Goal: Obtain resource: Obtain resource

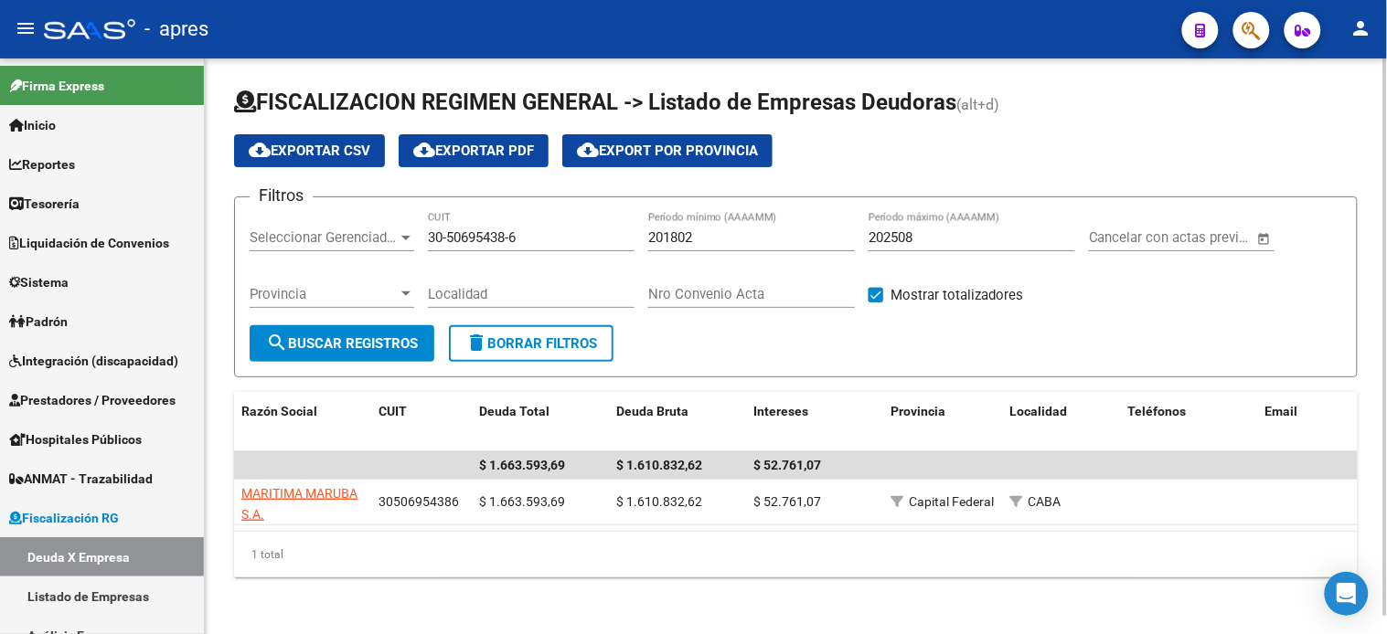
click at [545, 240] on input "30-50695438-6" at bounding box center [531, 237] width 207 height 16
click at [361, 341] on span "search Buscar Registros" at bounding box center [342, 343] width 152 height 16
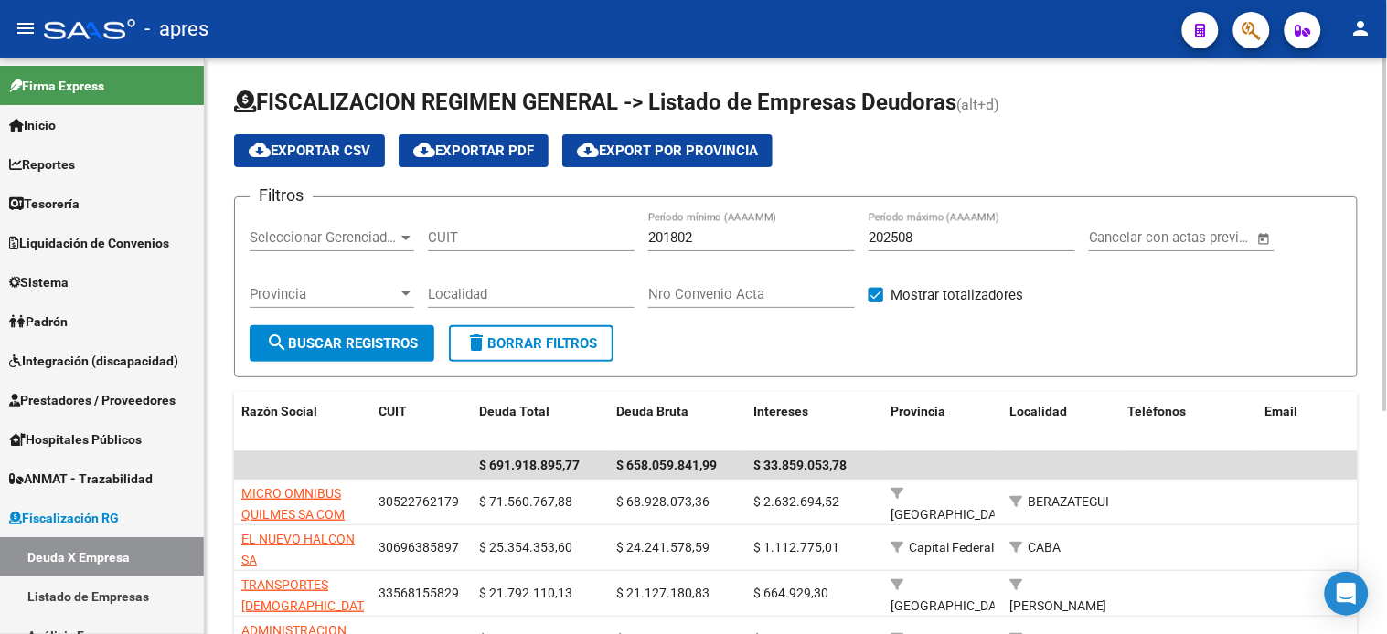
click at [495, 232] on input "CUIT" at bounding box center [531, 237] width 207 height 16
paste input "30-67941964-8"
type input "30-67941964-8"
click at [346, 334] on button "search Buscar Registros" at bounding box center [342, 343] width 185 height 37
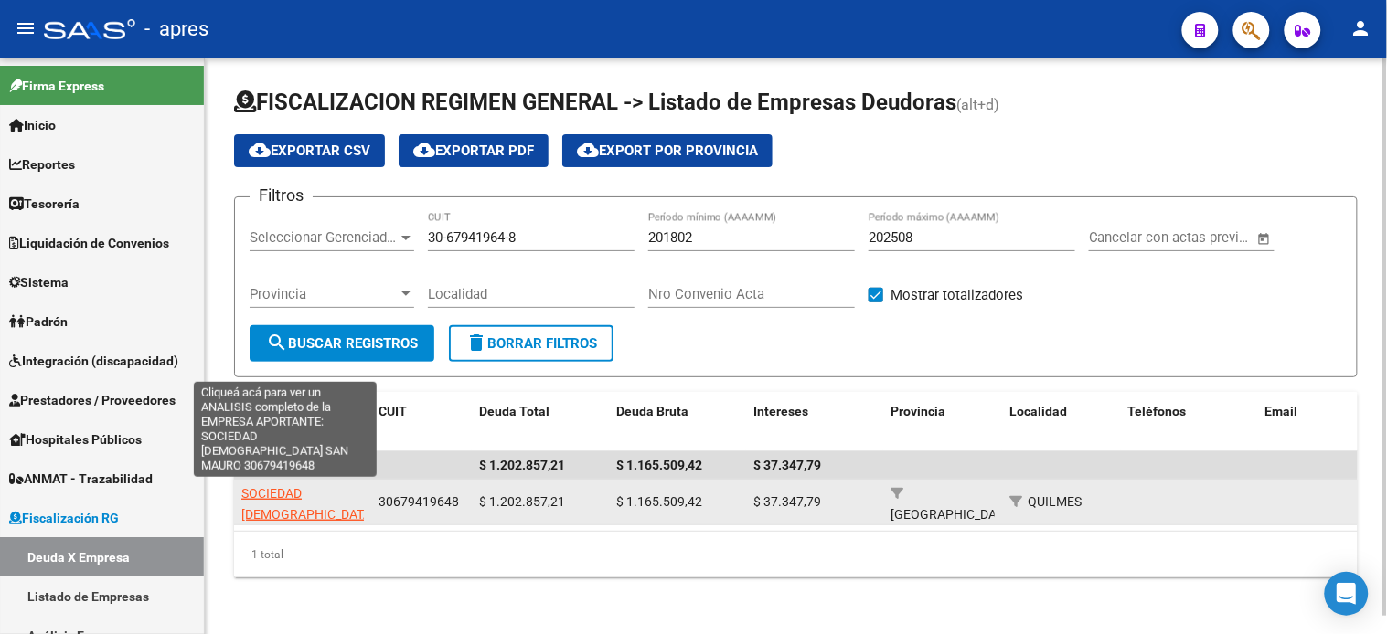
click at [260, 494] on span "SOCIEDAD [DEMOGRAPHIC_DATA] SAN MAURO" at bounding box center [307, 514] width 133 height 57
type textarea "30679419648"
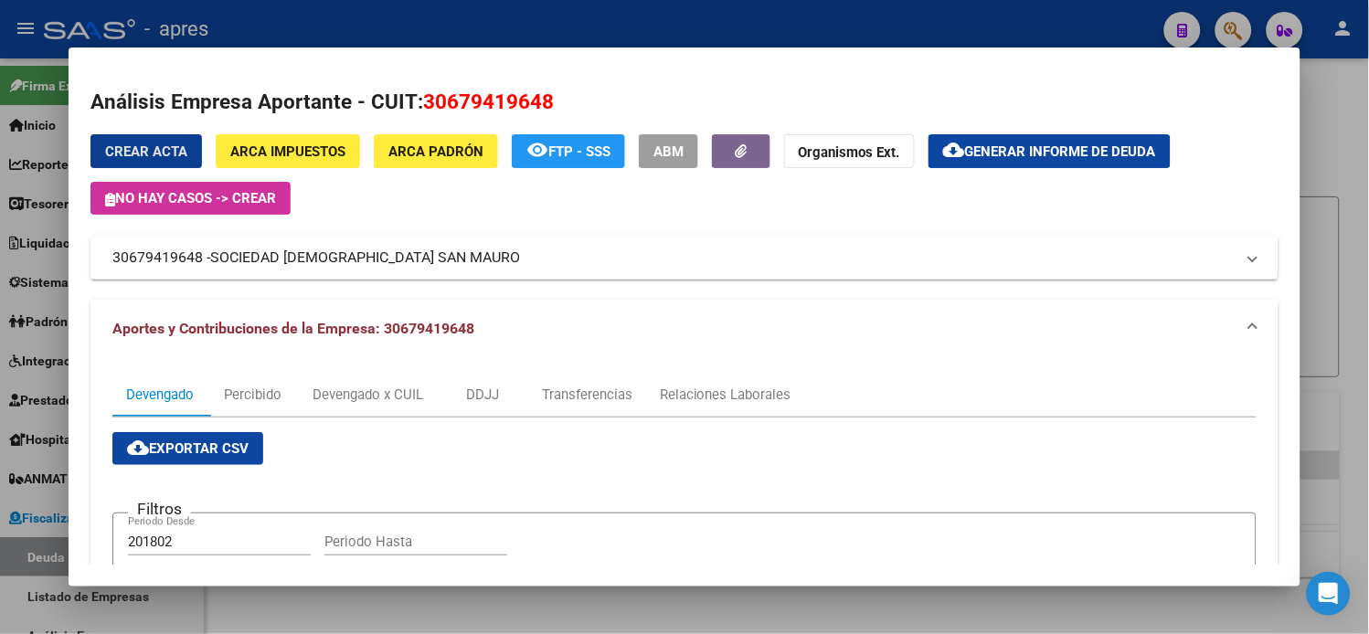
click at [999, 152] on span "Generar informe de deuda" at bounding box center [1060, 152] width 191 height 16
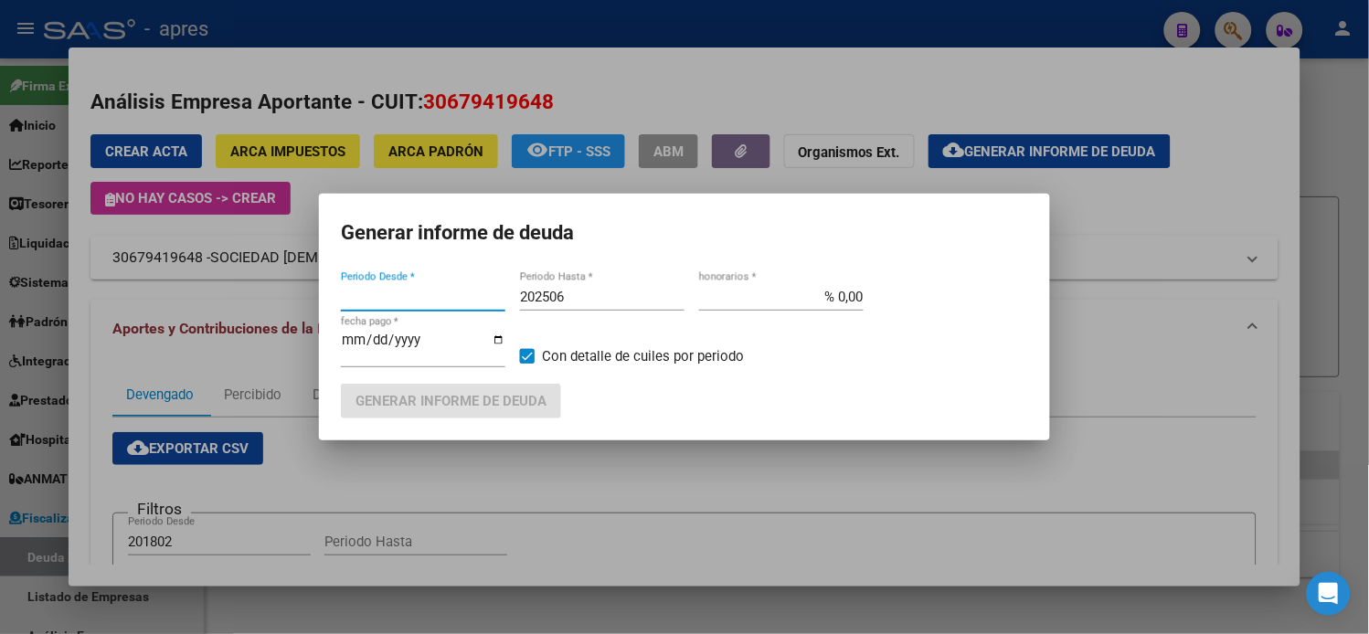
type input "201802"
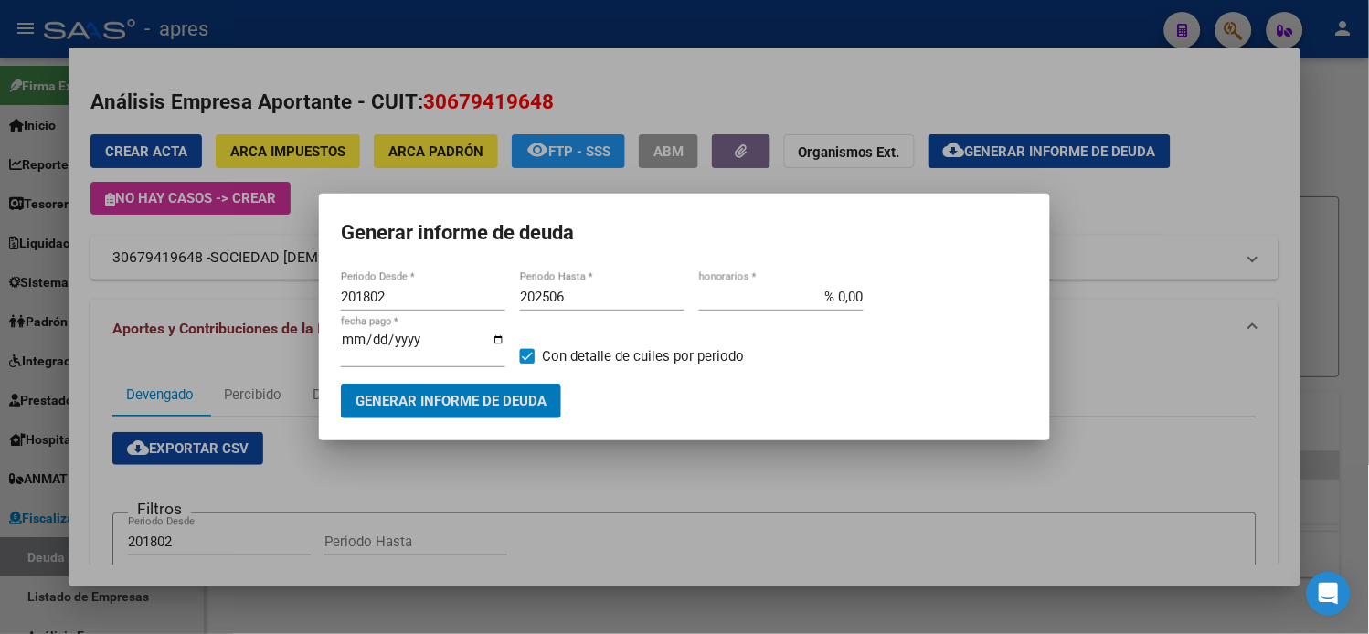
click at [598, 305] on input "202506" at bounding box center [602, 297] width 165 height 16
type input "202508"
click at [516, 404] on span "Generar informe de deuda" at bounding box center [451, 402] width 191 height 16
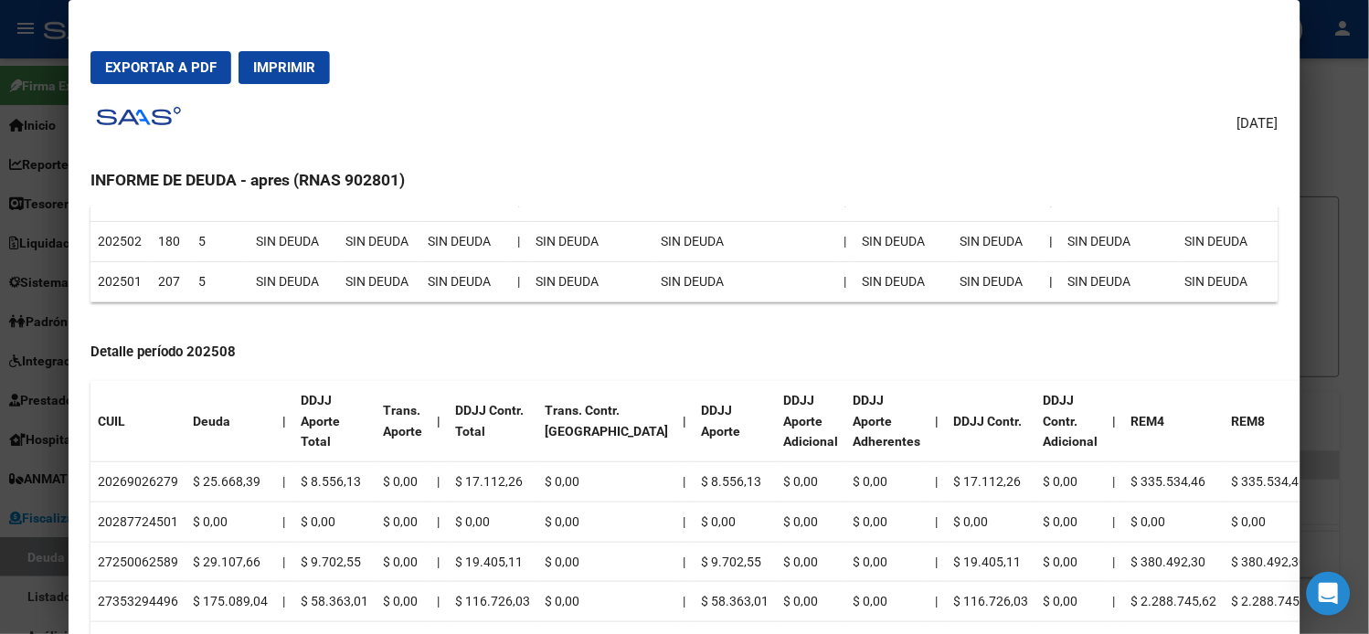
scroll to position [609, 0]
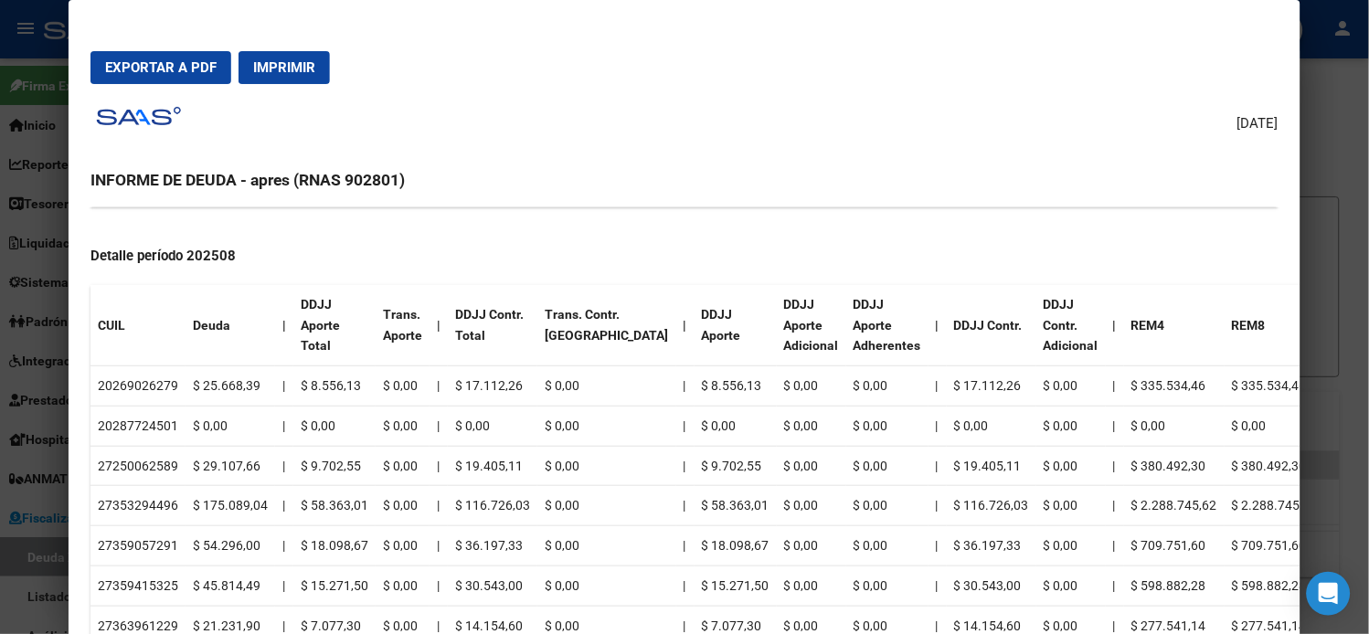
click at [117, 380] on td "20269026279" at bounding box center [138, 387] width 95 height 40
copy td "20269026279"
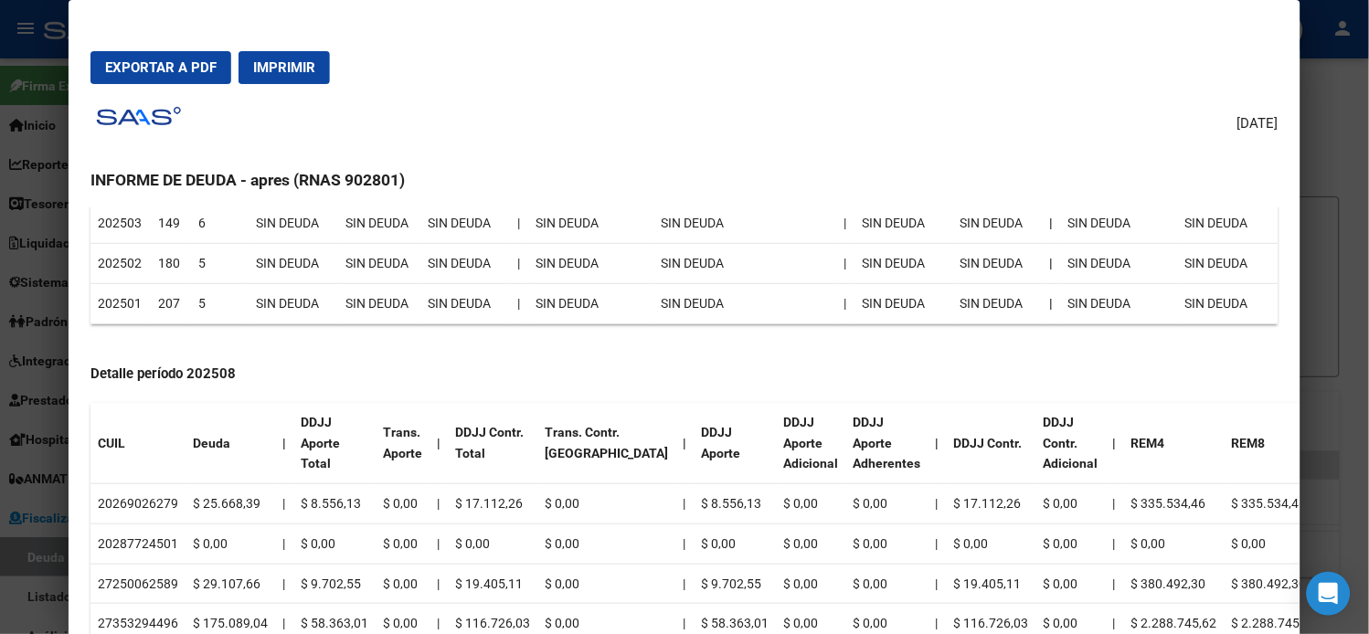
scroll to position [507, 0]
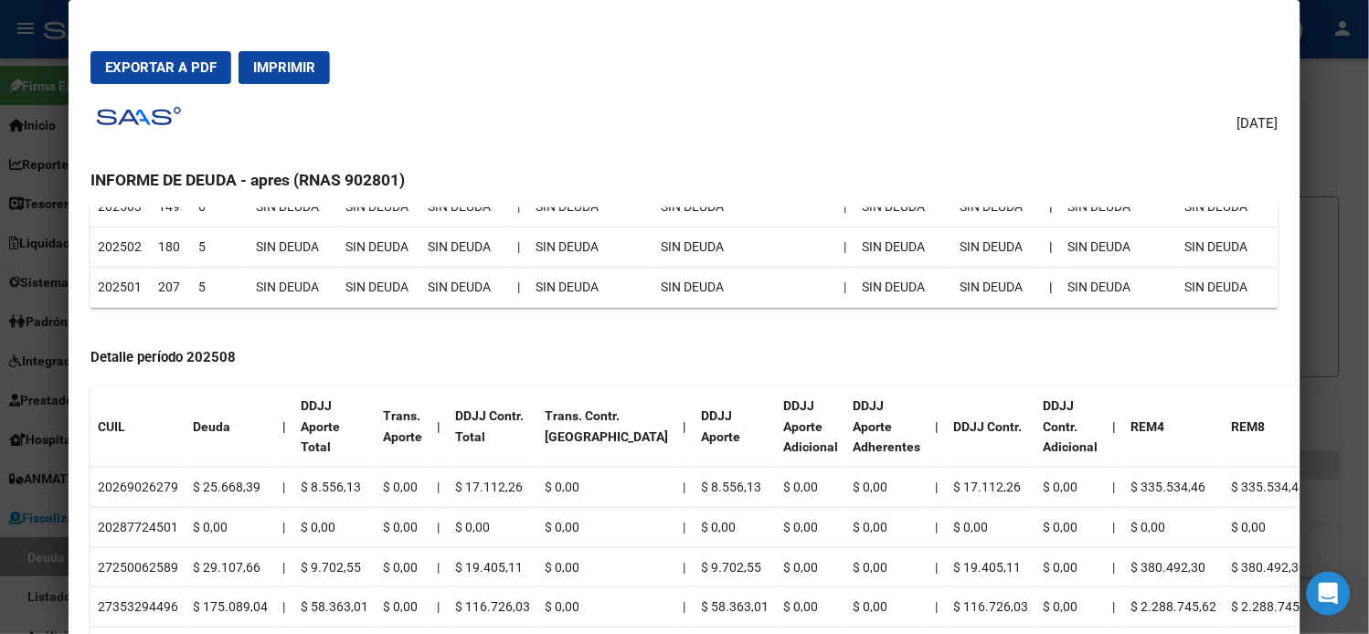
click at [155, 519] on td "20287724501" at bounding box center [138, 527] width 95 height 40
copy td "20287724501"
click at [152, 556] on td "27250062589" at bounding box center [138, 568] width 95 height 40
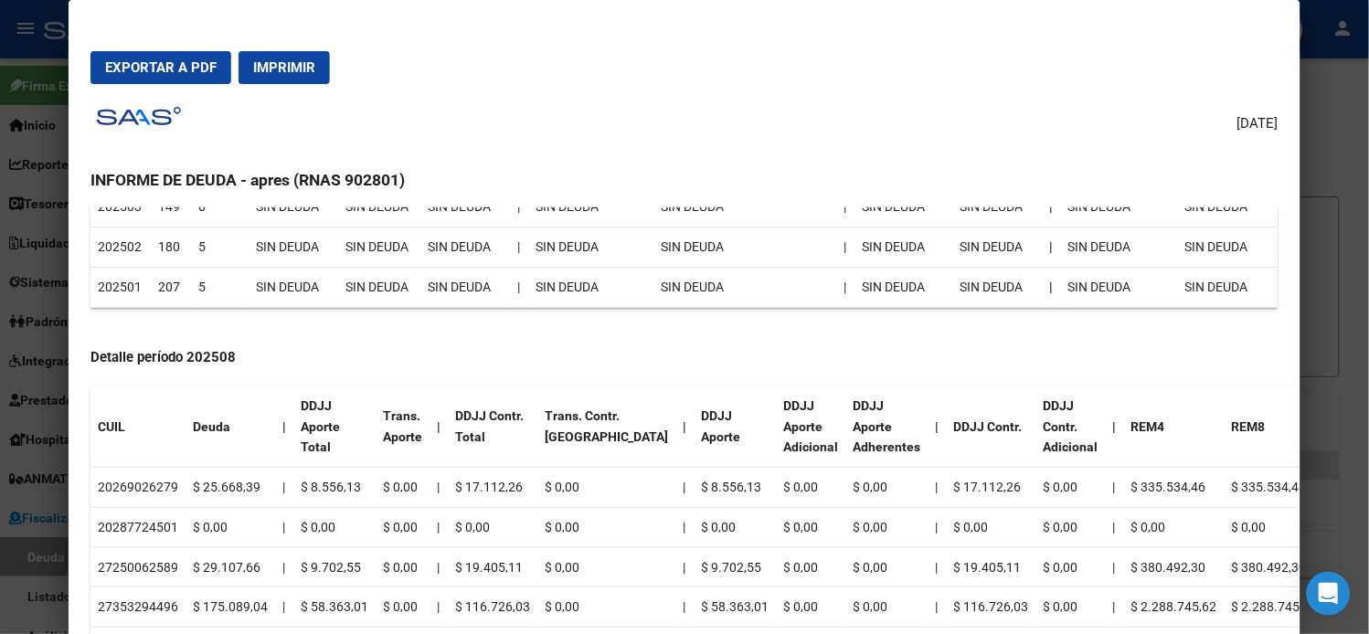
copy td "27250062589"
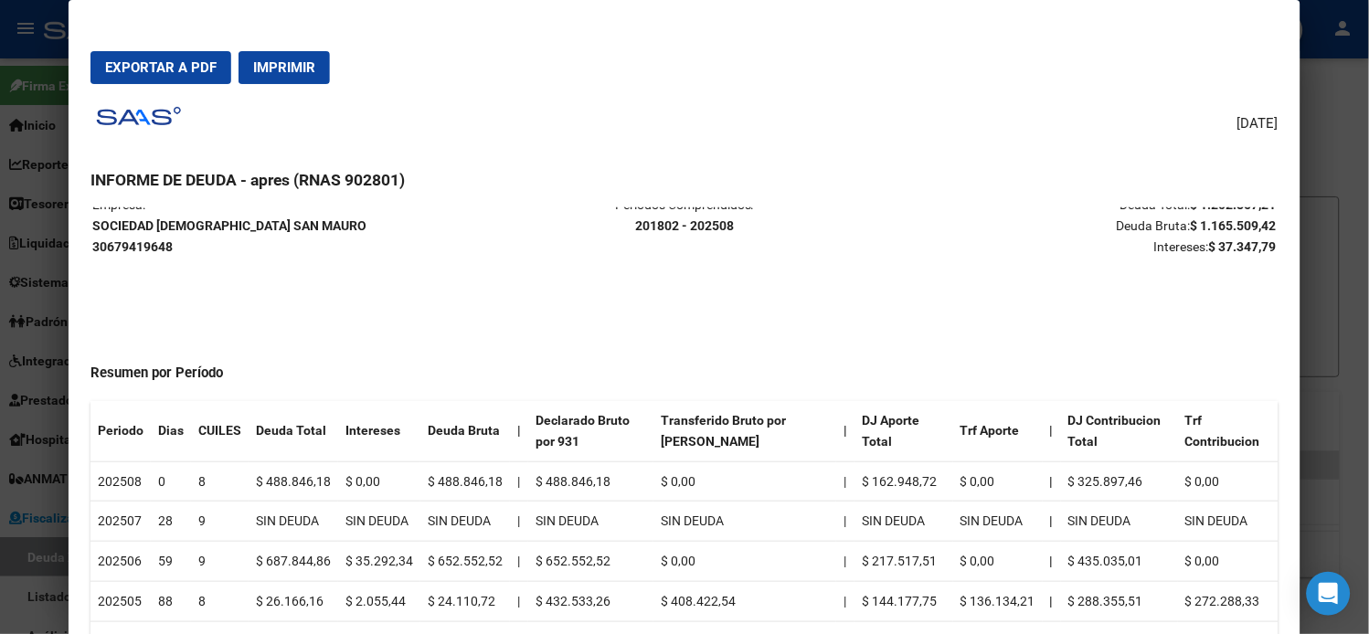
scroll to position [0, 0]
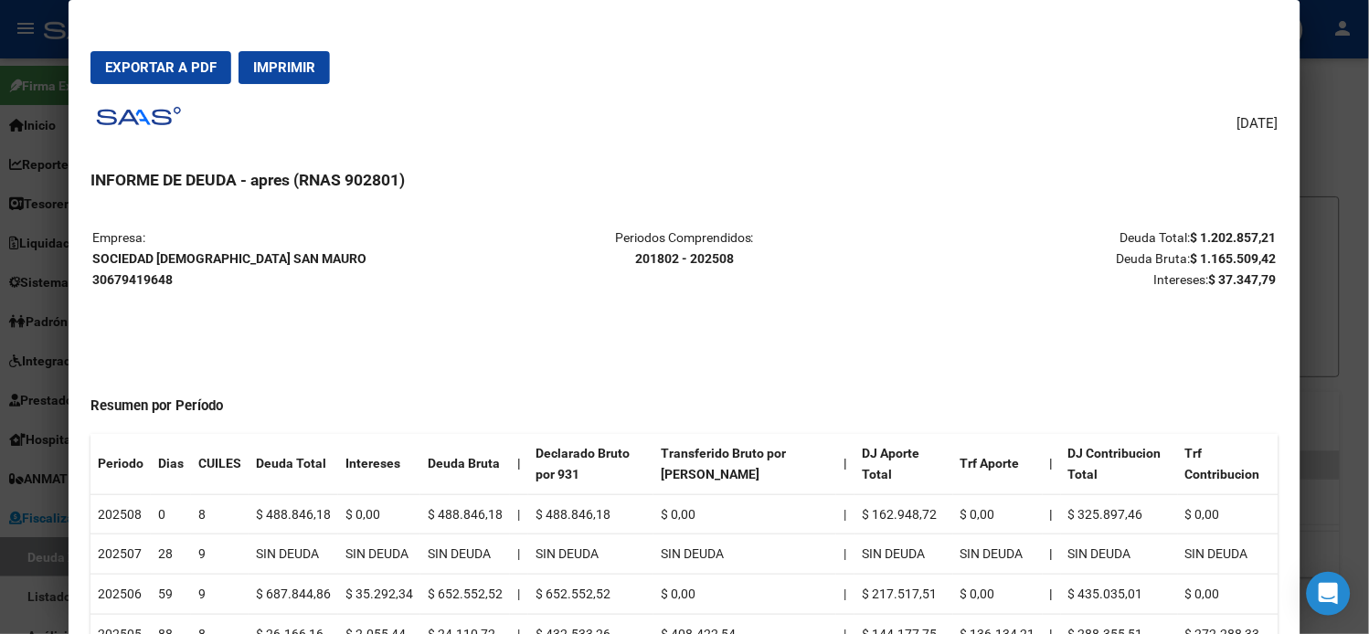
click at [178, 256] on strong "SOCIEDAD [DEMOGRAPHIC_DATA] SAN MAURO 30679419648" at bounding box center [229, 269] width 274 height 36
copy strong "SOCIEDAD [DEMOGRAPHIC_DATA] SAN MAURO"
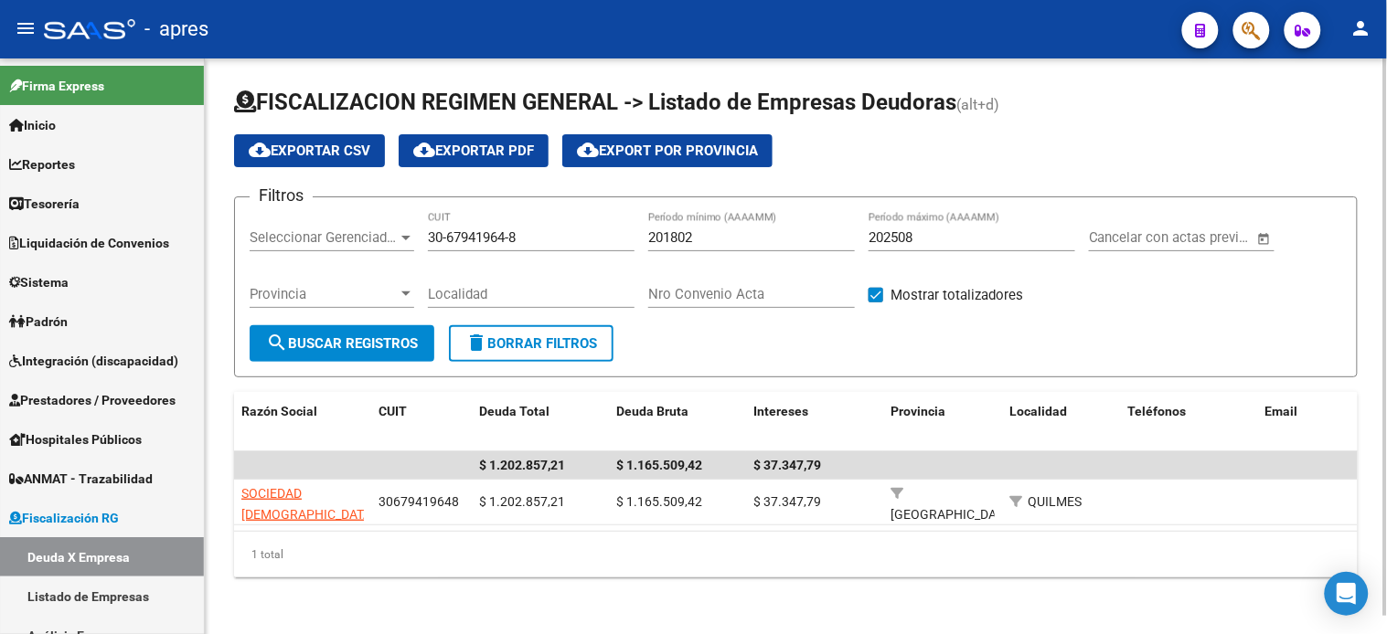
click at [687, 239] on input "201802" at bounding box center [751, 237] width 207 height 16
click at [495, 243] on input "30-67941964-8" at bounding box center [531, 237] width 207 height 16
click at [495, 242] on input "30-67941964-8" at bounding box center [531, 237] width 207 height 16
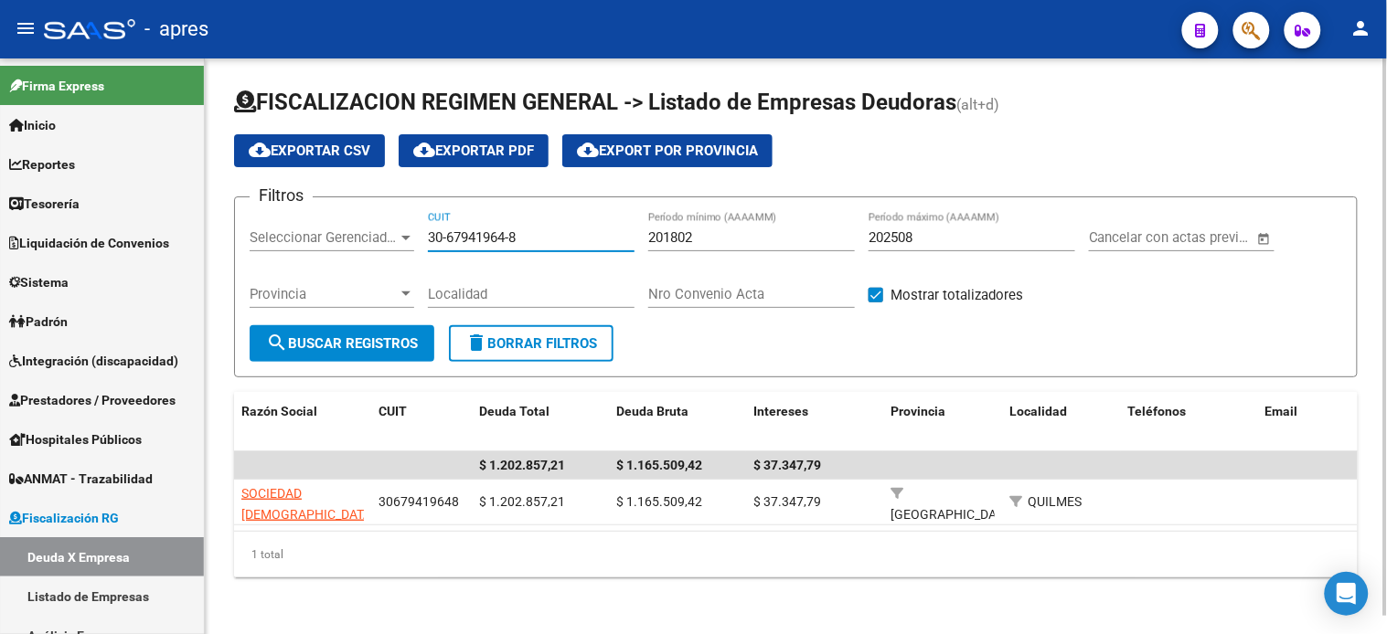
paste input "52896860-7"
type input "30-52896860-7"
click at [333, 354] on button "search Buscar Registros" at bounding box center [342, 343] width 185 height 37
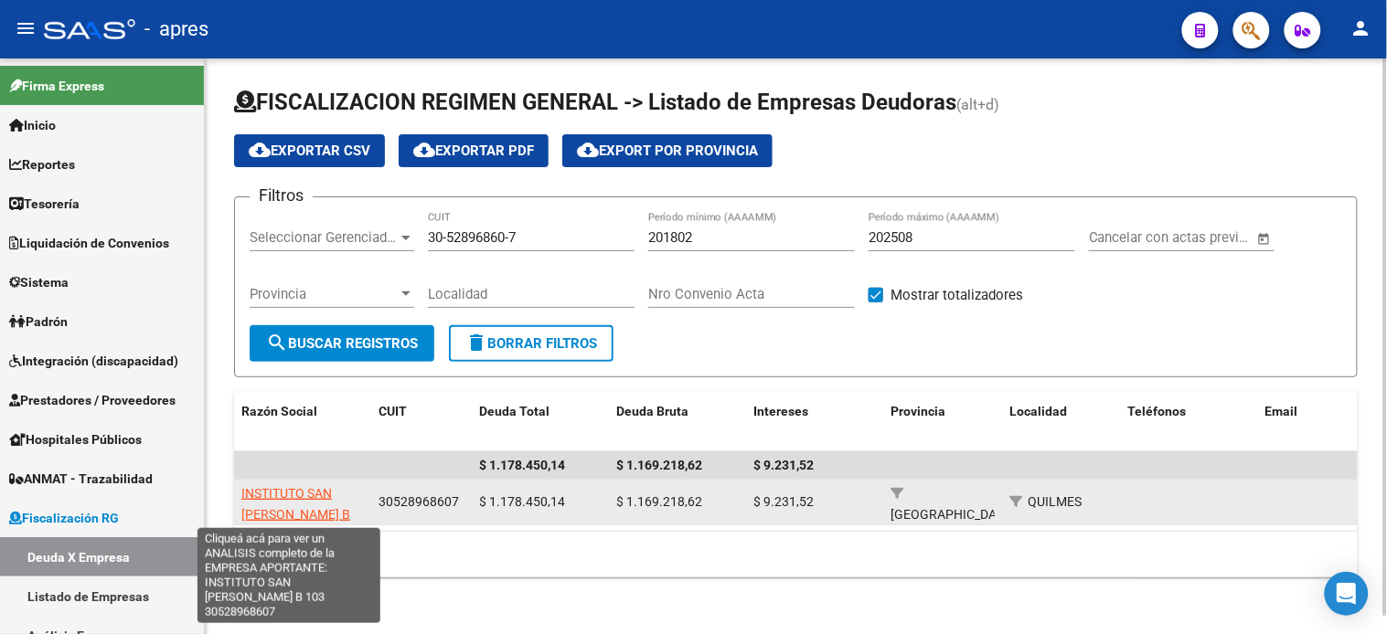
click at [293, 495] on span "INSTITUTO SAN [PERSON_NAME] B 103" at bounding box center [295, 514] width 109 height 57
type textarea "30528968607"
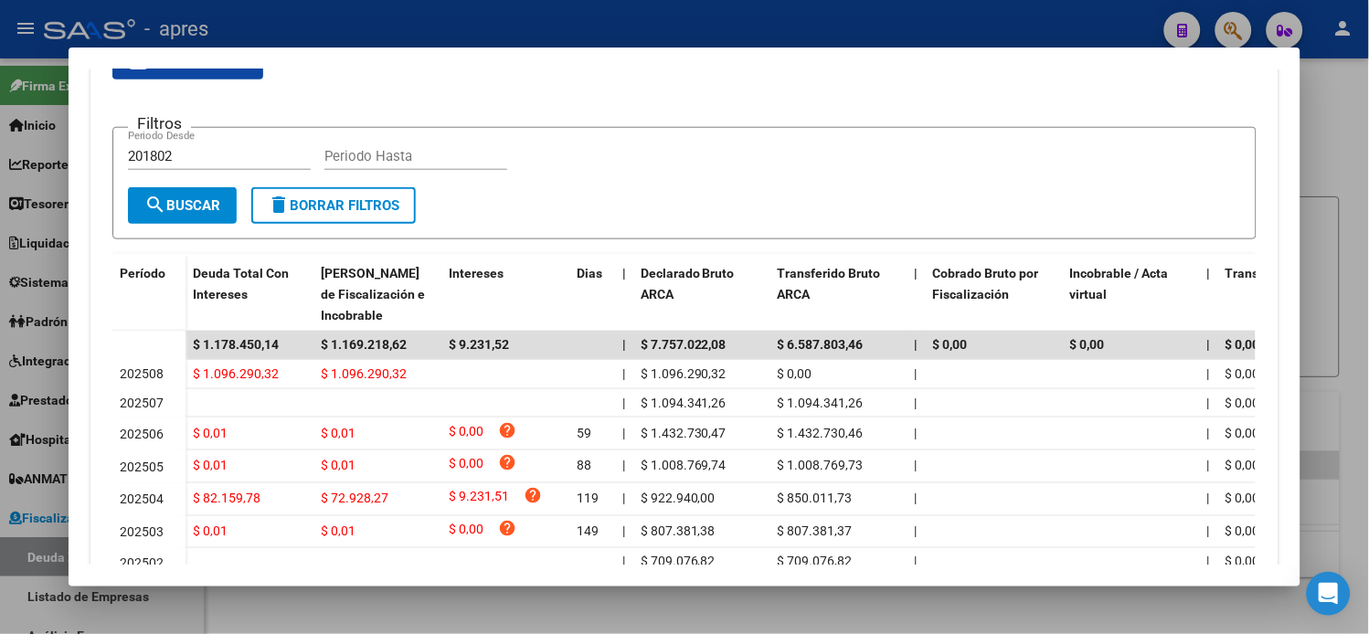
scroll to position [406, 0]
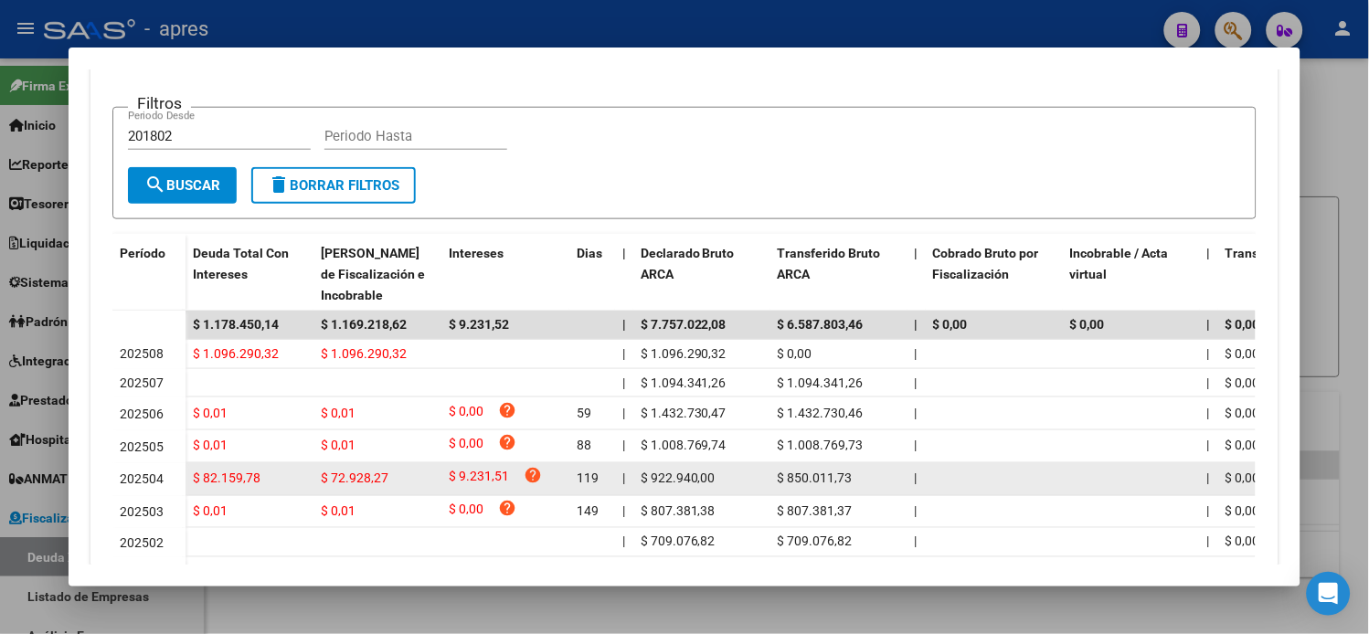
click at [971, 463] on datatable-body-cell at bounding box center [994, 479] width 137 height 32
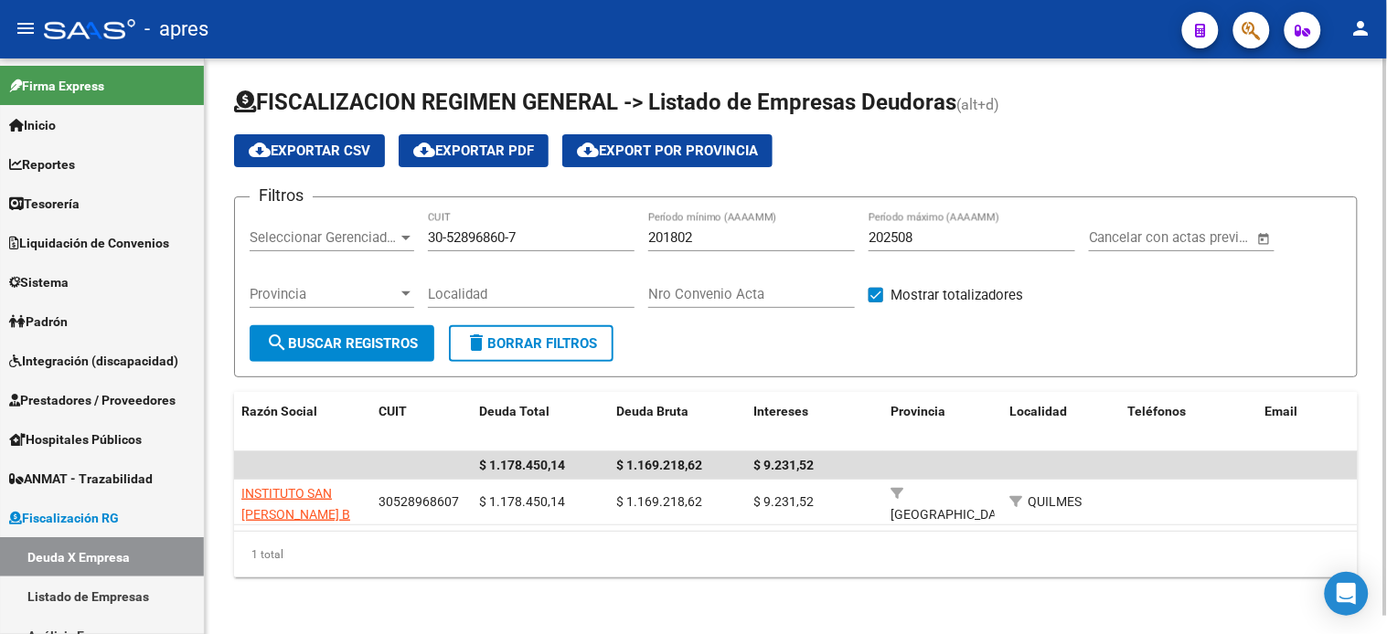
click at [471, 230] on input "30-52896860-7" at bounding box center [531, 237] width 207 height 16
paste input "3-71456964-9"
type input "33-71456964-9"
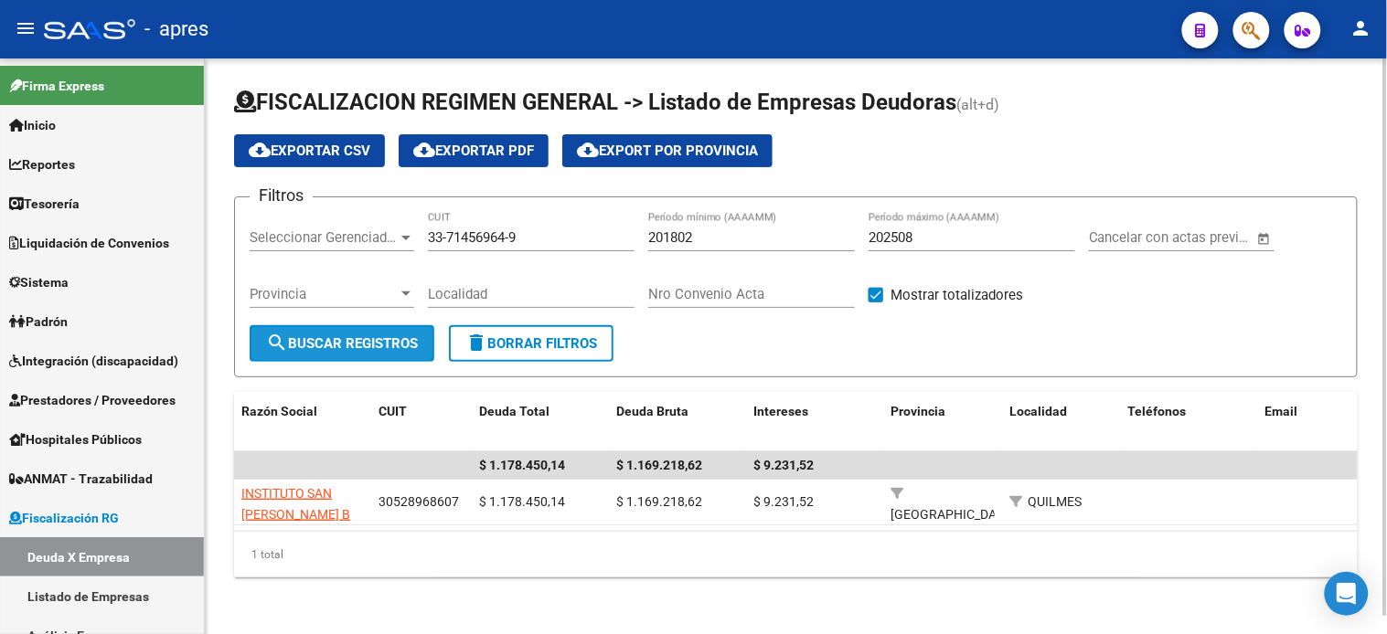
click at [358, 339] on span "search Buscar Registros" at bounding box center [342, 343] width 152 height 16
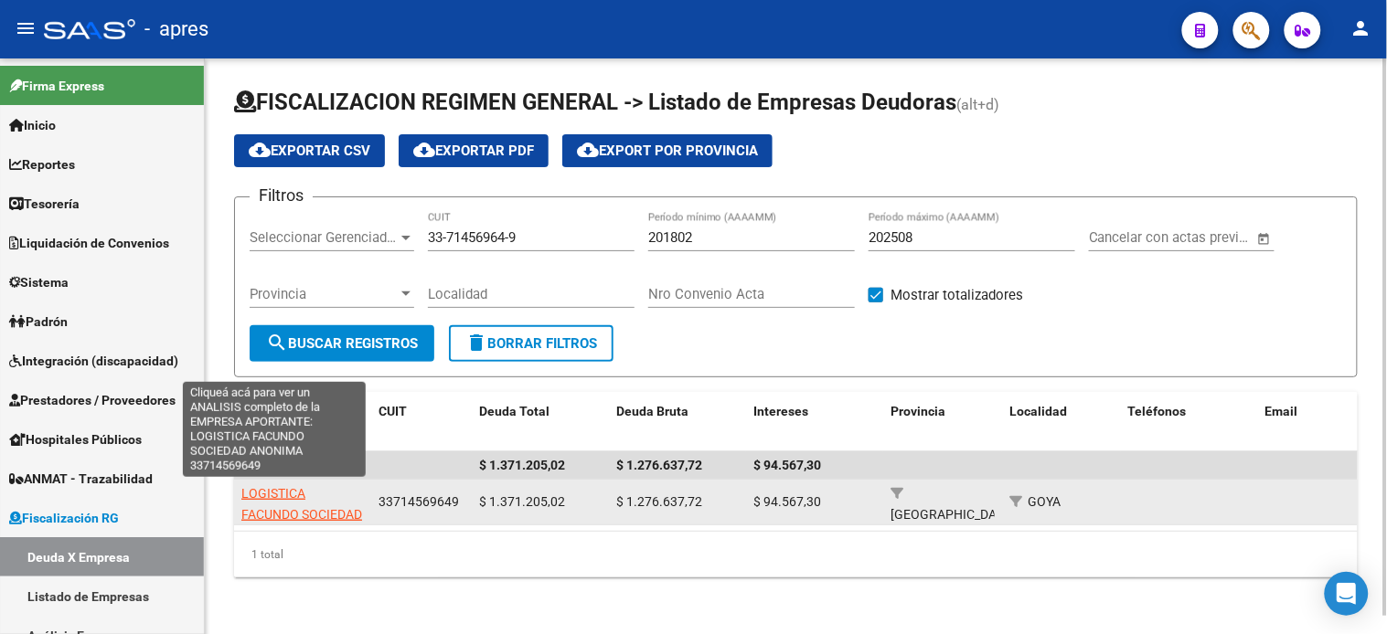
click at [285, 497] on span "LOGISTICA FACUNDO SOCIEDAD ANONIMA" at bounding box center [301, 514] width 121 height 57
type textarea "33714569649"
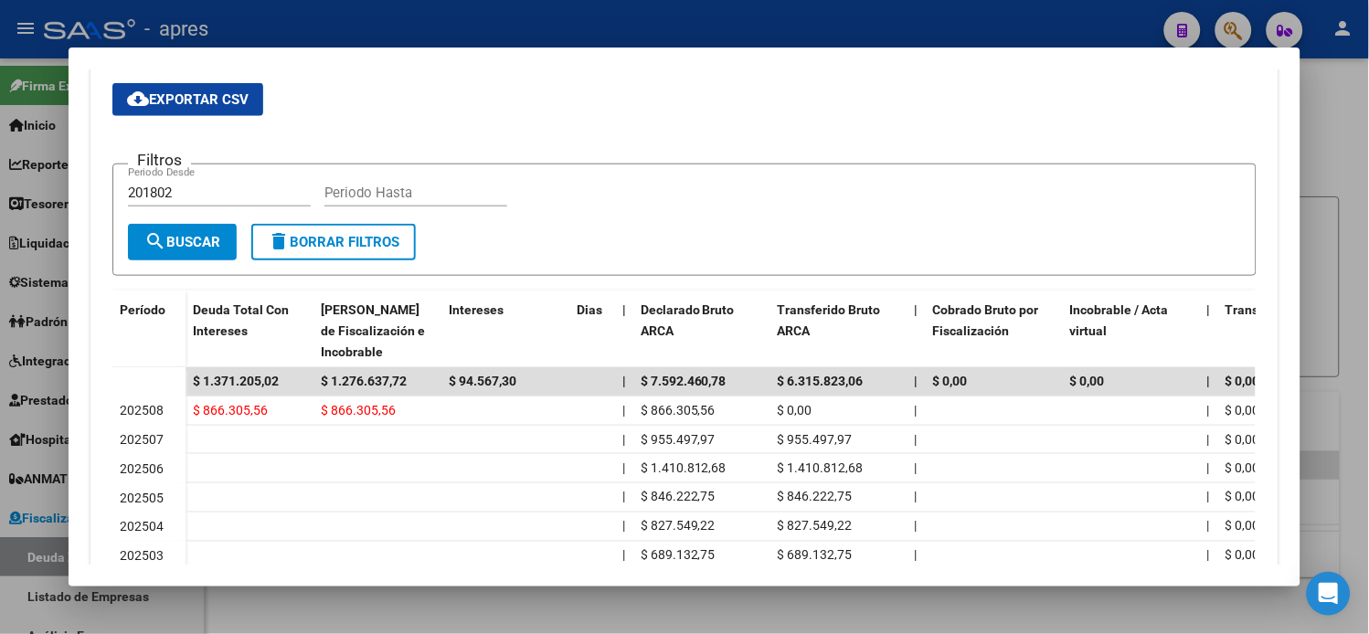
scroll to position [0, 0]
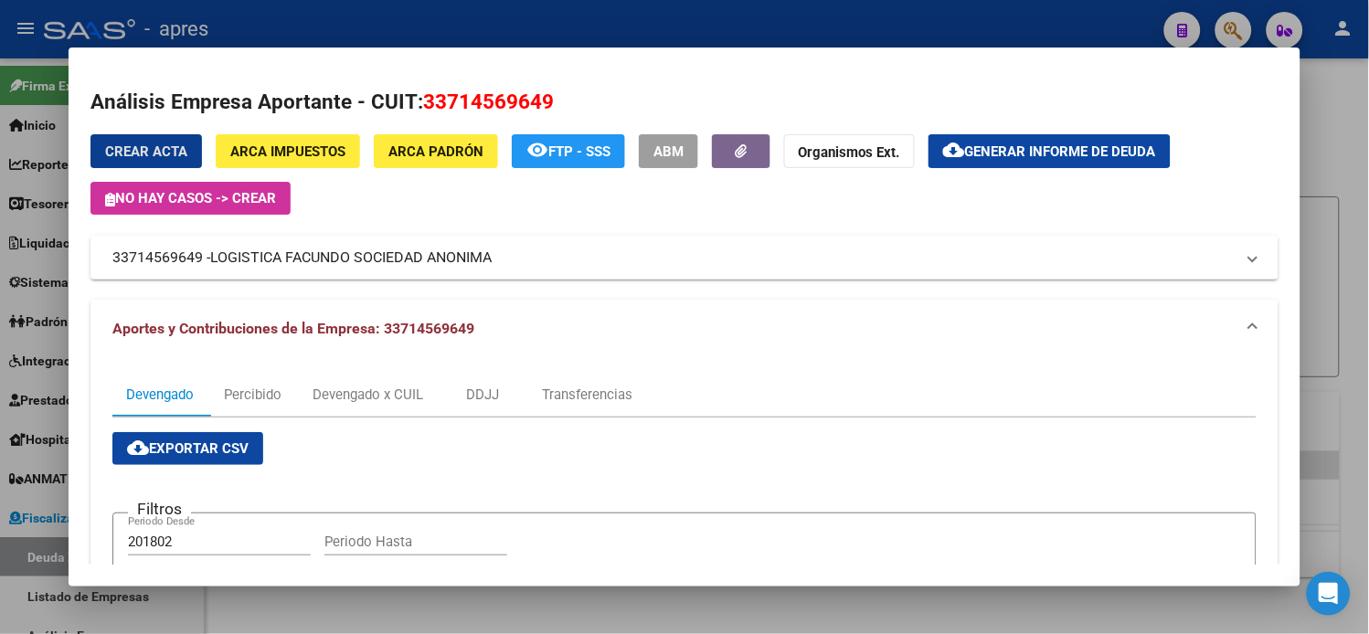
click at [1004, 158] on span "Generar informe de deuda" at bounding box center [1060, 152] width 191 height 16
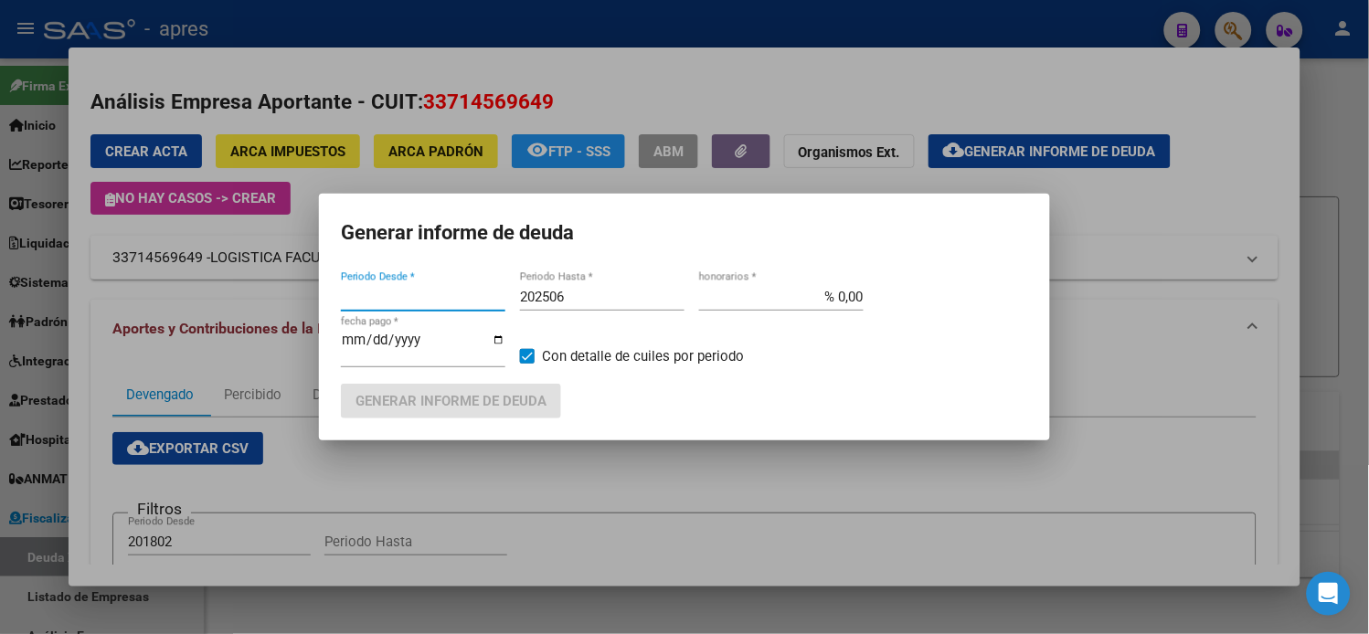
type input "201802"
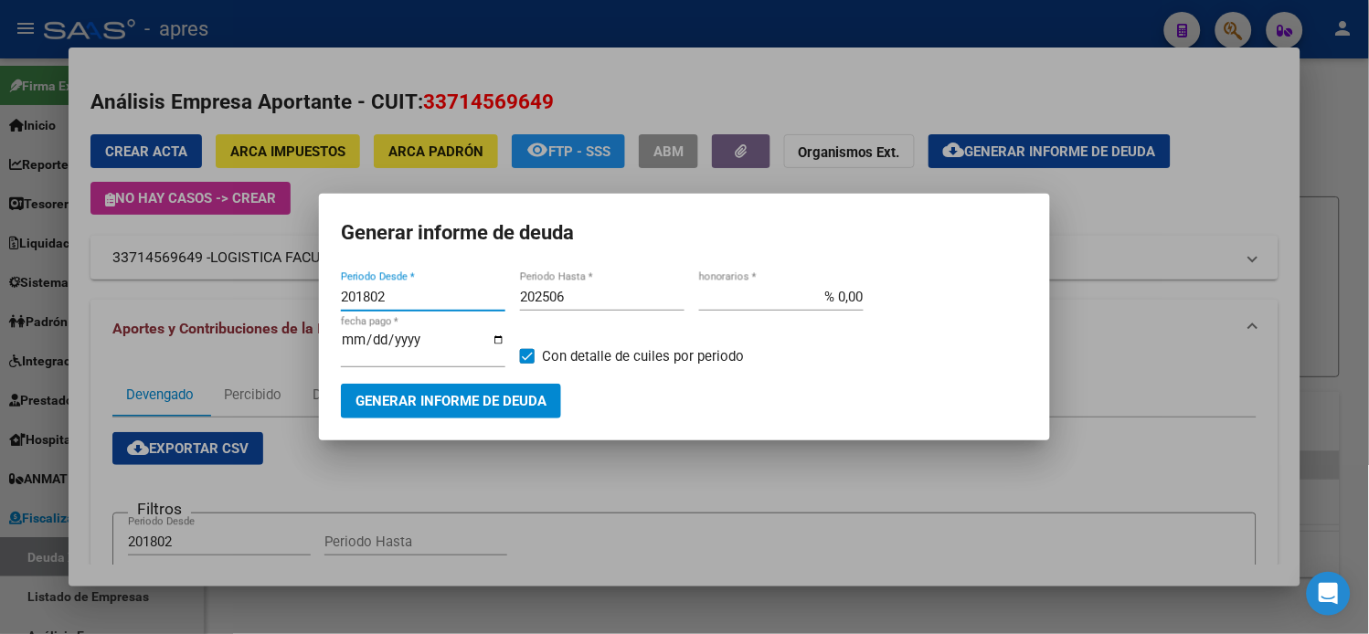
click at [580, 303] on input "202506" at bounding box center [602, 297] width 165 height 16
click at [579, 304] on input "202506" at bounding box center [602, 297] width 165 height 16
type input "202508"
click at [485, 394] on span "Generar informe de deuda" at bounding box center [451, 402] width 191 height 16
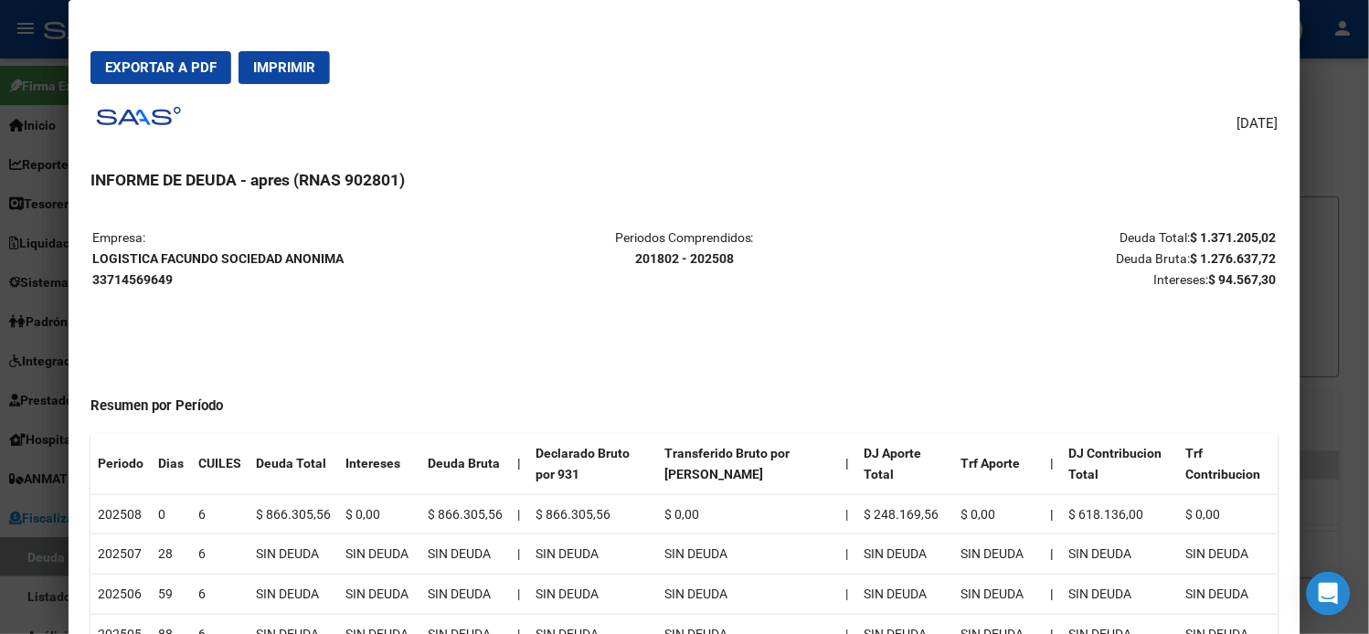
click at [167, 68] on span "Exportar a PDF" at bounding box center [161, 67] width 112 height 16
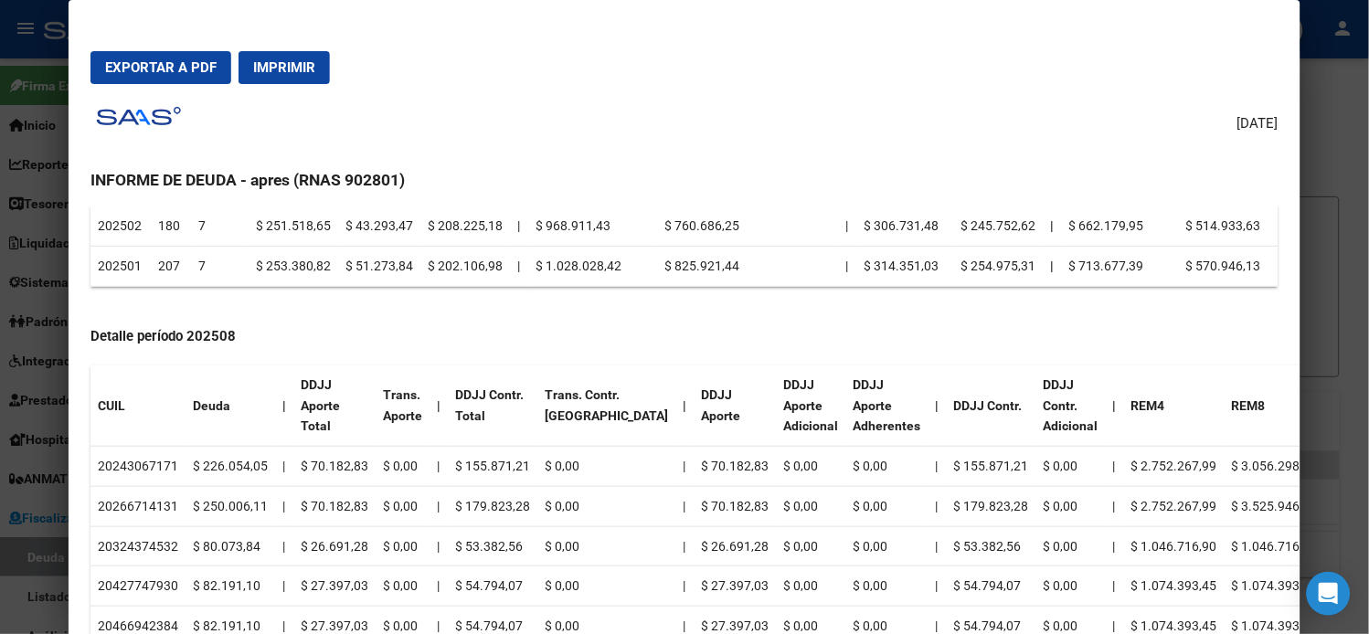
scroll to position [609, 0]
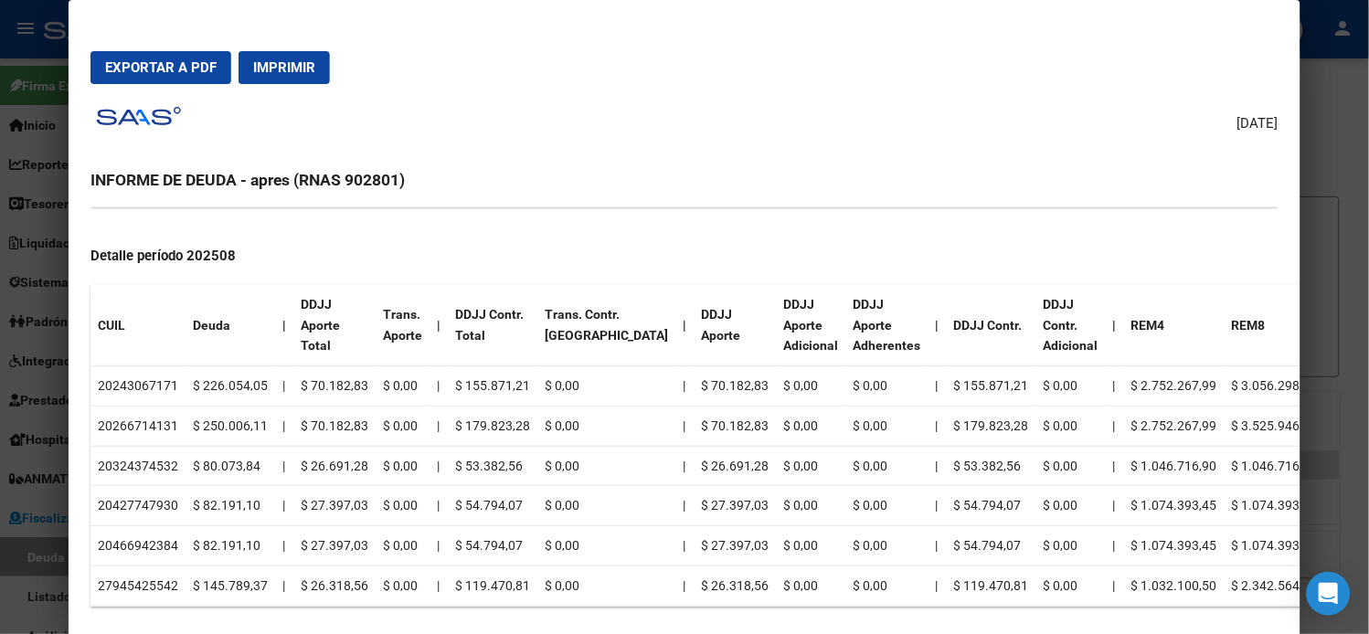
click at [146, 385] on td "20243067171" at bounding box center [138, 387] width 95 height 40
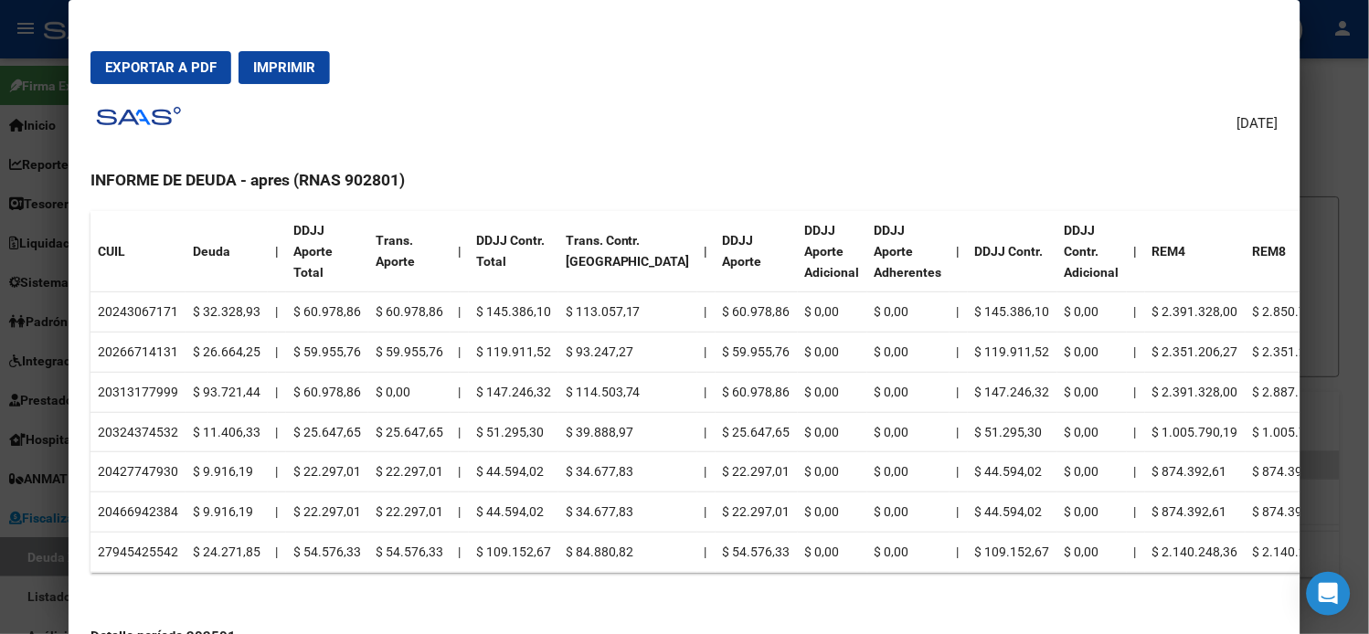
scroll to position [1117, 0]
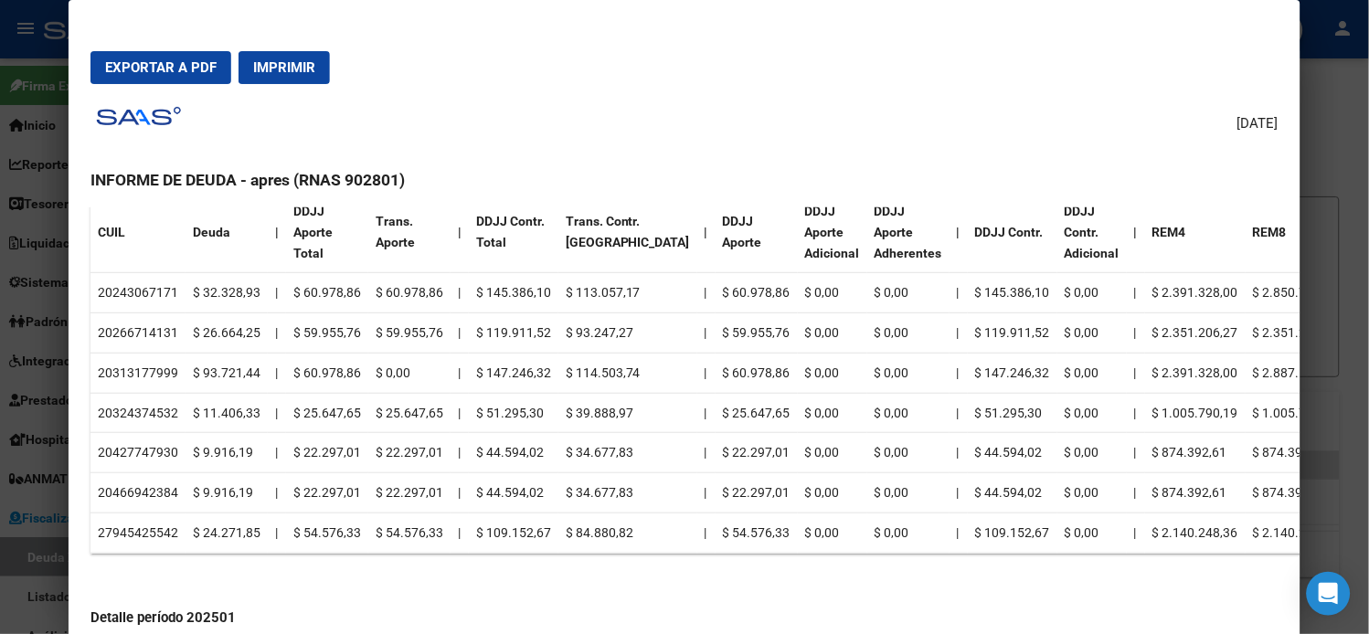
copy td "20243067171"
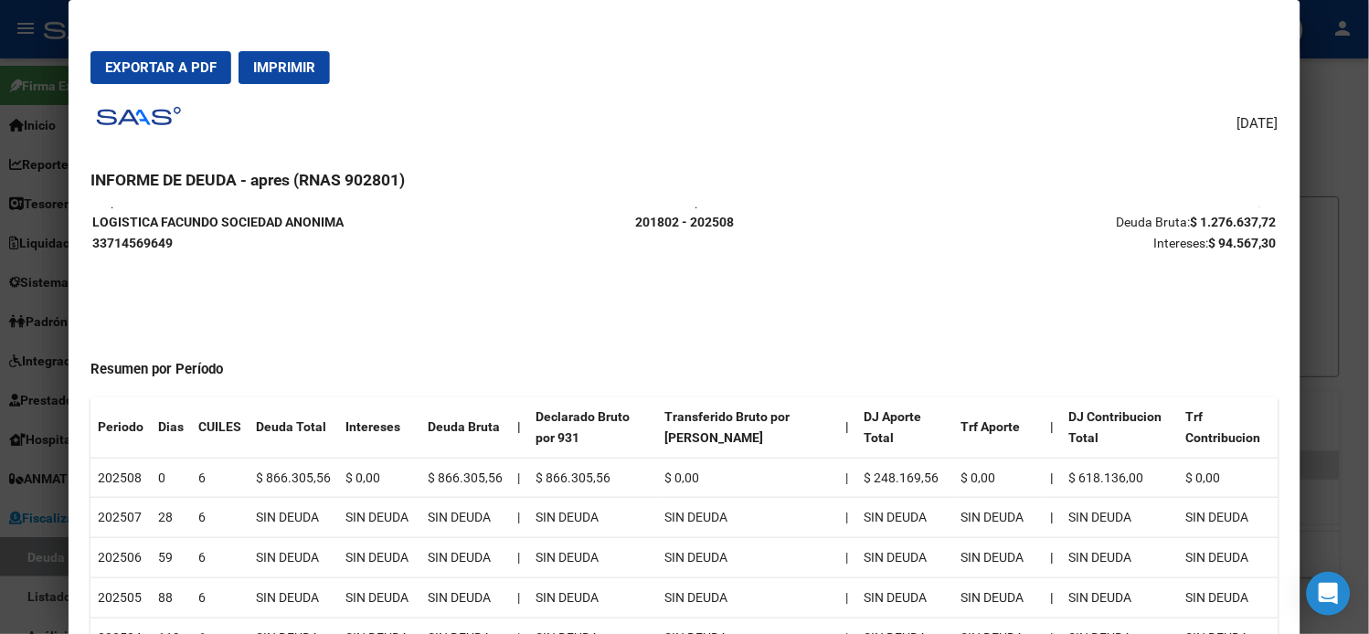
scroll to position [0, 0]
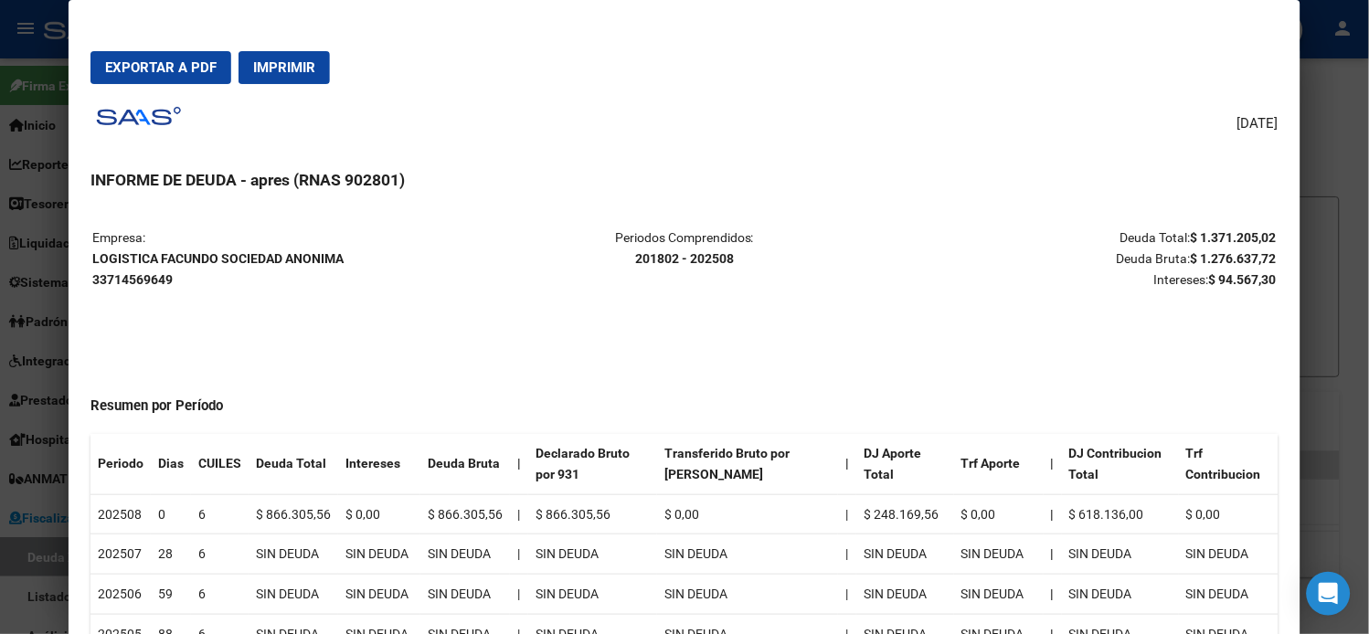
click at [176, 257] on strong "LOGISTICA FACUNDO SOCIEDAD ANONIMA 33714569649" at bounding box center [217, 269] width 251 height 36
copy strong "LOGISTICA FACUNDO SOCIEDAD ANONIMA"
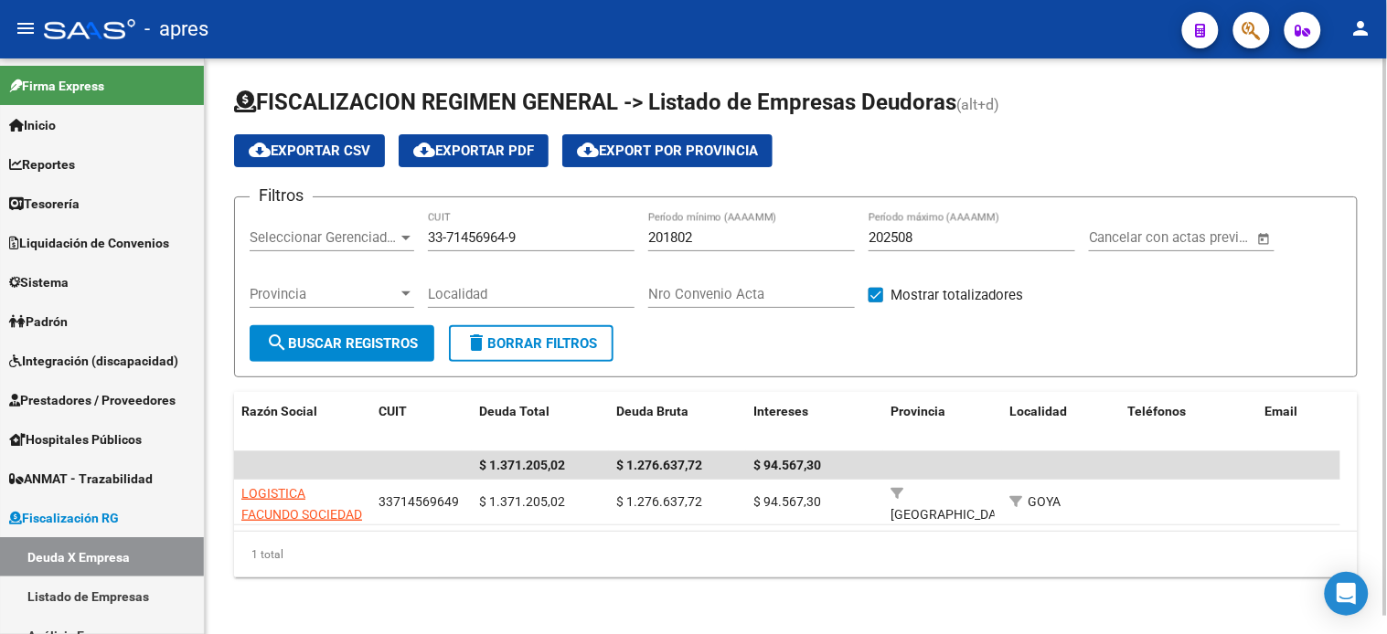
click at [453, 235] on input "33-71456964-9" at bounding box center [531, 237] width 207 height 16
paste input "0-67941964-8"
type input "30-67941964-8"
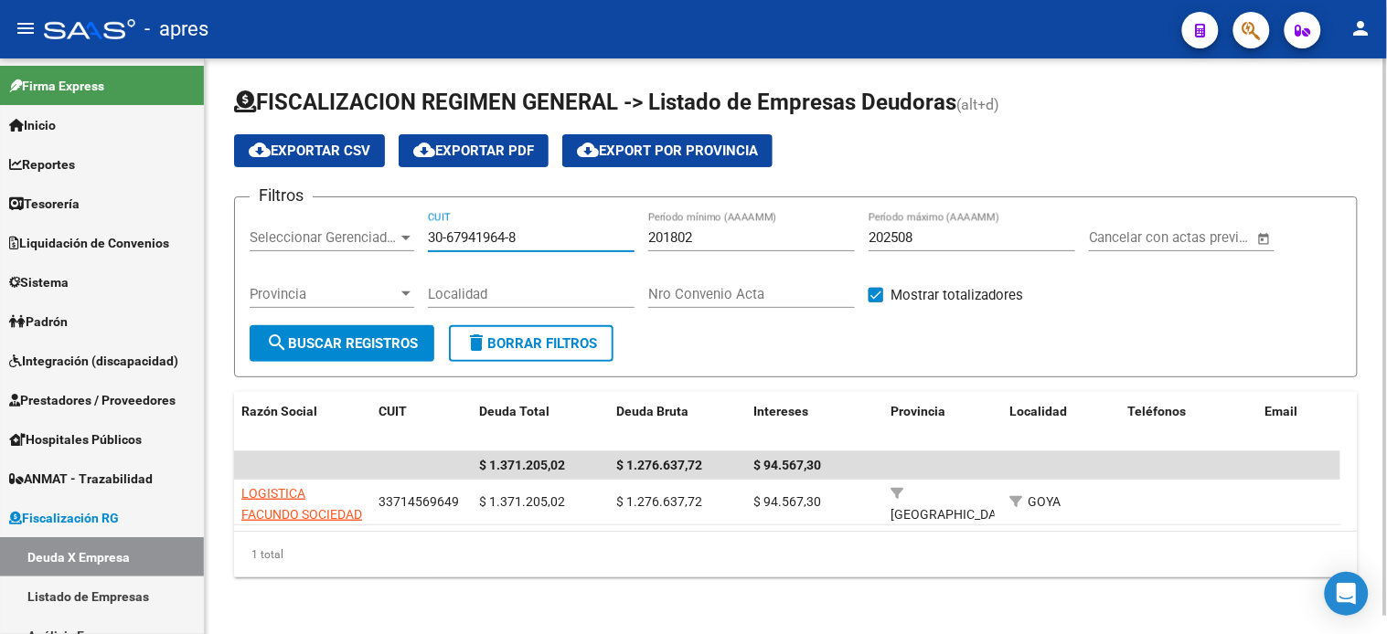
click at [357, 339] on span "search Buscar Registros" at bounding box center [342, 343] width 152 height 16
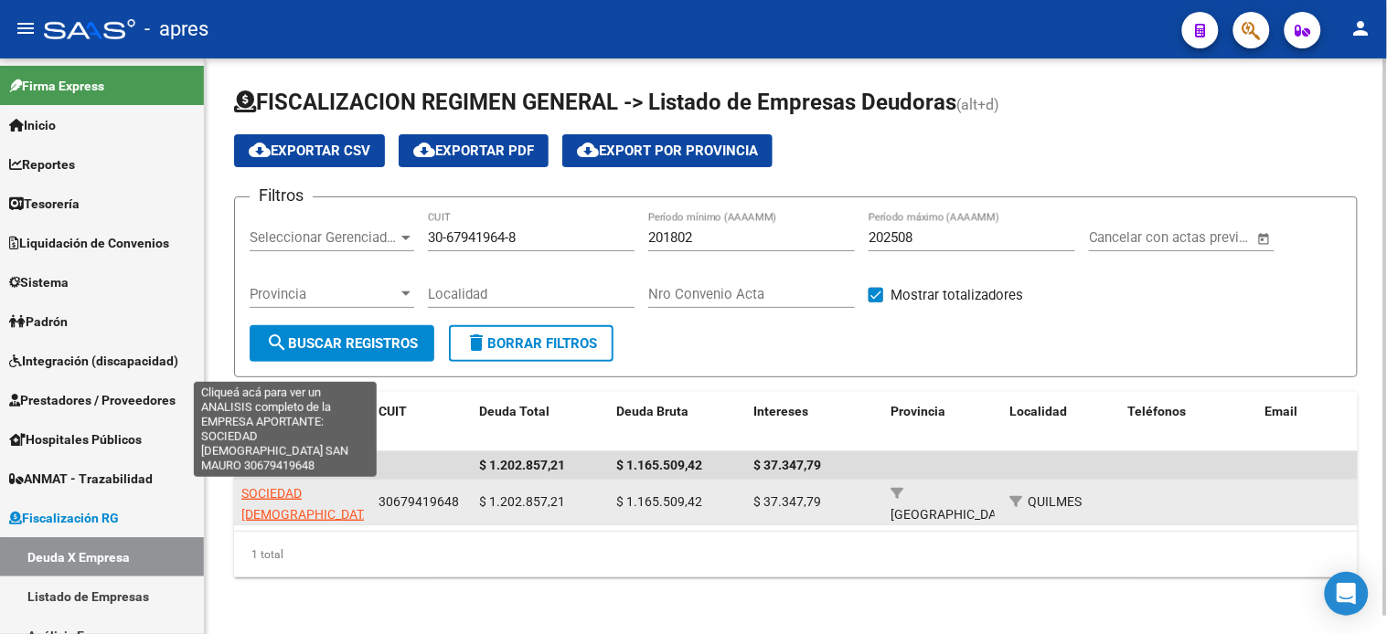
click at [278, 494] on span "SOCIEDAD [DEMOGRAPHIC_DATA] SAN MAURO" at bounding box center [307, 514] width 133 height 57
type textarea "30679419648"
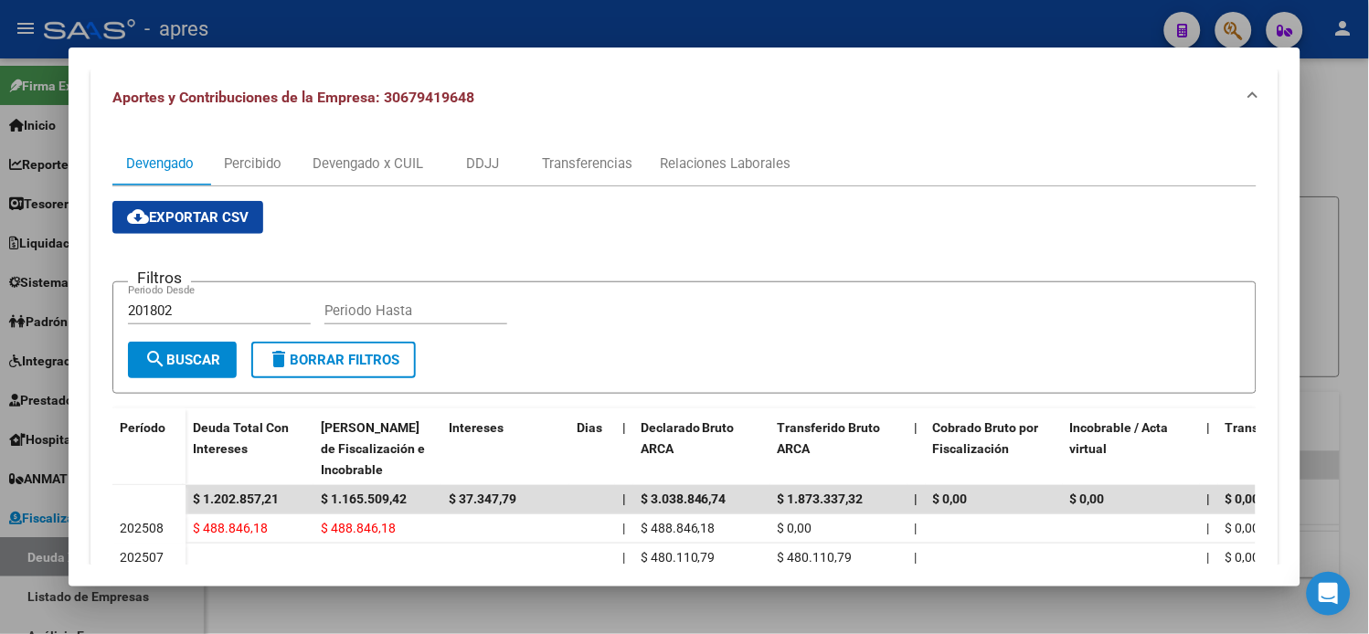
scroll to position [108, 0]
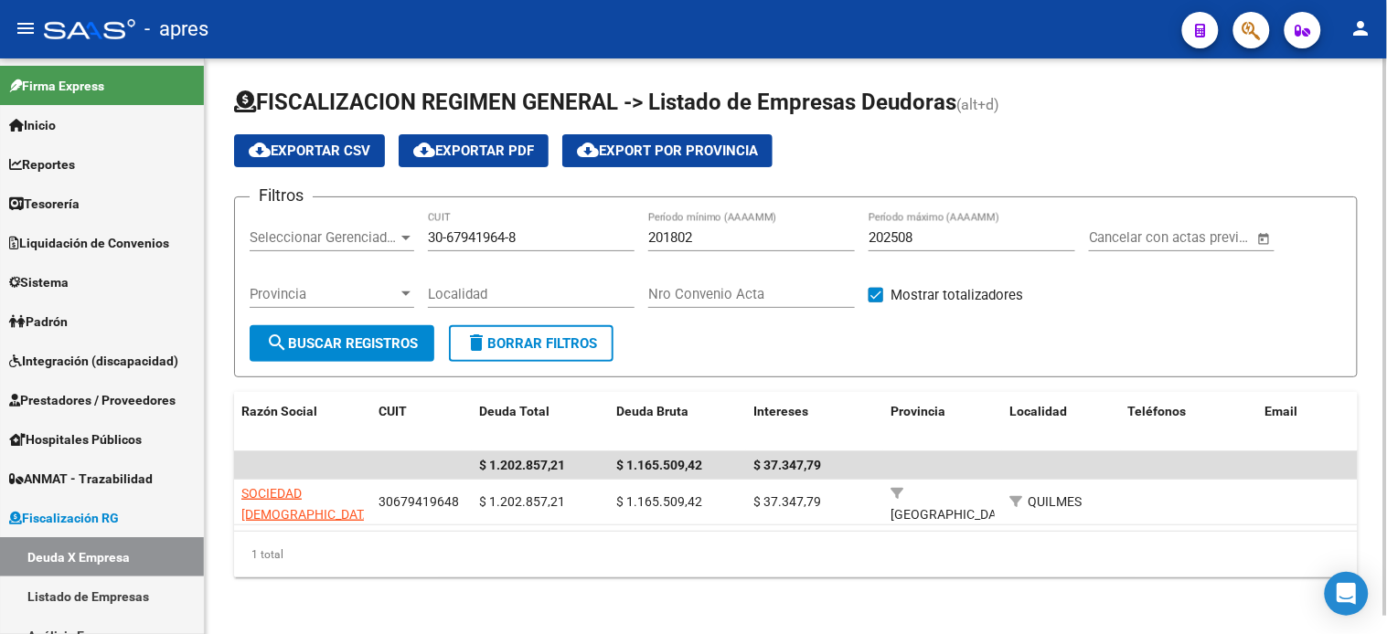
click at [519, 242] on input "30-67941964-8" at bounding box center [531, 237] width 207 height 16
paste input "3-71456964-9"
type input "33-71456964-9"
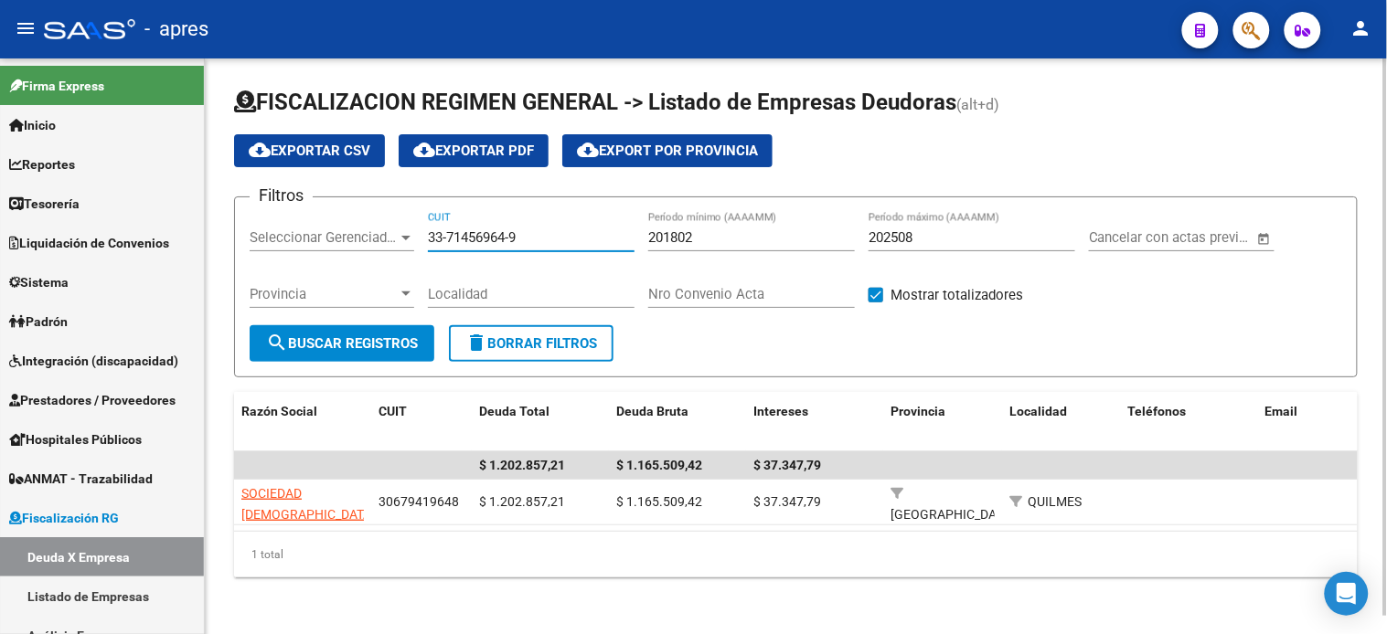
click at [366, 340] on span "search Buscar Registros" at bounding box center [342, 343] width 152 height 16
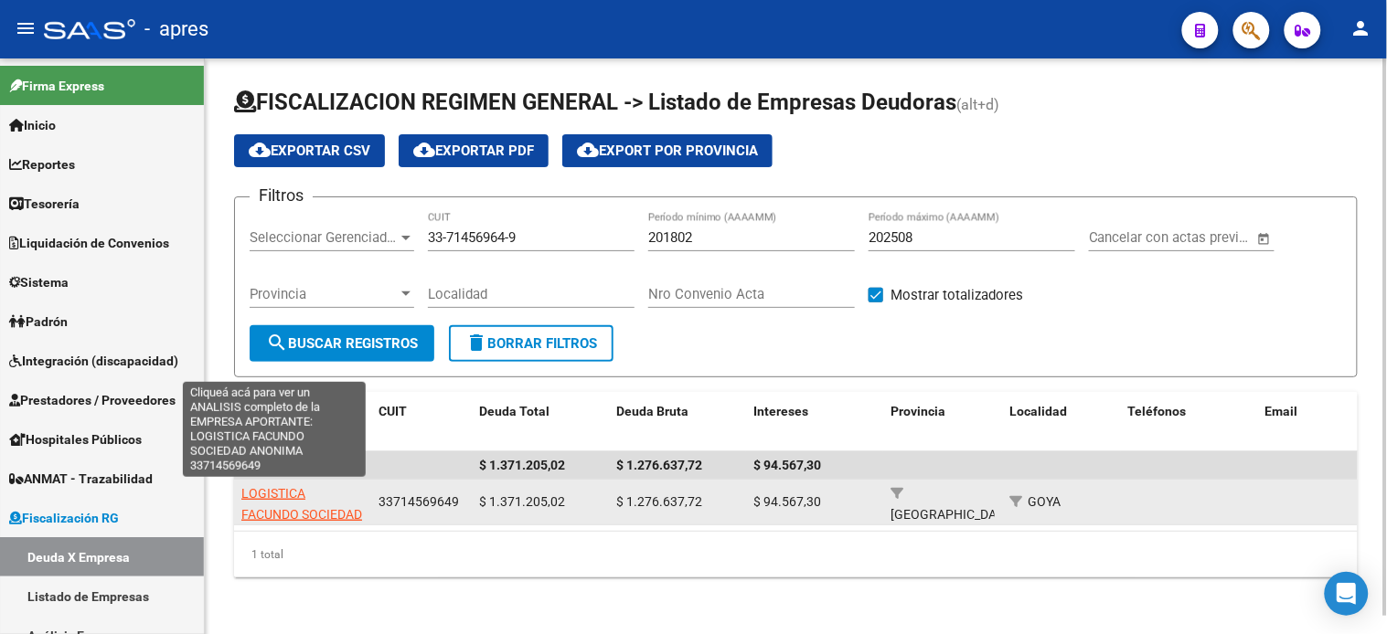
click at [282, 496] on span "LOGISTICA FACUNDO SOCIEDAD ANONIMA" at bounding box center [301, 514] width 121 height 57
type textarea "33714569649"
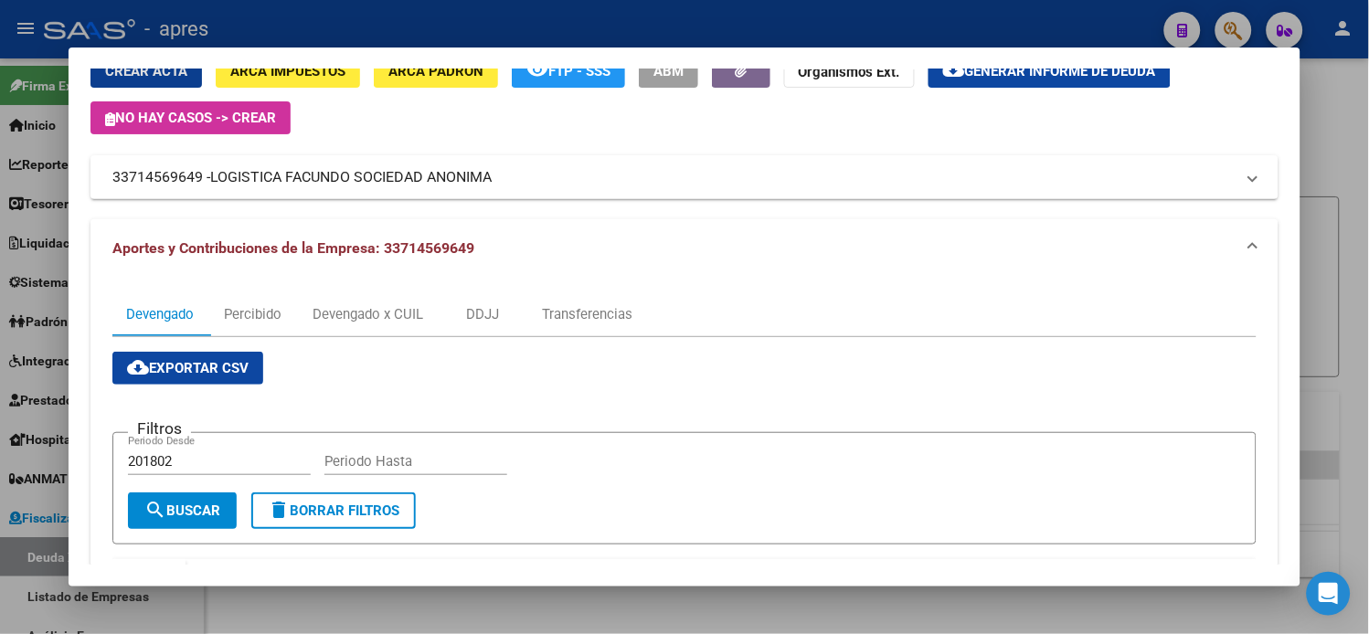
scroll to position [0, 0]
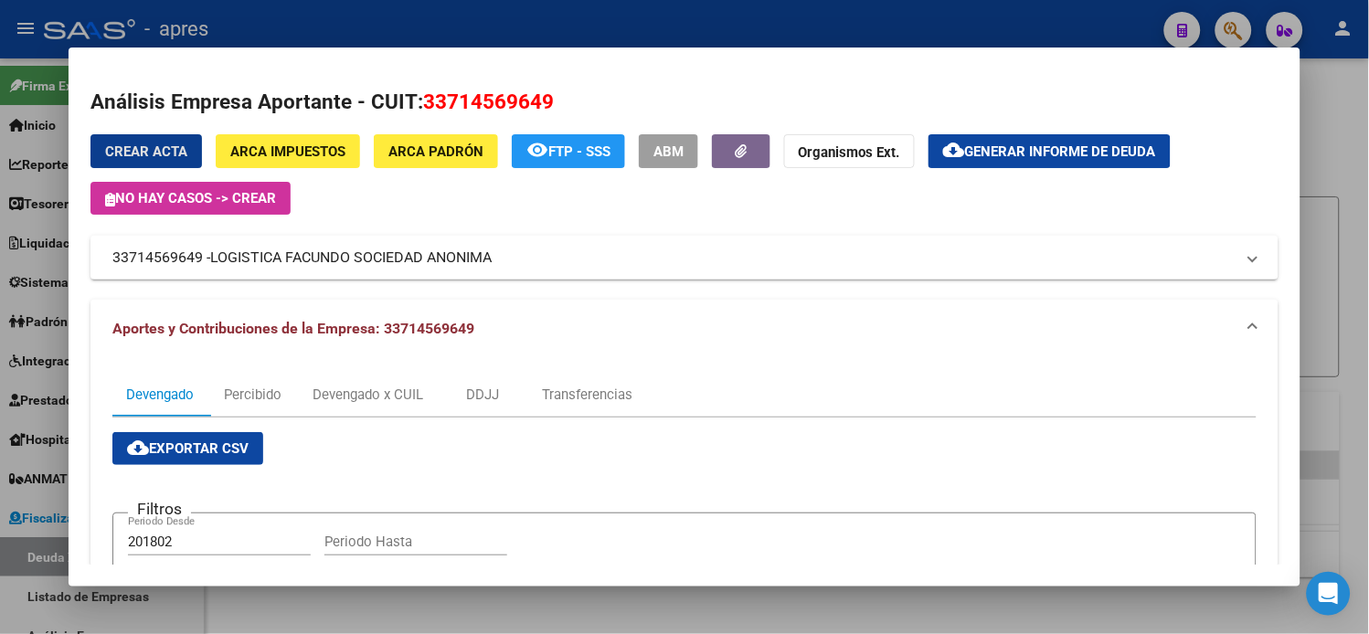
click at [1019, 147] on span "Generar informe de deuda" at bounding box center [1060, 152] width 191 height 16
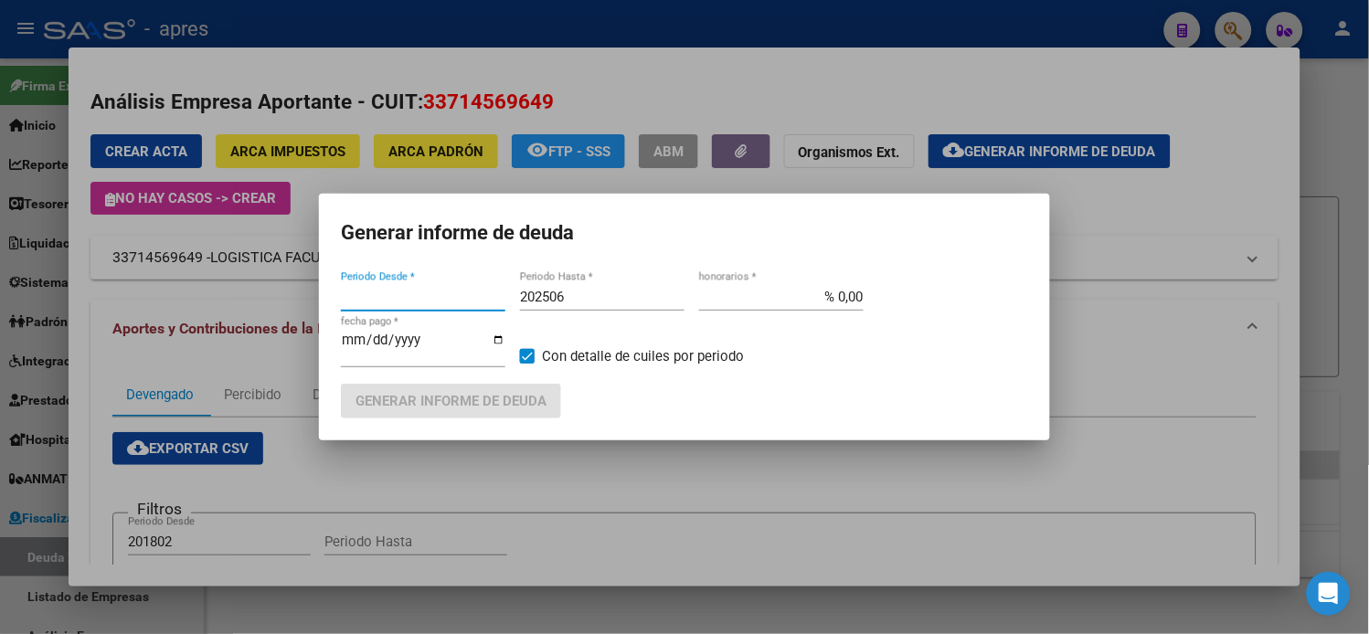
type input "201802"
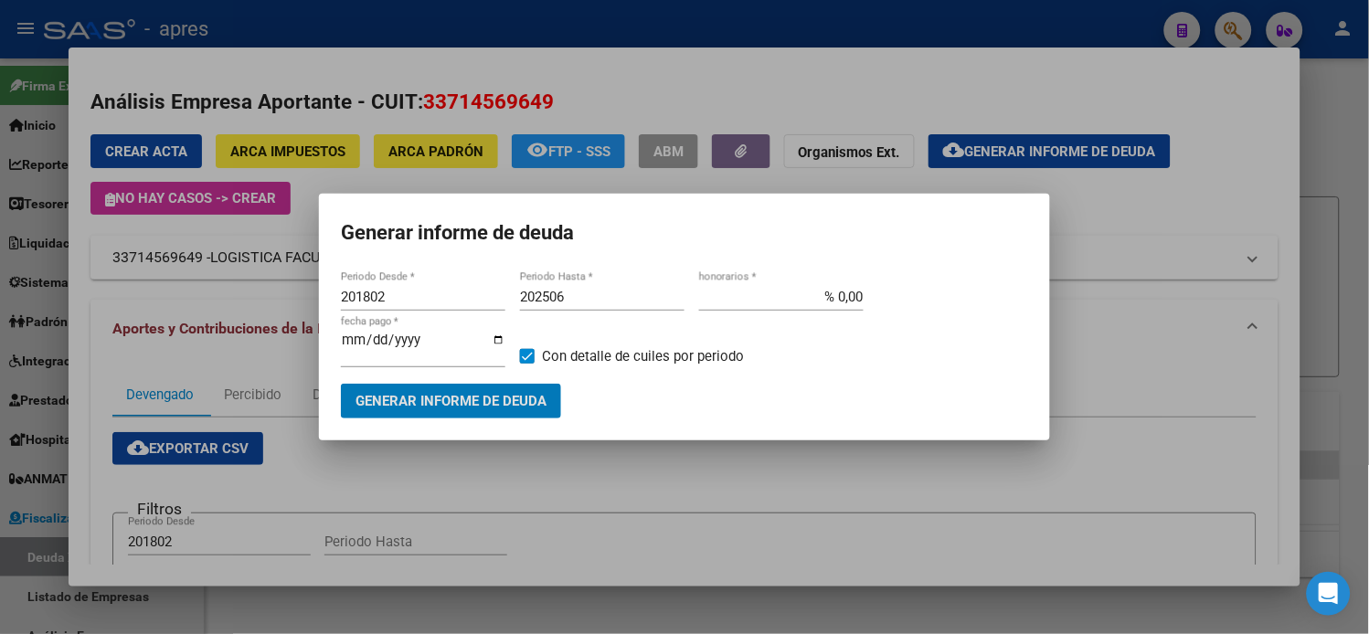
click at [590, 302] on input "202506" at bounding box center [602, 297] width 165 height 16
type input "202508"
click at [494, 394] on span "Generar informe de deuda" at bounding box center [451, 402] width 191 height 16
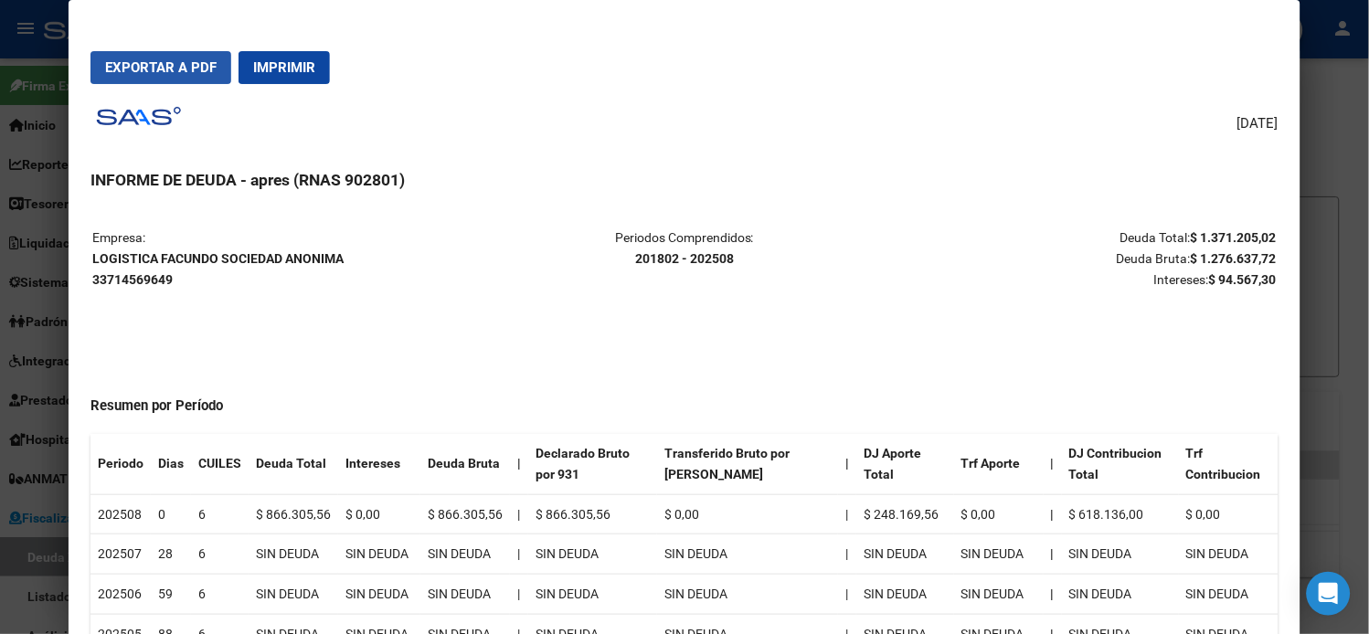
click at [186, 55] on button "Exportar a PDF" at bounding box center [161, 67] width 141 height 33
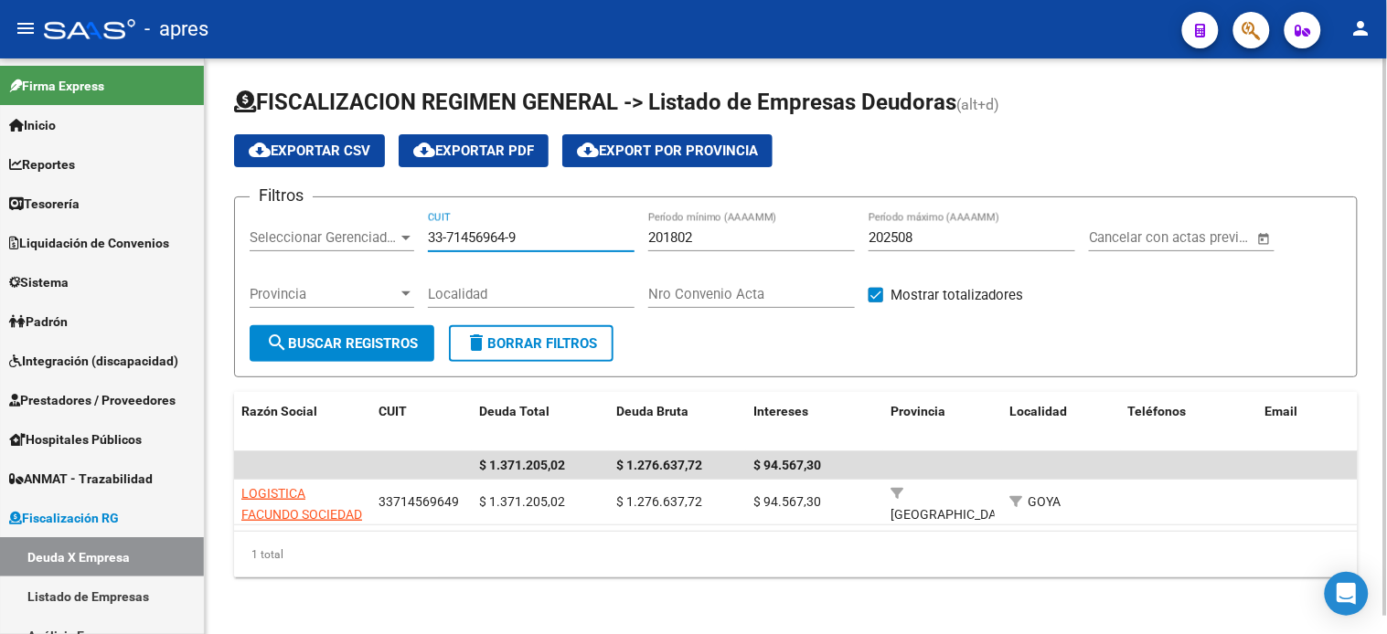
click at [588, 236] on input "33-71456964-9" at bounding box center [531, 237] width 207 height 16
paste input "0-70977561-4"
type input "30-70977561-4"
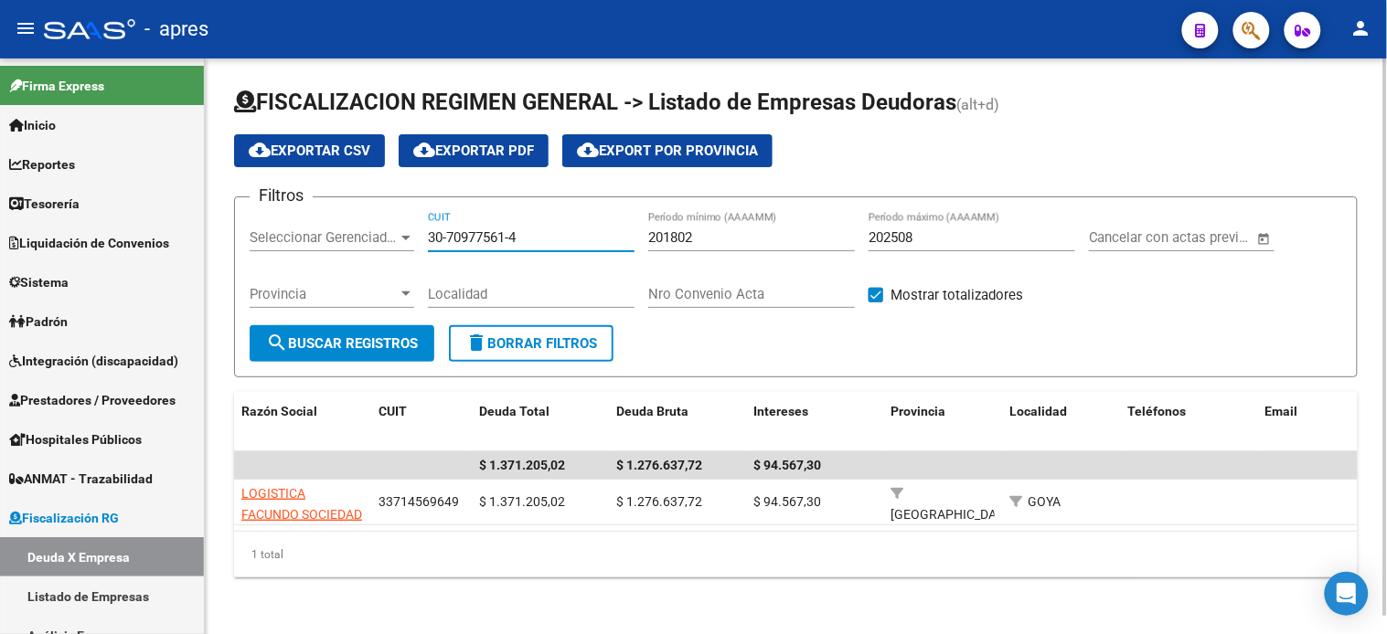
click at [395, 323] on div "Provincia Provincia" at bounding box center [332, 297] width 165 height 57
click at [382, 345] on span "search Buscar Registros" at bounding box center [342, 343] width 152 height 16
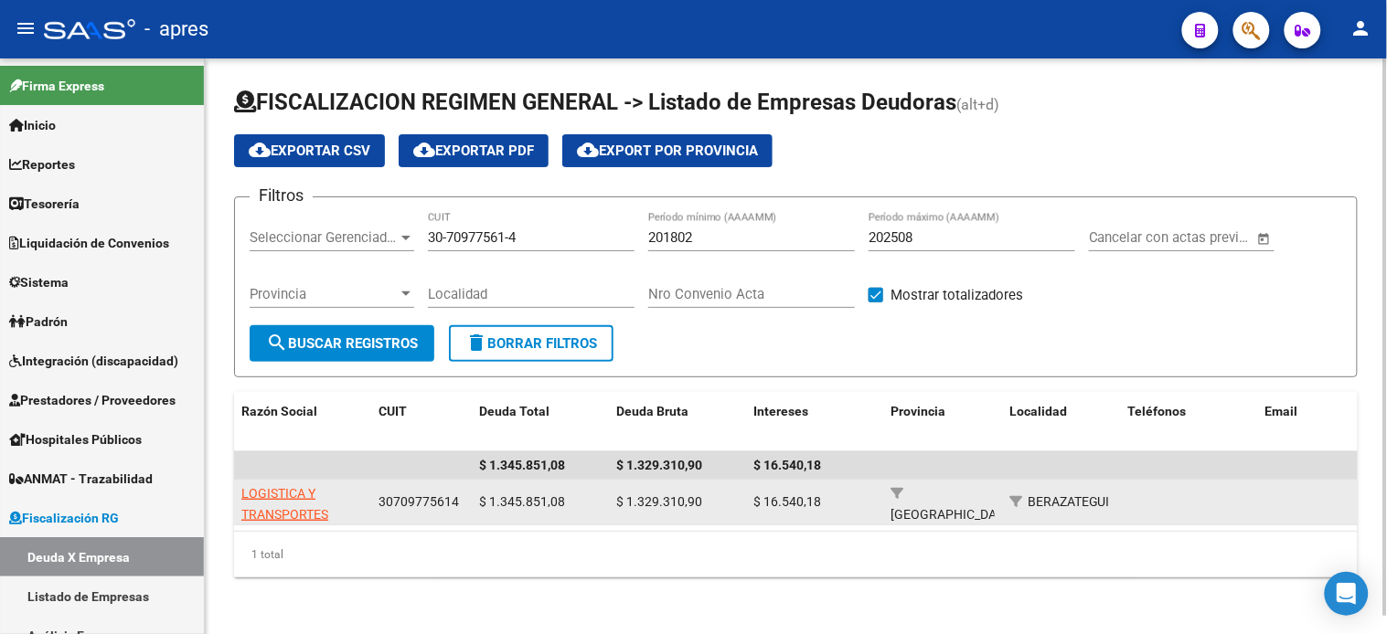
click at [281, 498] on span "LOGISTICA Y TRANSPORTES [PERSON_NAME]" at bounding box center [290, 514] width 98 height 57
type textarea "30709775614"
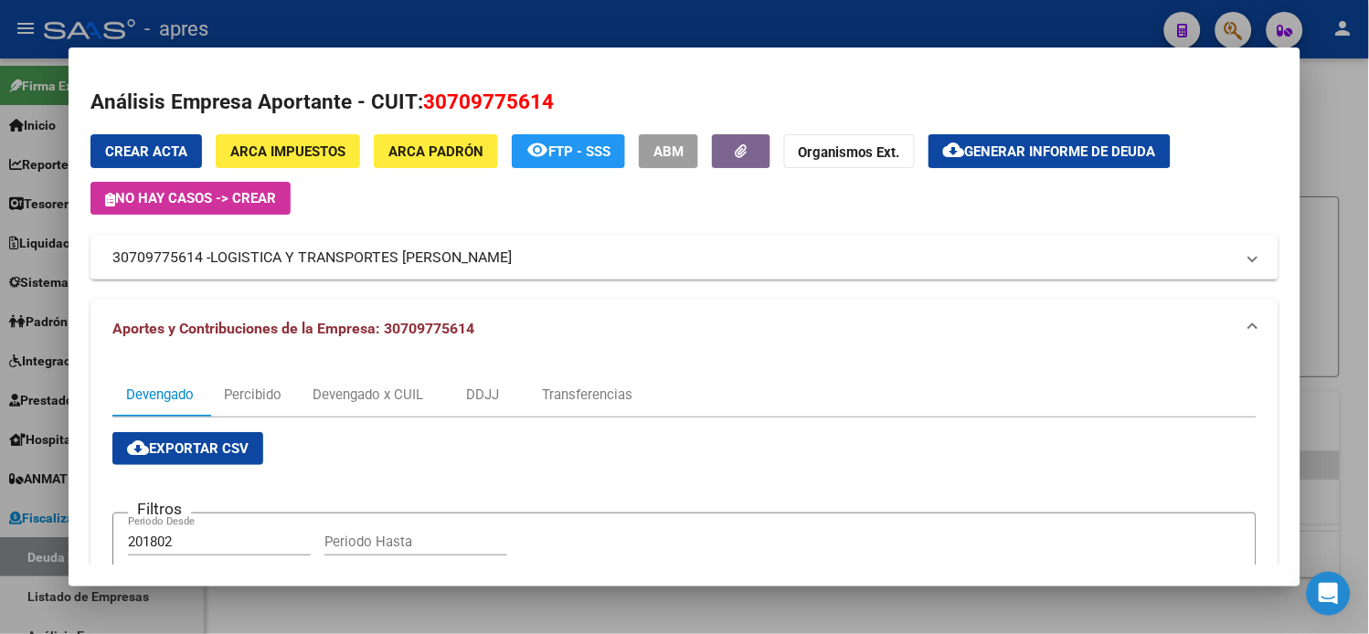
click at [828, 316] on mat-expansion-panel-header "Aportes y Contribuciones de la Empresa: 30709775614" at bounding box center [685, 329] width 1188 height 59
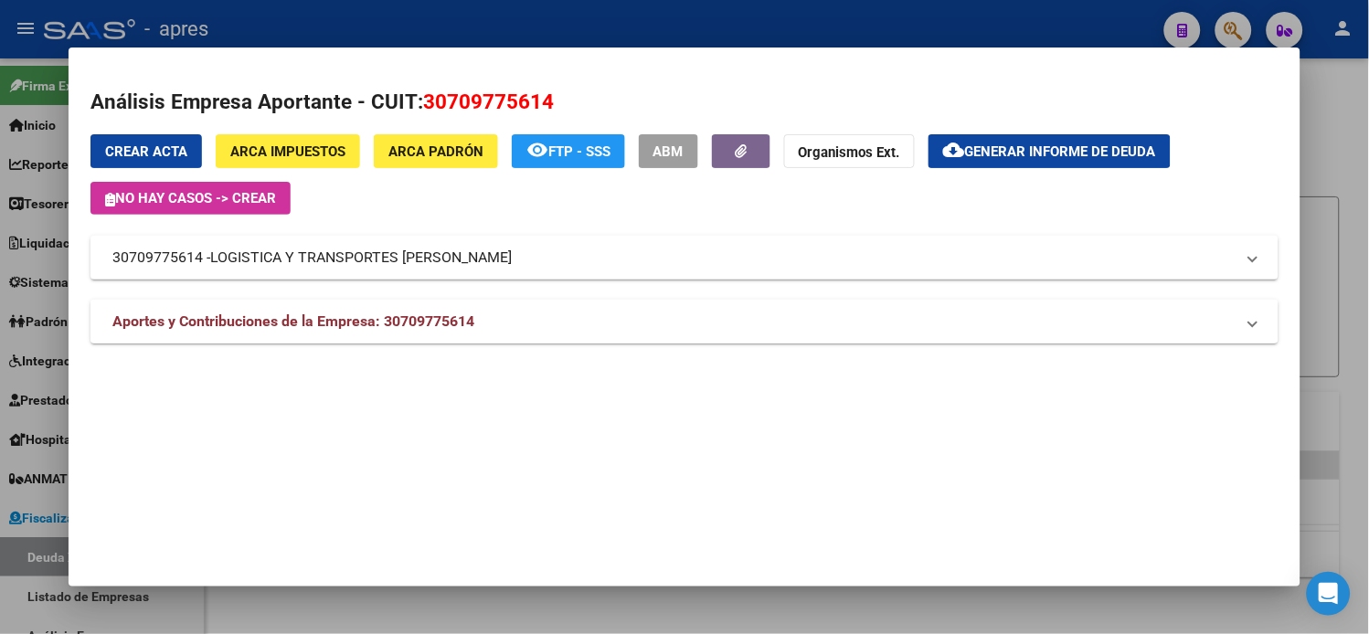
click at [828, 316] on mat-panel-title "Aportes y Contribuciones de la Empresa: 30709775614" at bounding box center [673, 322] width 1123 height 22
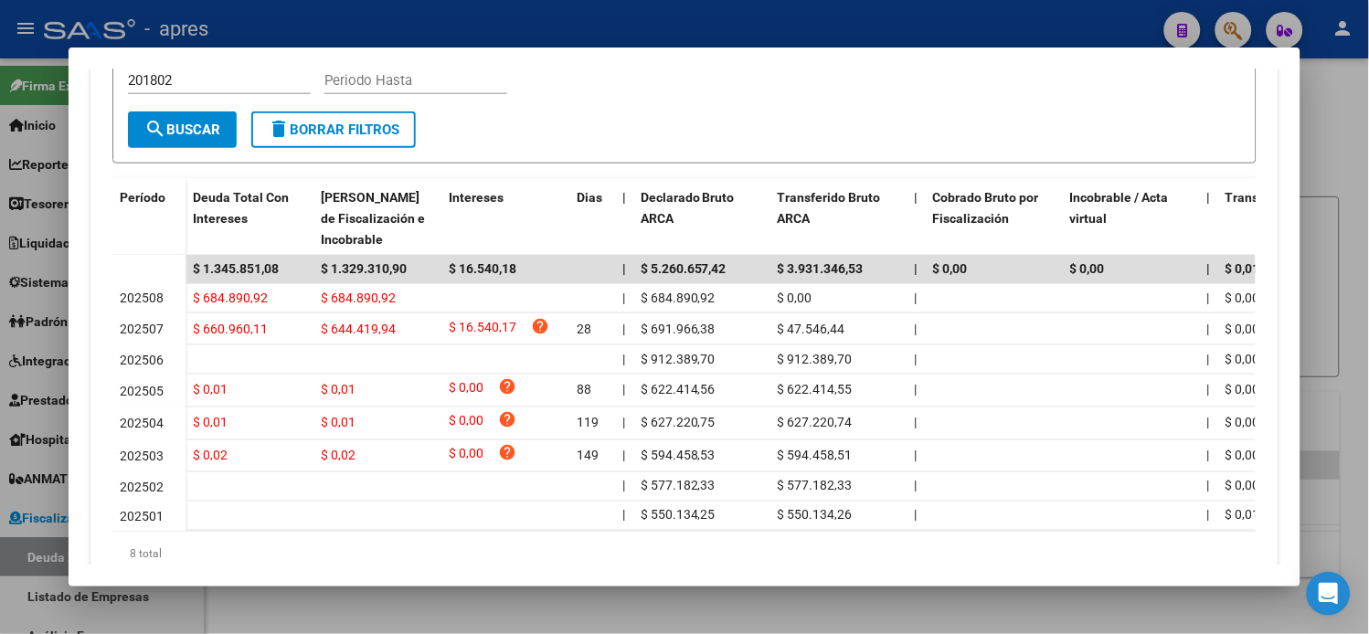
scroll to position [541, 0]
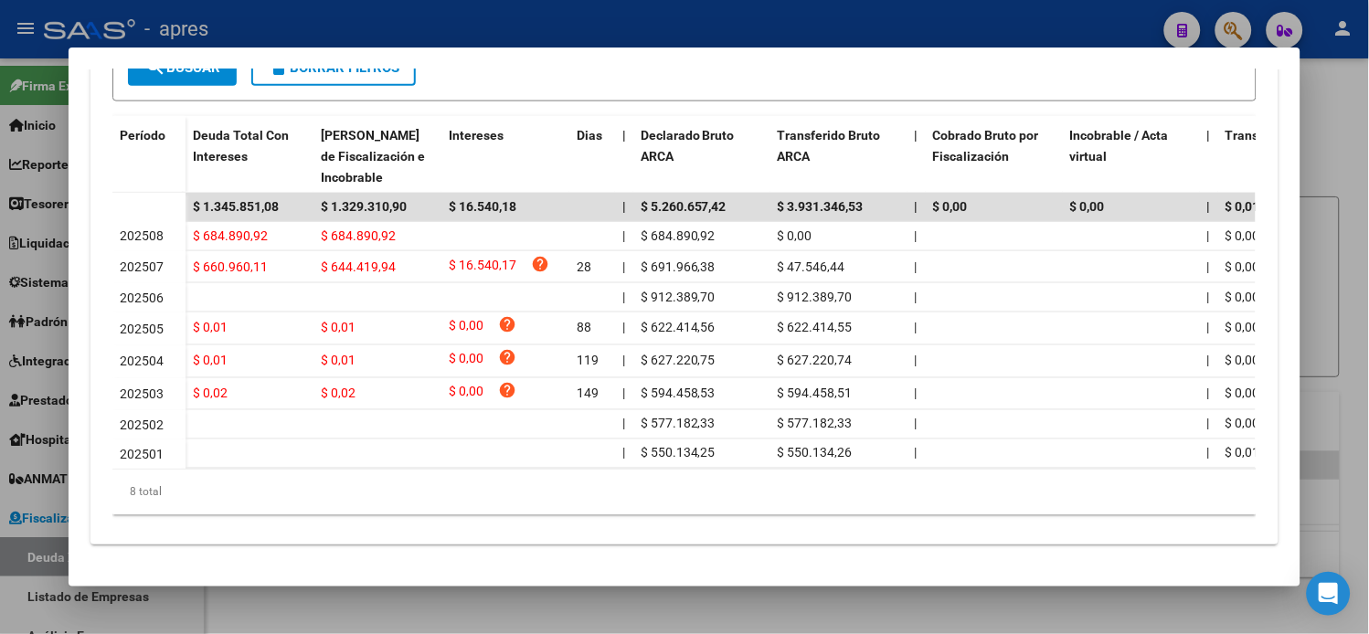
click at [32, 84] on div at bounding box center [684, 317] width 1369 height 634
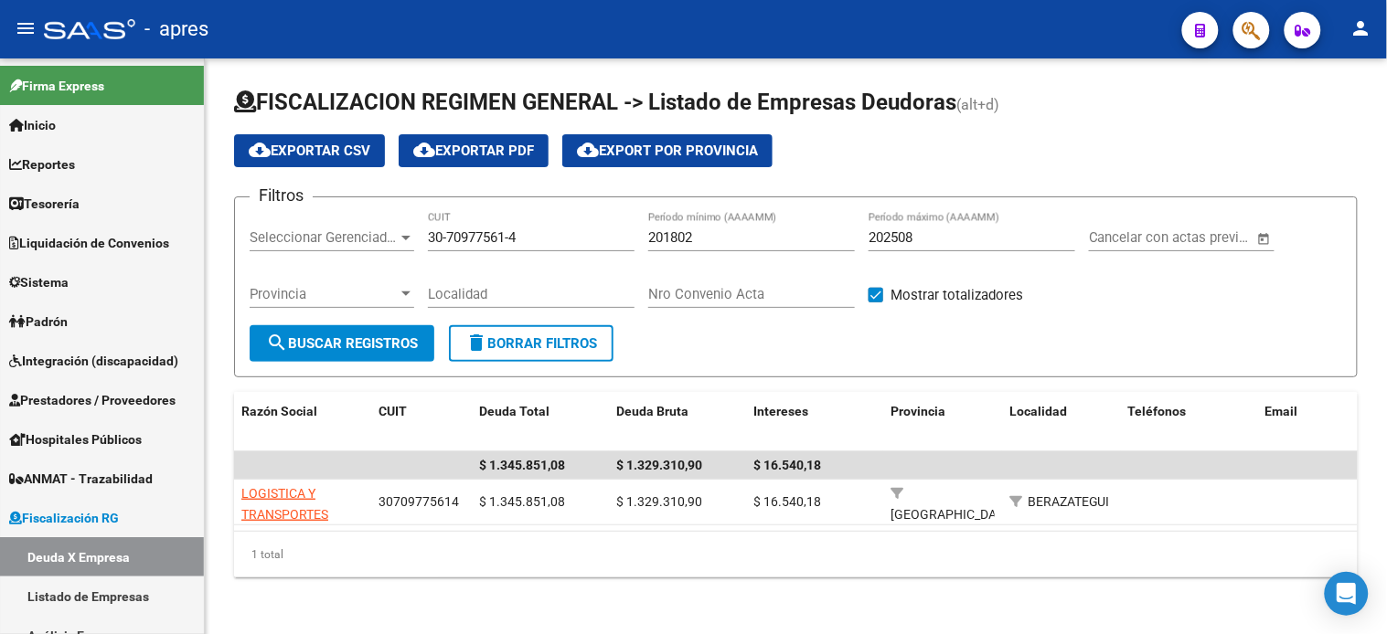
click at [32, 84] on span "Firma Express" at bounding box center [56, 86] width 95 height 20
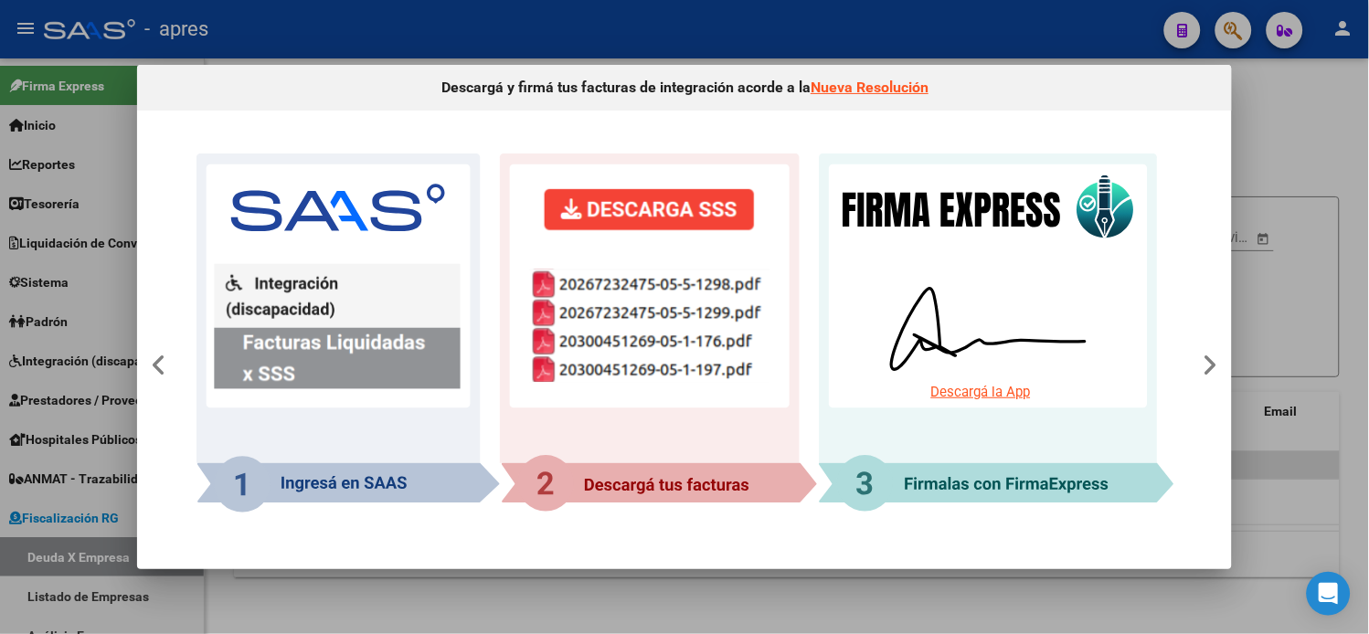
click at [655, 28] on div at bounding box center [684, 317] width 1369 height 634
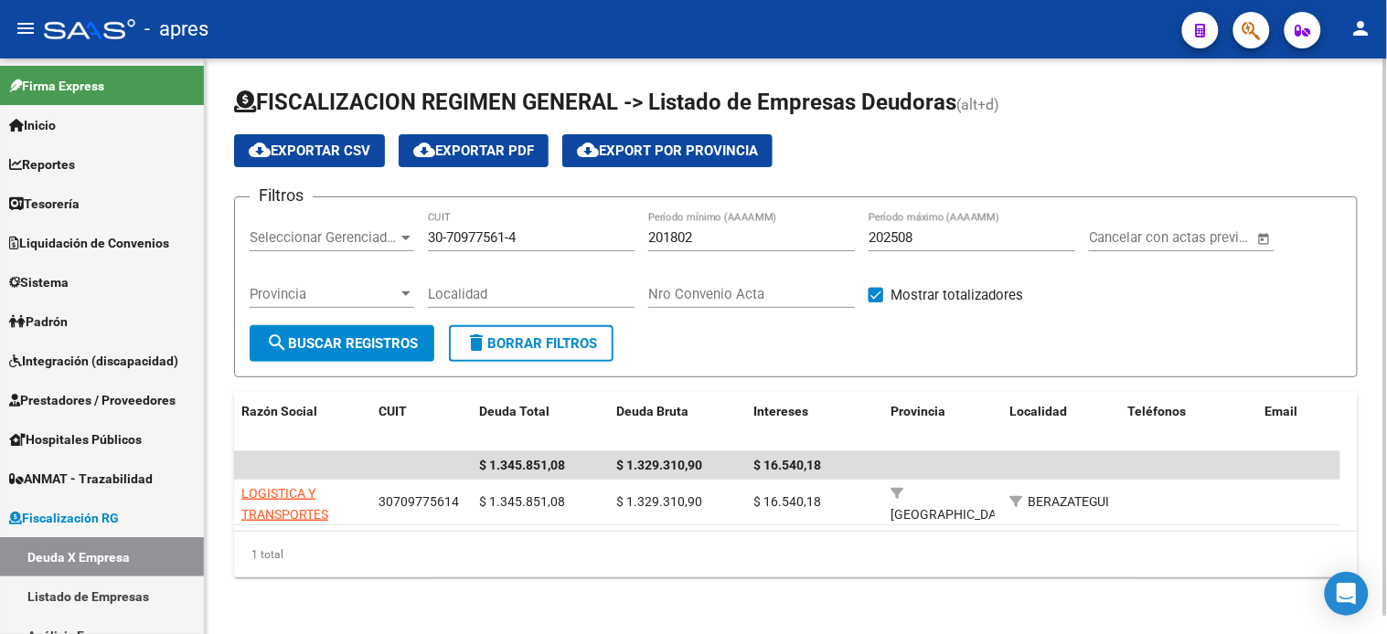
click at [533, 239] on input "30-70977561-4" at bounding box center [531, 237] width 207 height 16
paste input "50383874-1"
type input "30-50383874-1"
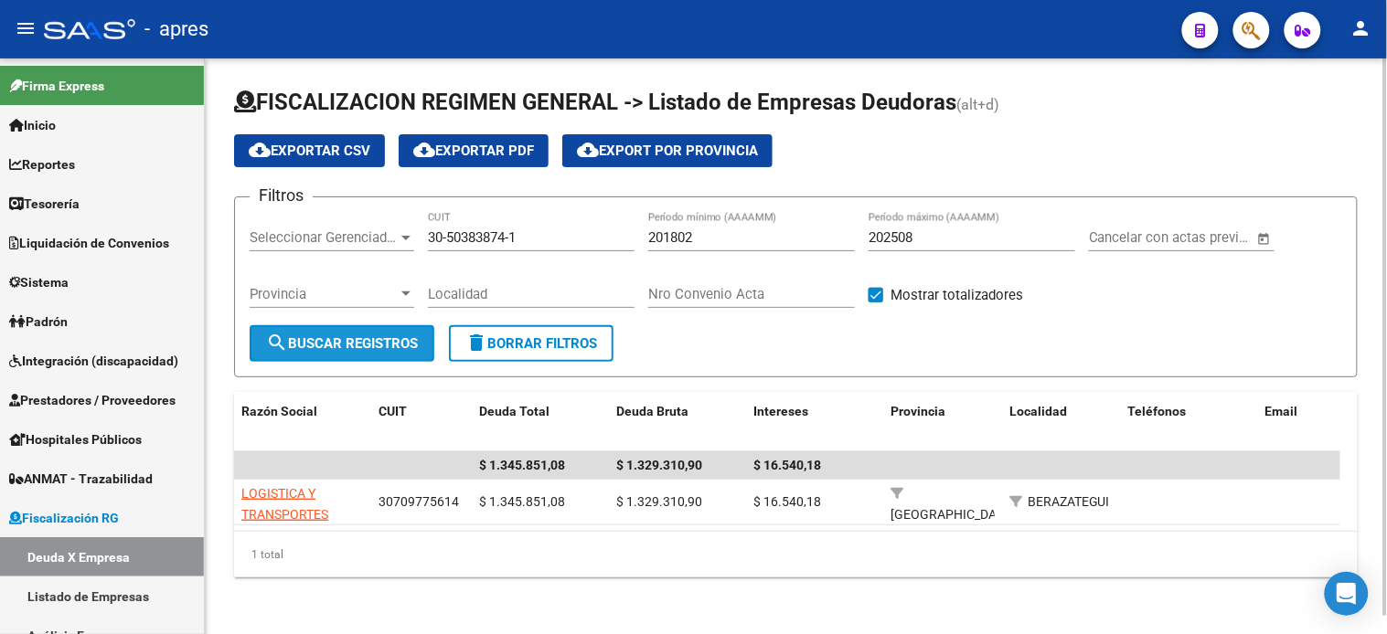
click at [378, 344] on span "search Buscar Registros" at bounding box center [342, 343] width 152 height 16
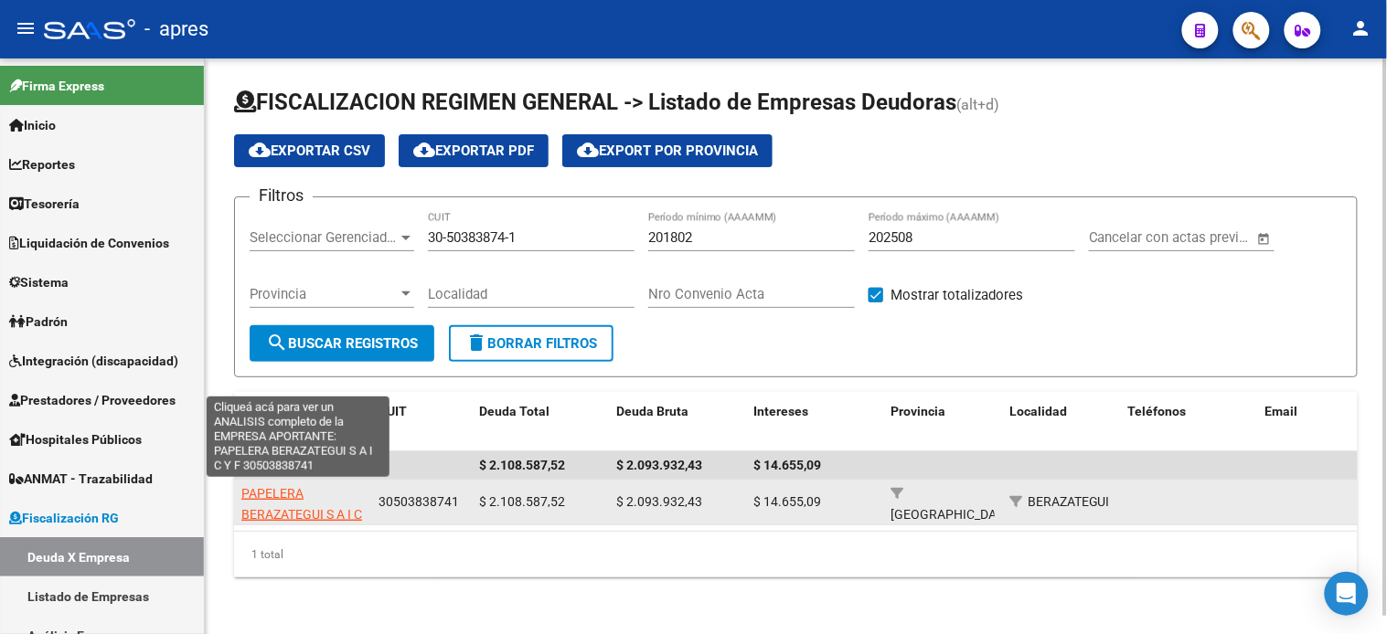
click at [300, 506] on span "PAPELERA BERAZATEGUI S A I C Y F" at bounding box center [301, 514] width 121 height 57
type textarea "30503838741"
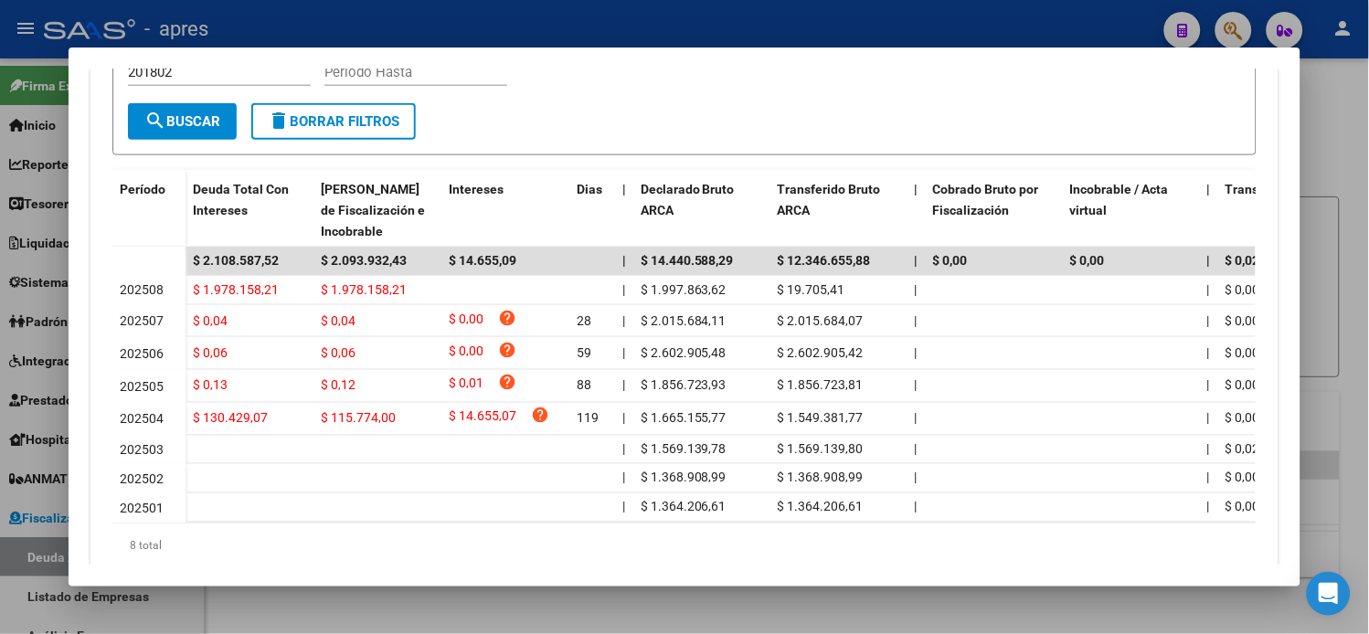
scroll to position [507, 0]
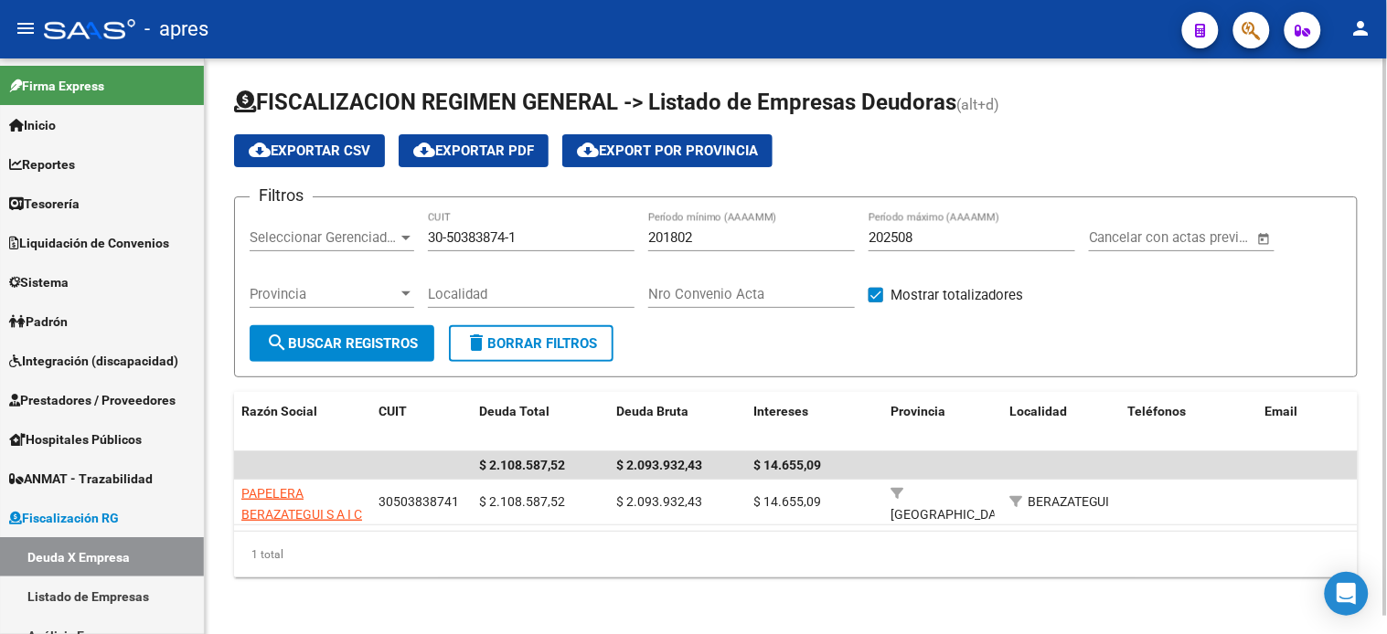
click at [457, 240] on input "30-50383874-1" at bounding box center [531, 237] width 207 height 16
paste input "70733707-5"
type input "30-70733707-5"
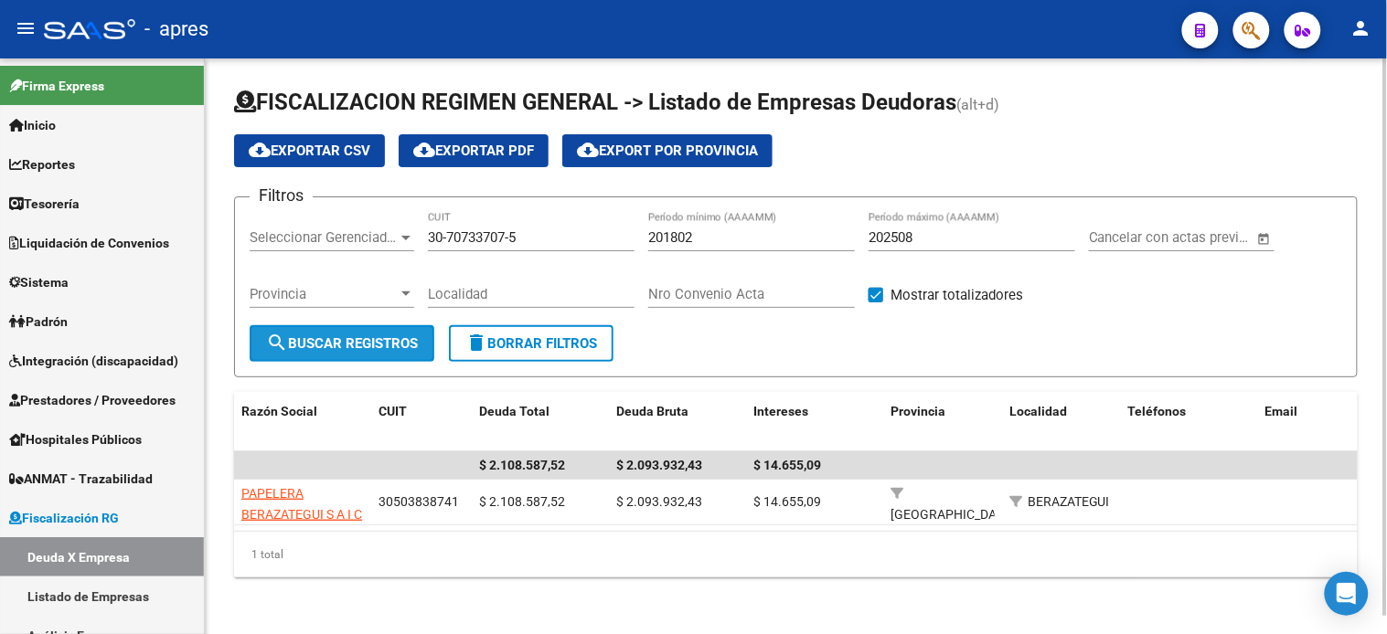
click at [379, 333] on button "search Buscar Registros" at bounding box center [342, 343] width 185 height 37
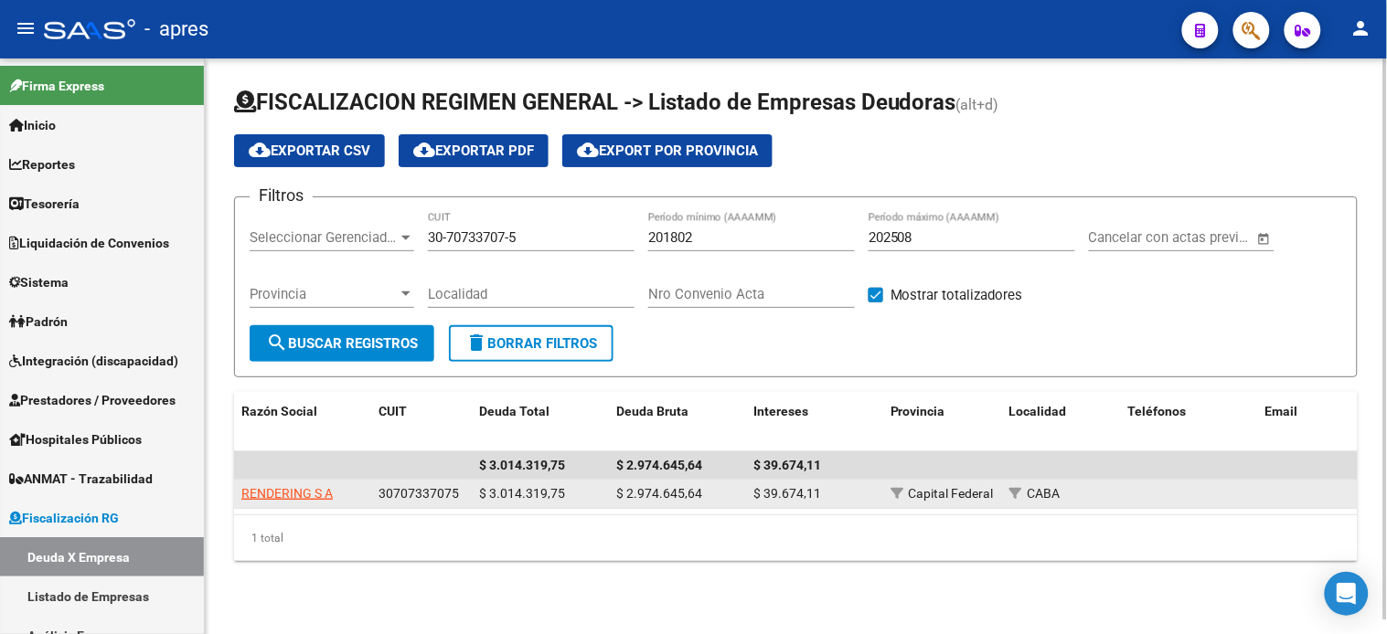
click at [291, 484] on app-link-go-to "RENDERING S A" at bounding box center [286, 494] width 91 height 21
click at [291, 491] on span "RENDERING S A" at bounding box center [286, 493] width 91 height 15
type textarea "30707337075"
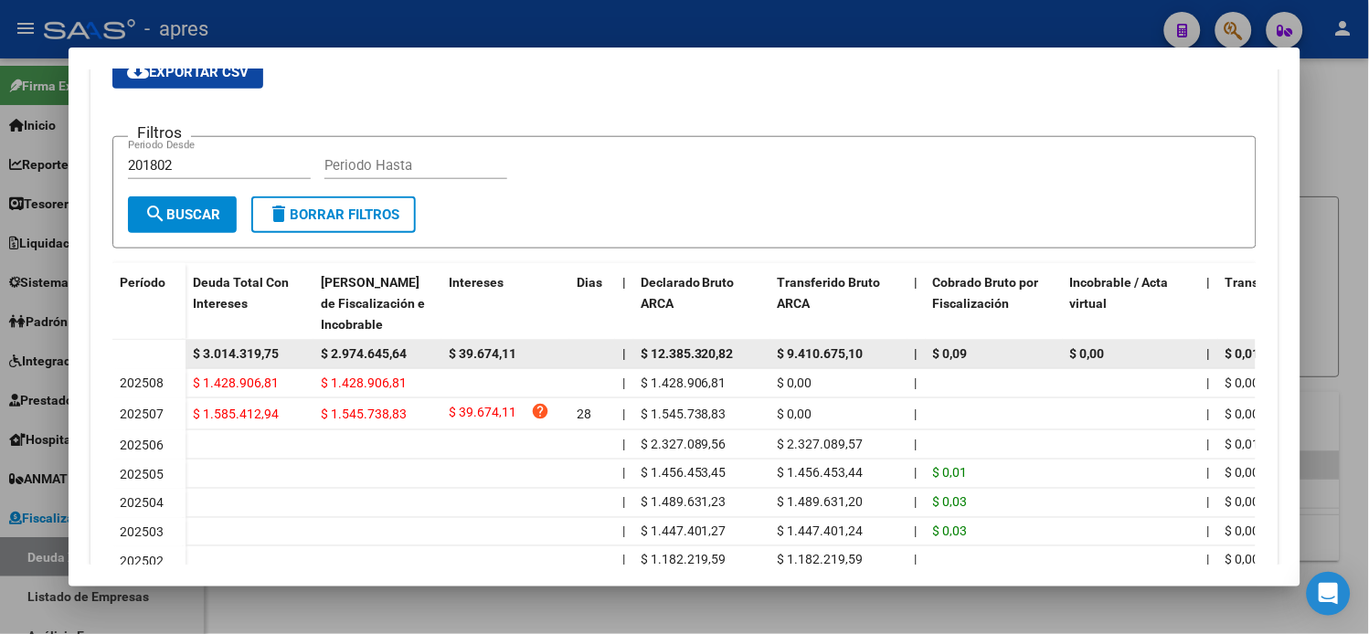
scroll to position [406, 0]
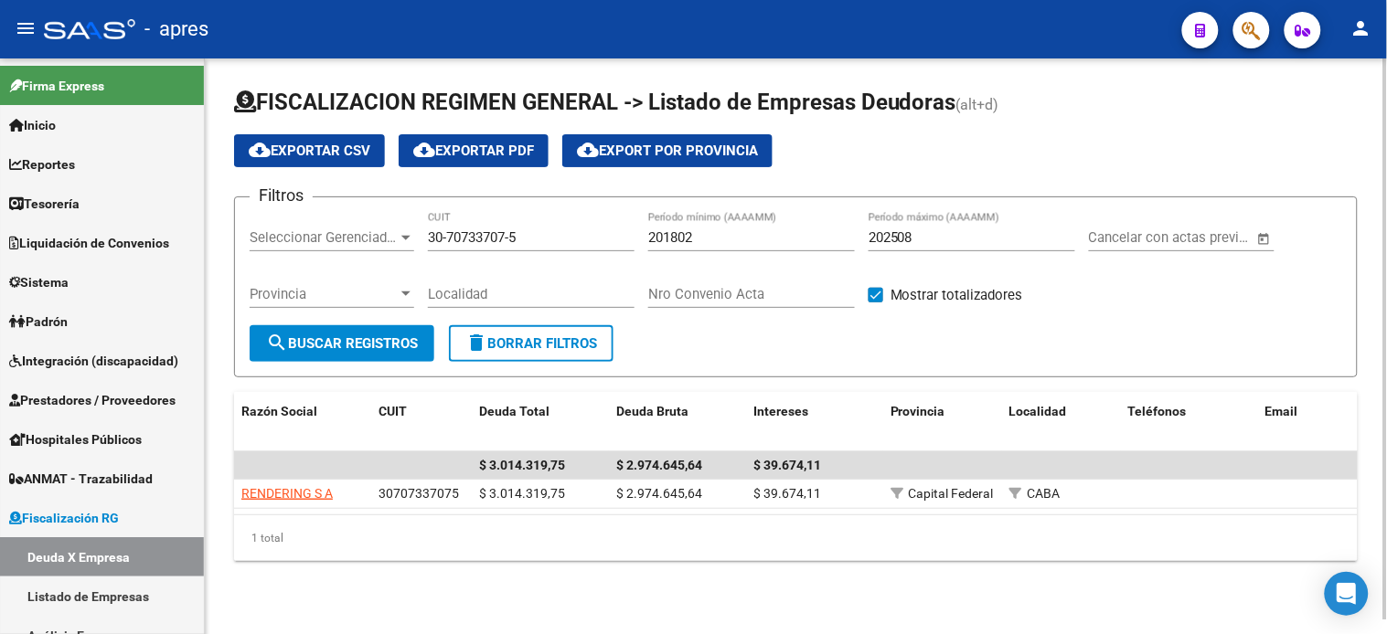
click at [485, 249] on div "30-70733707-5 CUIT" at bounding box center [531, 231] width 207 height 39
click at [485, 235] on input "30-70733707-5" at bounding box center [531, 237] width 207 height 16
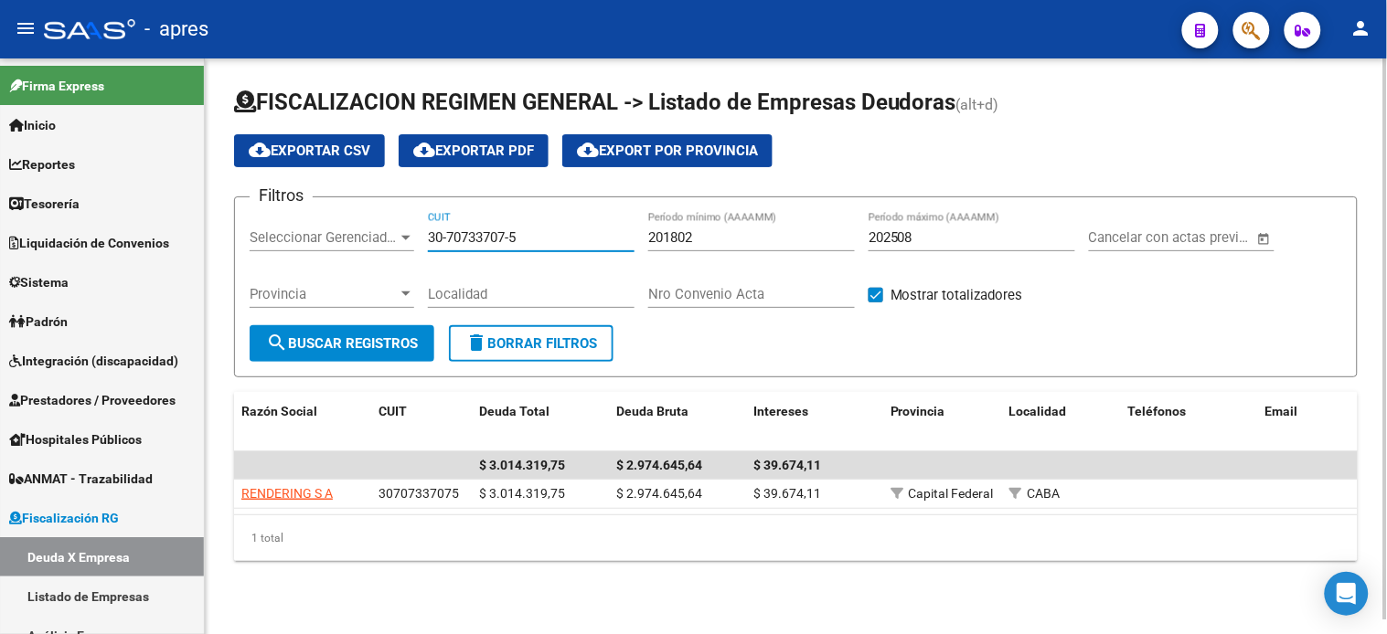
paste input "874743-9"
type input "30-70874743-9"
click at [386, 340] on span "search Buscar Registros" at bounding box center [342, 343] width 152 height 16
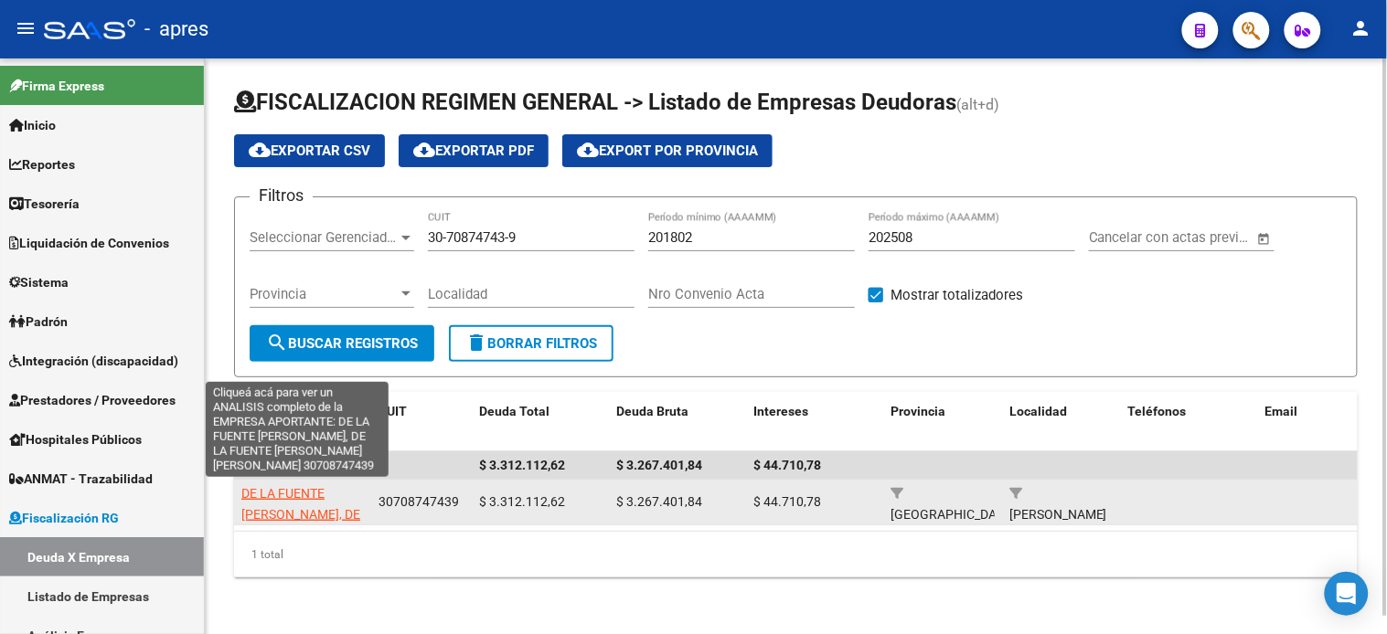
click at [325, 490] on span "DE LA FUENTE [PERSON_NAME], DE LA FUENTE [PERSON_NAME] [PERSON_NAME]" at bounding box center [300, 535] width 119 height 98
type textarea "30708747439"
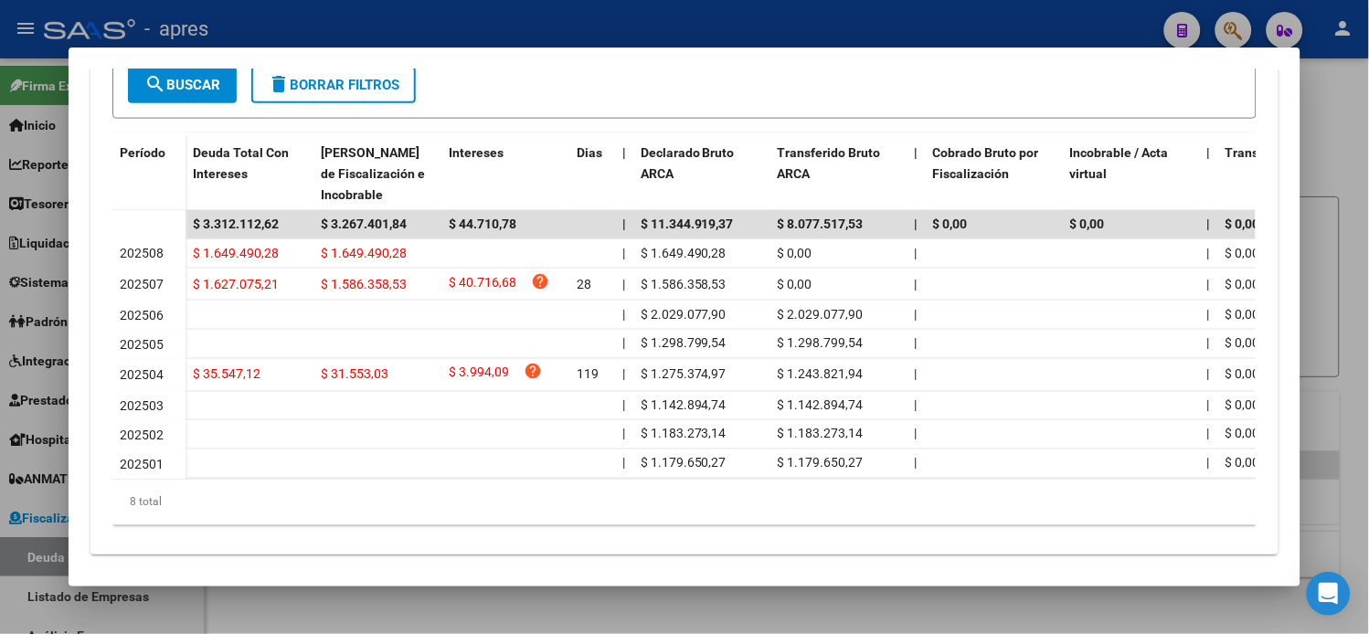
scroll to position [507, 0]
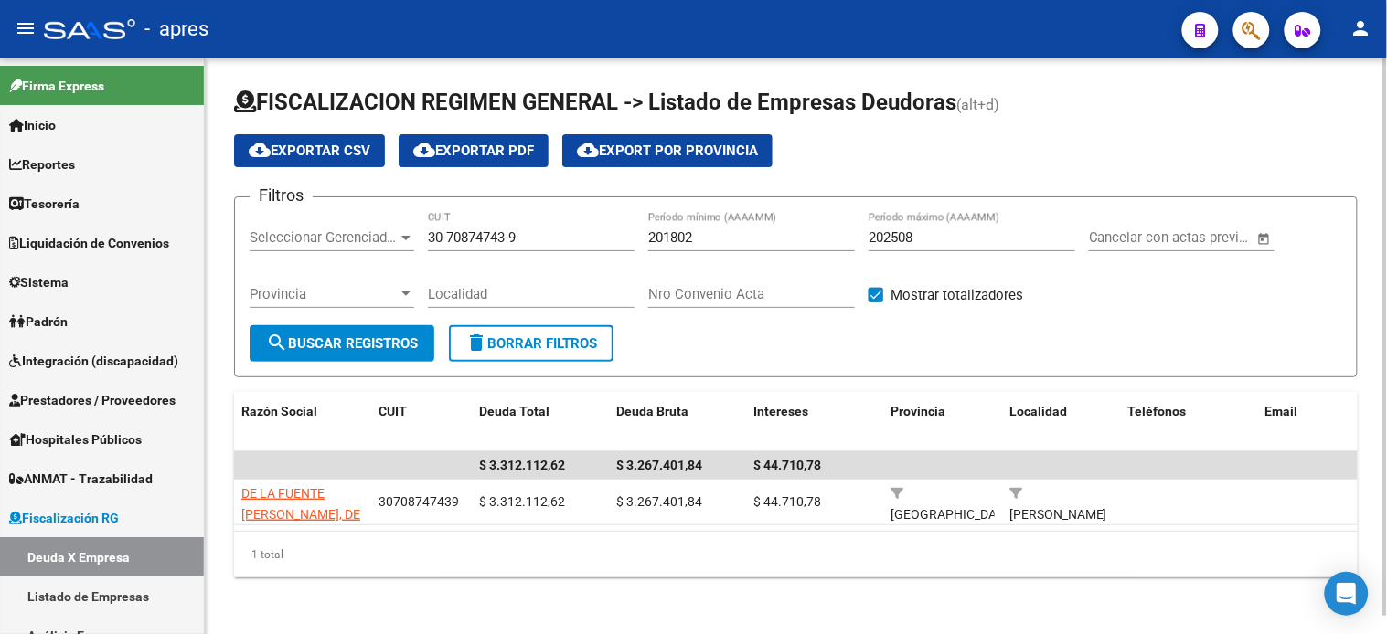
click at [468, 229] on input "30-70874743-9" at bounding box center [531, 237] width 207 height 16
paste input "97204-1"
type input "30-70897204-1"
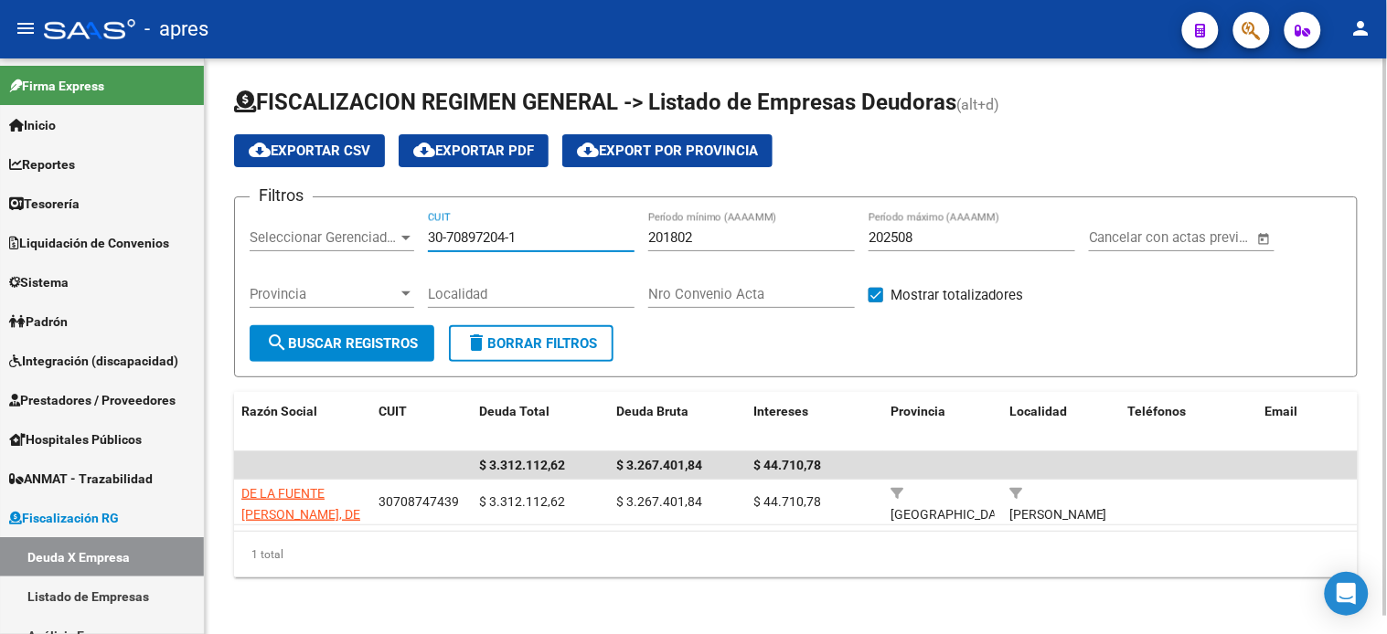
click at [386, 332] on button "search Buscar Registros" at bounding box center [342, 343] width 185 height 37
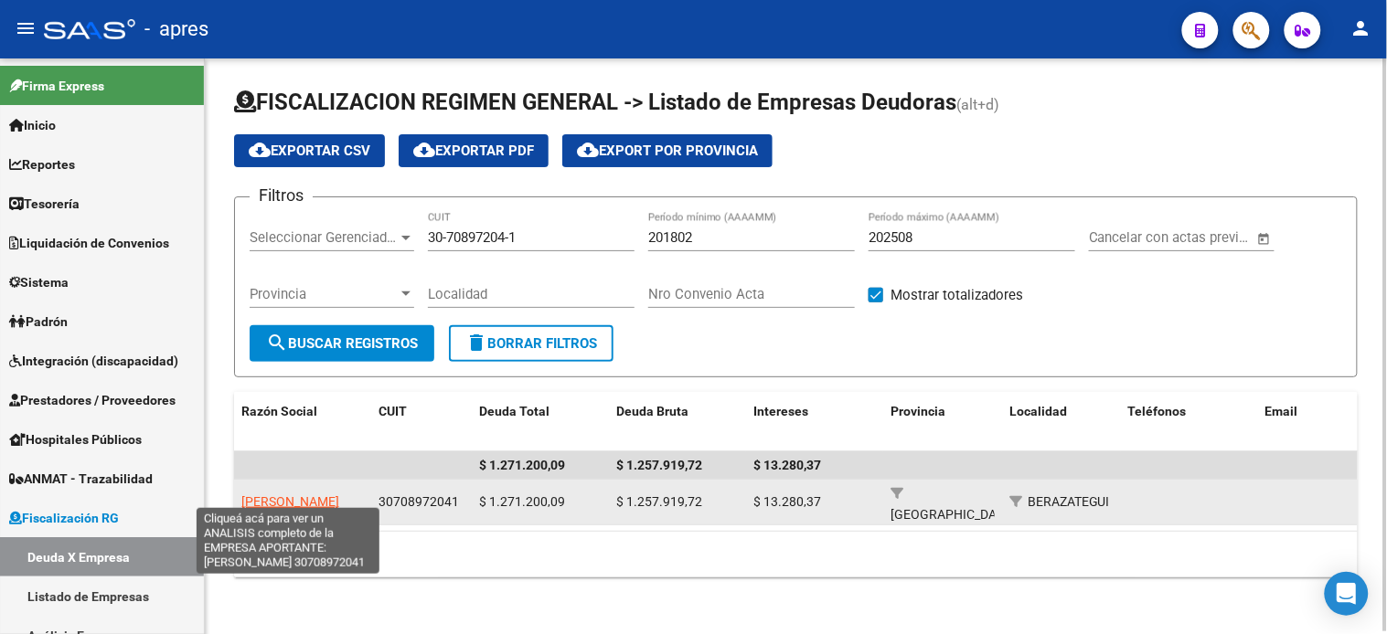
click at [290, 495] on span "[PERSON_NAME]" at bounding box center [290, 502] width 98 height 15
type textarea "30708972041"
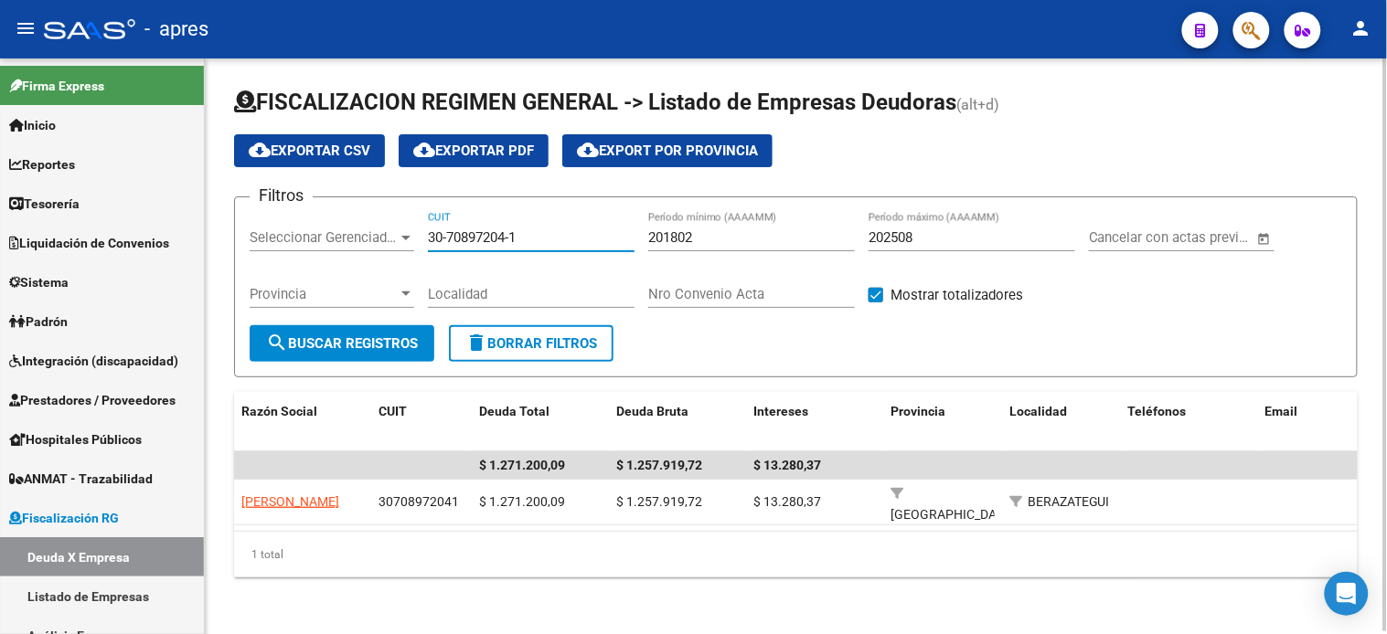
click at [483, 234] on input "30-70897204-1" at bounding box center [531, 237] width 207 height 16
click at [484, 233] on input "30-70897204-1" at bounding box center [531, 237] width 207 height 16
paste input "67862269-5"
type input "30-67862269-5"
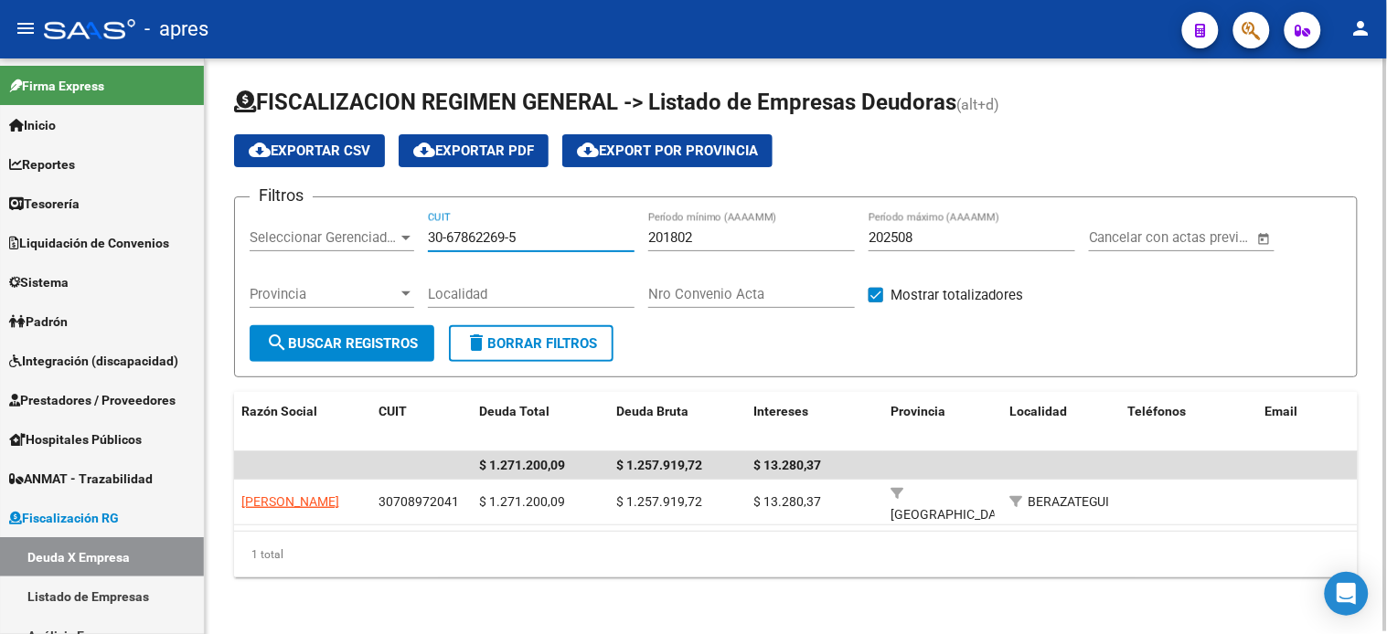
click at [355, 344] on span "search Buscar Registros" at bounding box center [342, 343] width 152 height 16
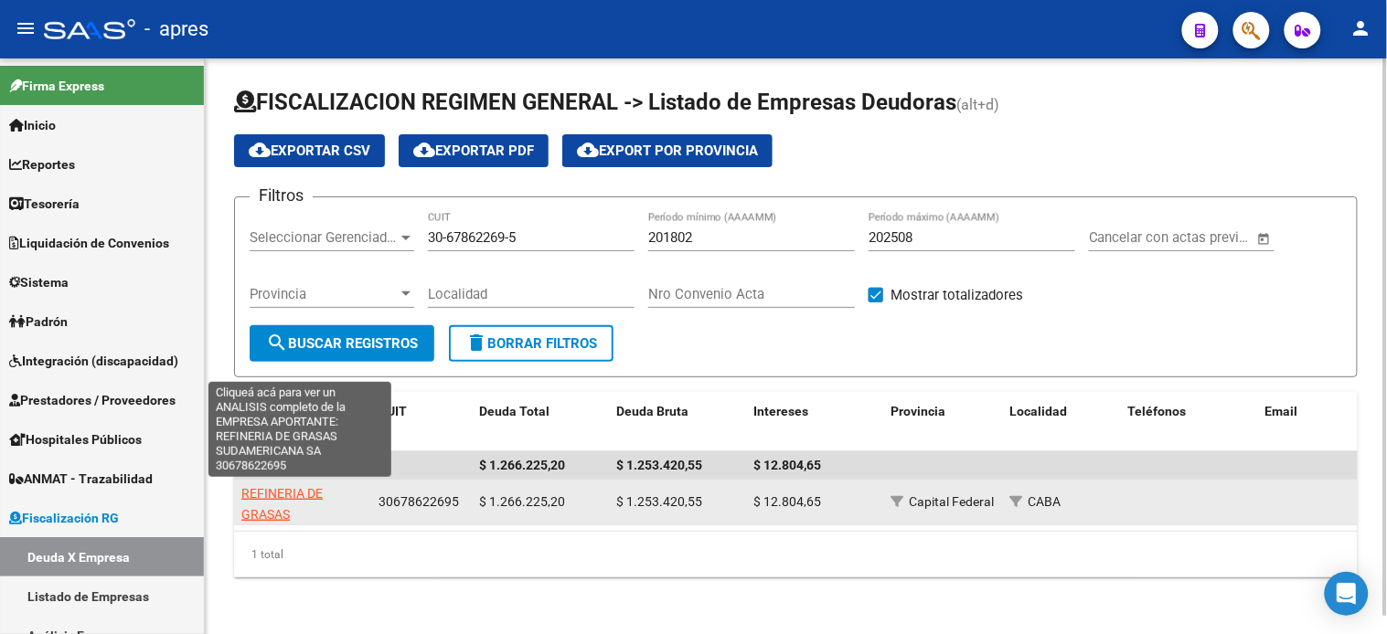
click at [303, 492] on span "REFINERIA DE GRASAS SUDAMERICANA SA" at bounding box center [298, 514] width 114 height 57
type textarea "30678622695"
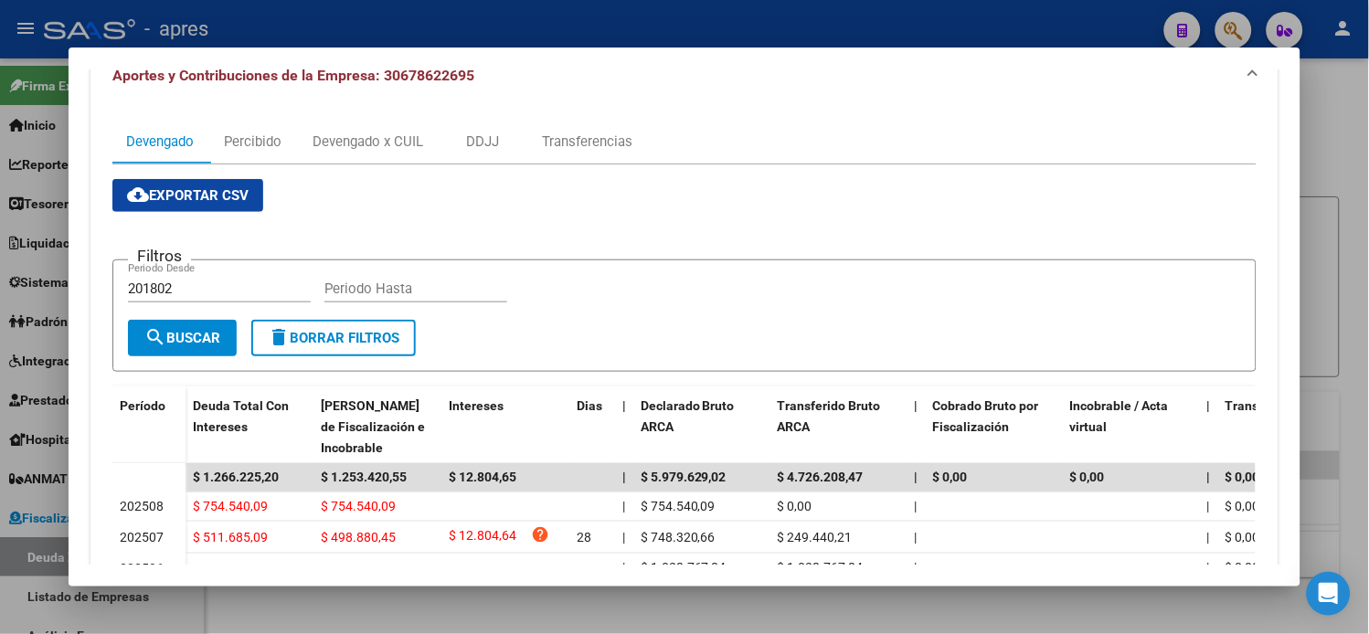
scroll to position [406, 0]
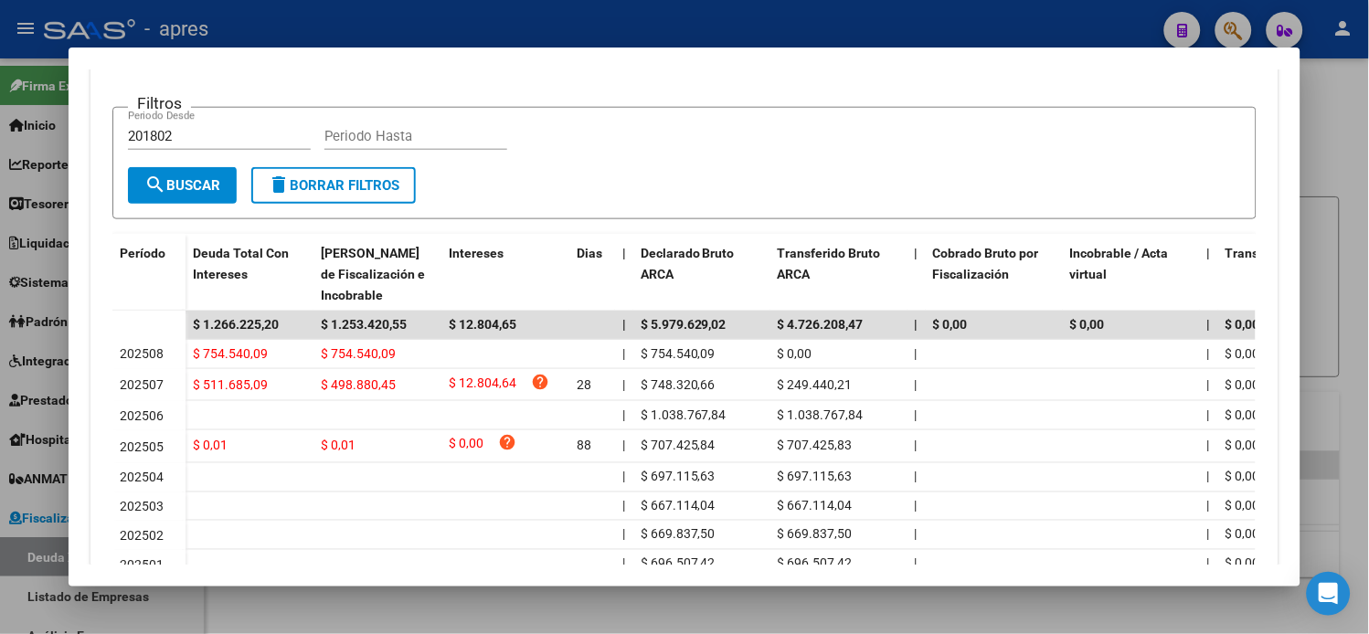
click at [16, 260] on div at bounding box center [684, 317] width 1369 height 634
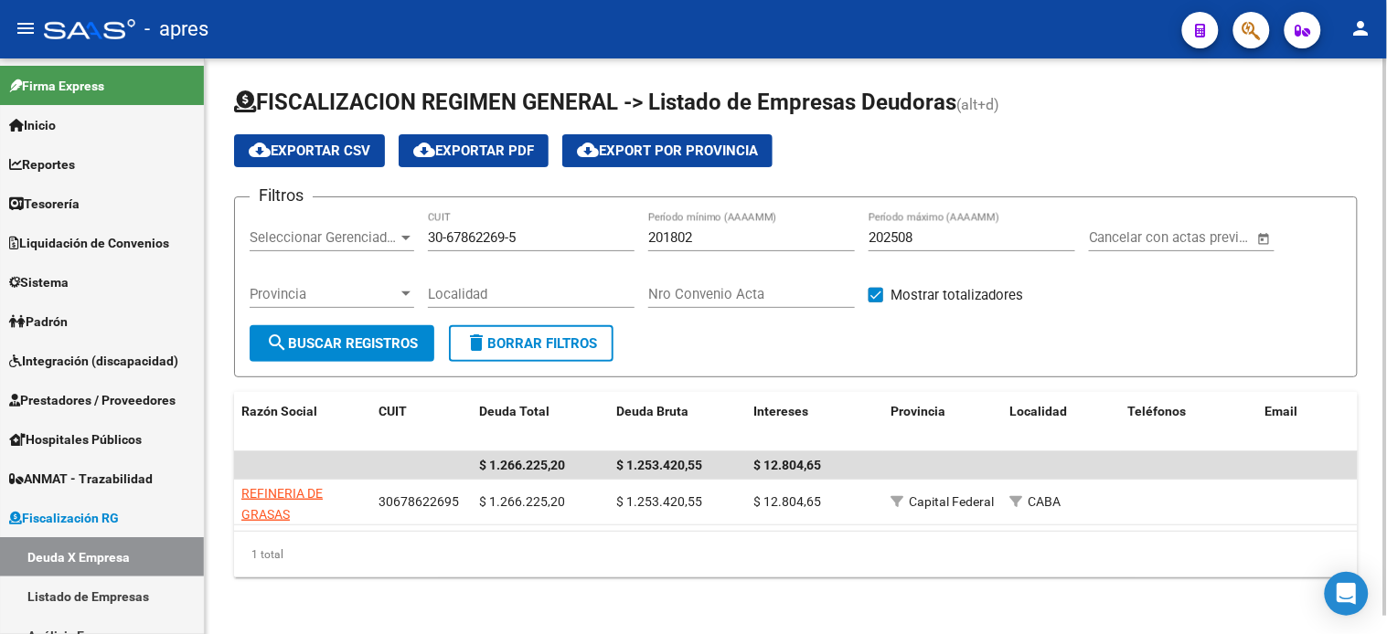
click at [454, 231] on input "30-67862269-5" at bounding box center [531, 237] width 207 height 16
paste input "70721568-9"
type input "30-70721568-9"
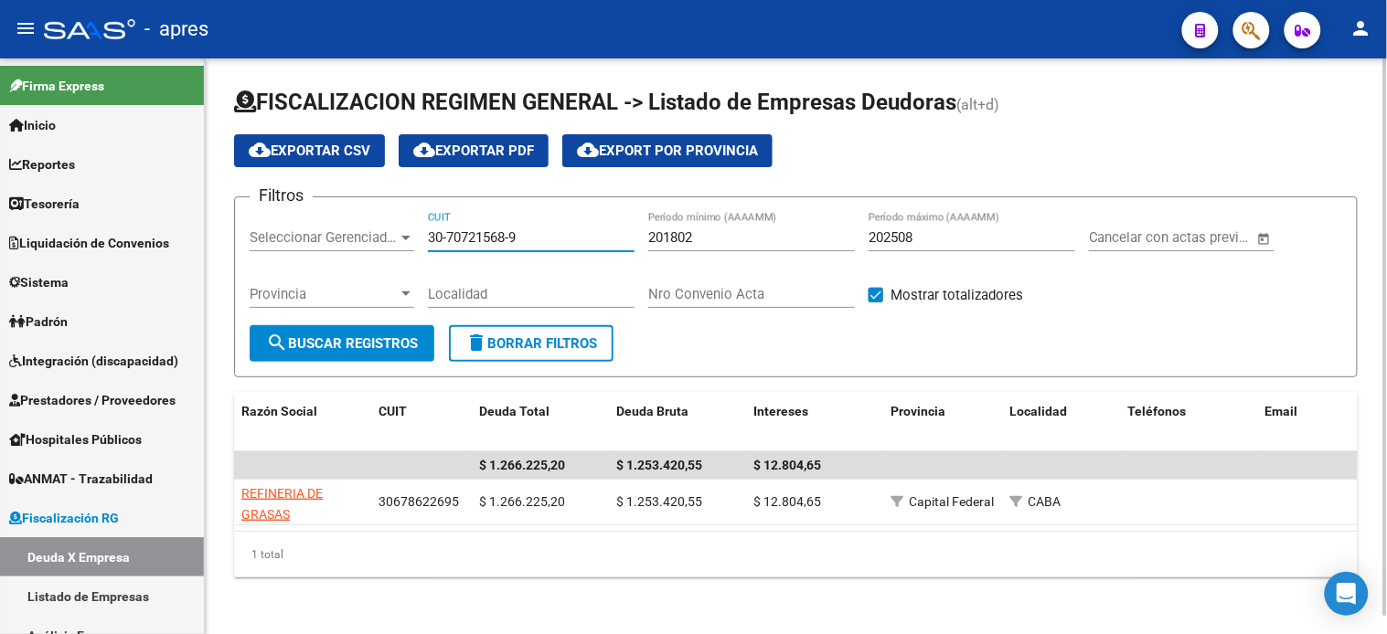
click at [379, 338] on span "search Buscar Registros" at bounding box center [342, 343] width 152 height 16
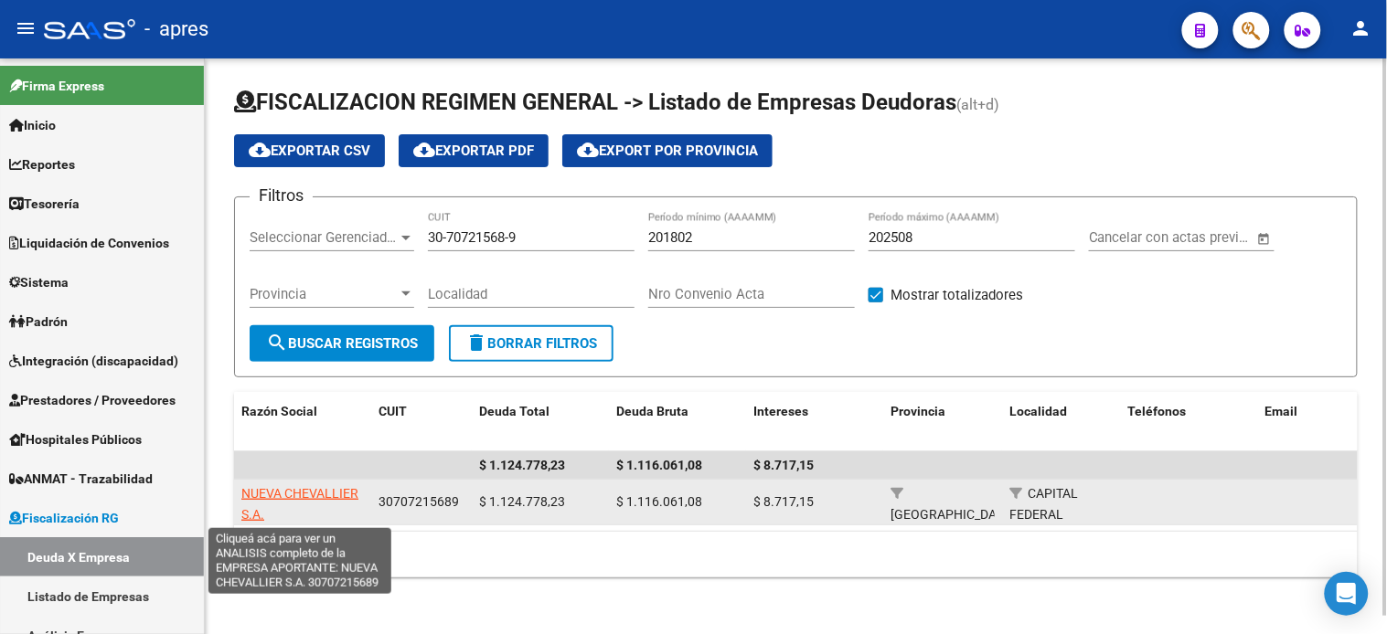
click at [281, 495] on span "NUEVA CHEVALLIER S.A." at bounding box center [299, 504] width 117 height 36
type textarea "30707215689"
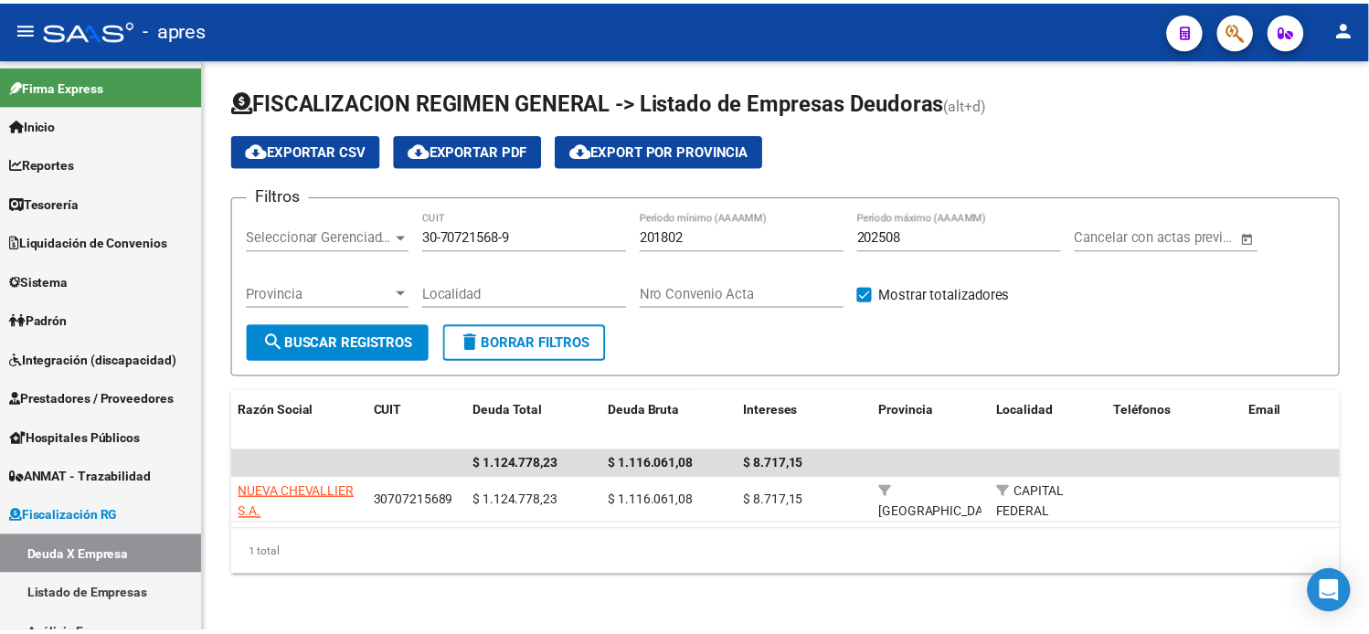
scroll to position [19, 0]
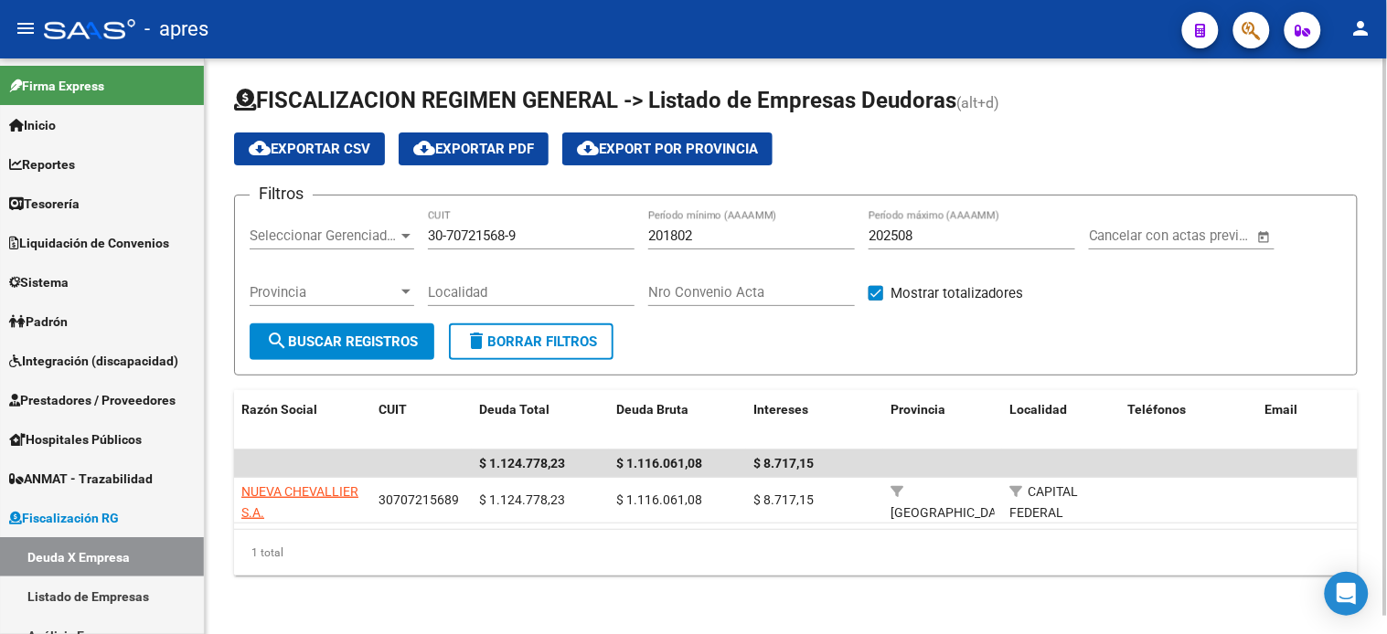
click at [440, 228] on input "30-70721568-9" at bounding box center [531, 236] width 207 height 16
paste input "27-28129808-4"
type input "27-28129808-4"
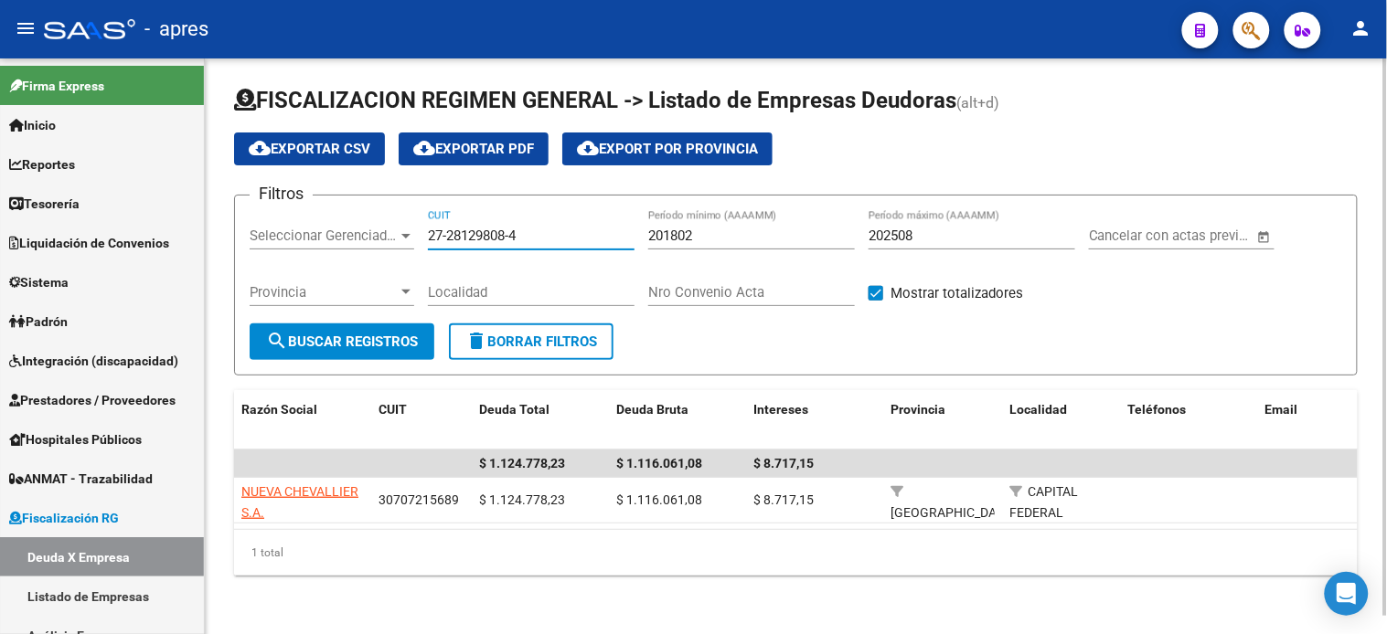
click at [372, 334] on span "search Buscar Registros" at bounding box center [342, 342] width 152 height 16
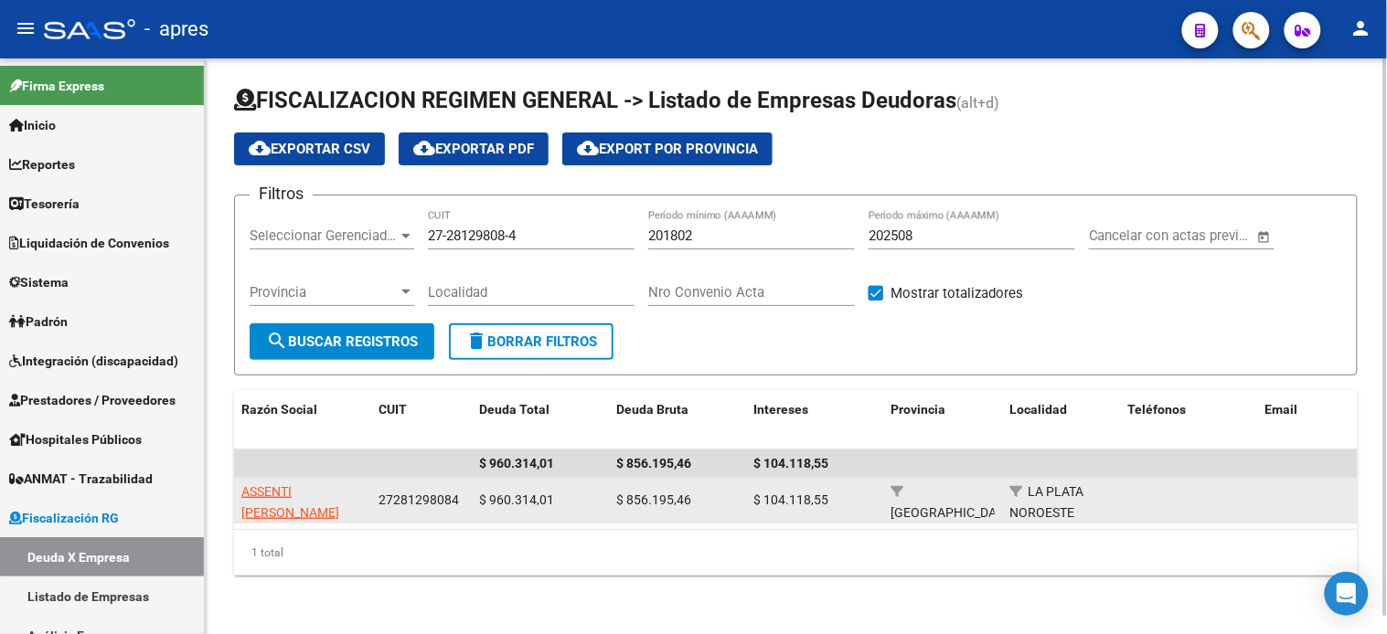
click at [306, 484] on span "ASSENTI [PERSON_NAME]" at bounding box center [290, 502] width 98 height 36
type textarea "27281298084"
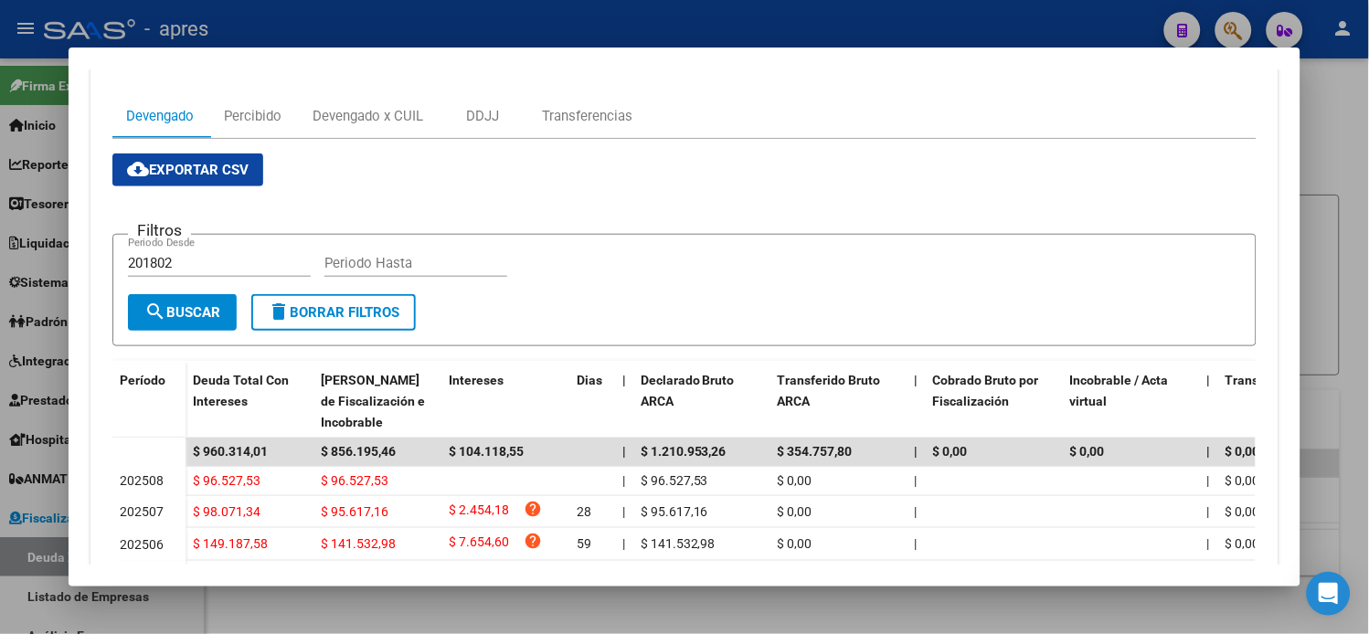
scroll to position [0, 0]
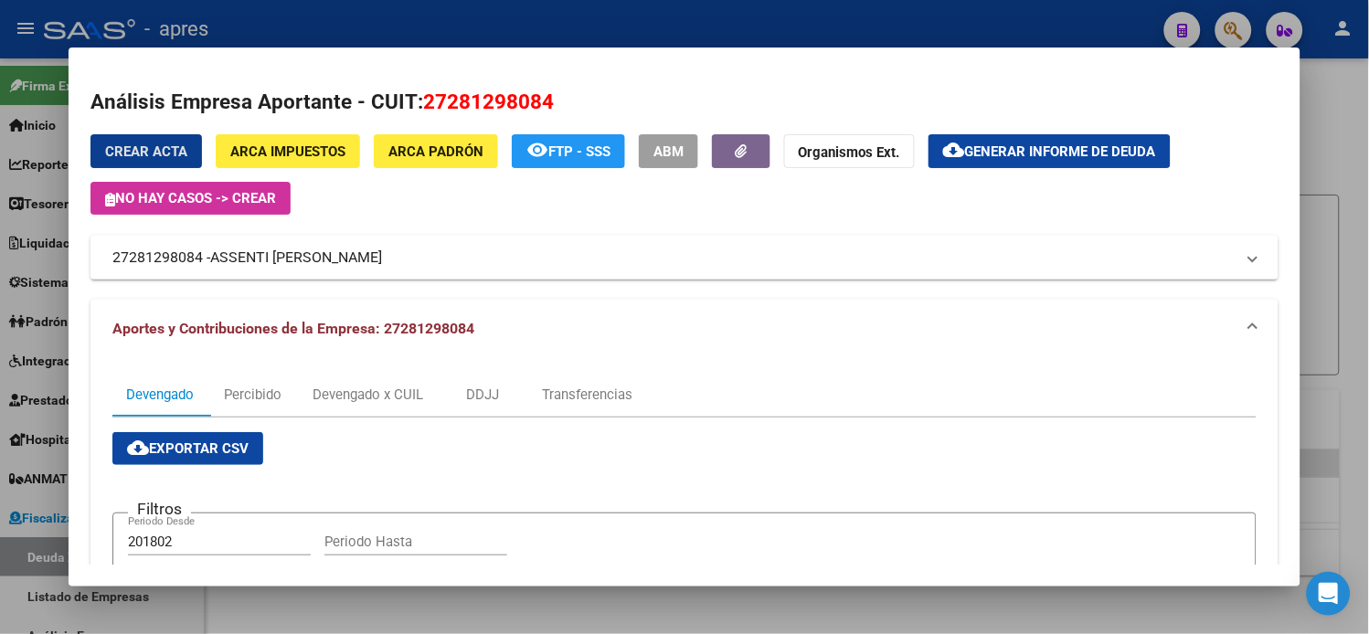
click at [992, 160] on button "cloud_download Generar informe de deuda" at bounding box center [1050, 151] width 242 height 34
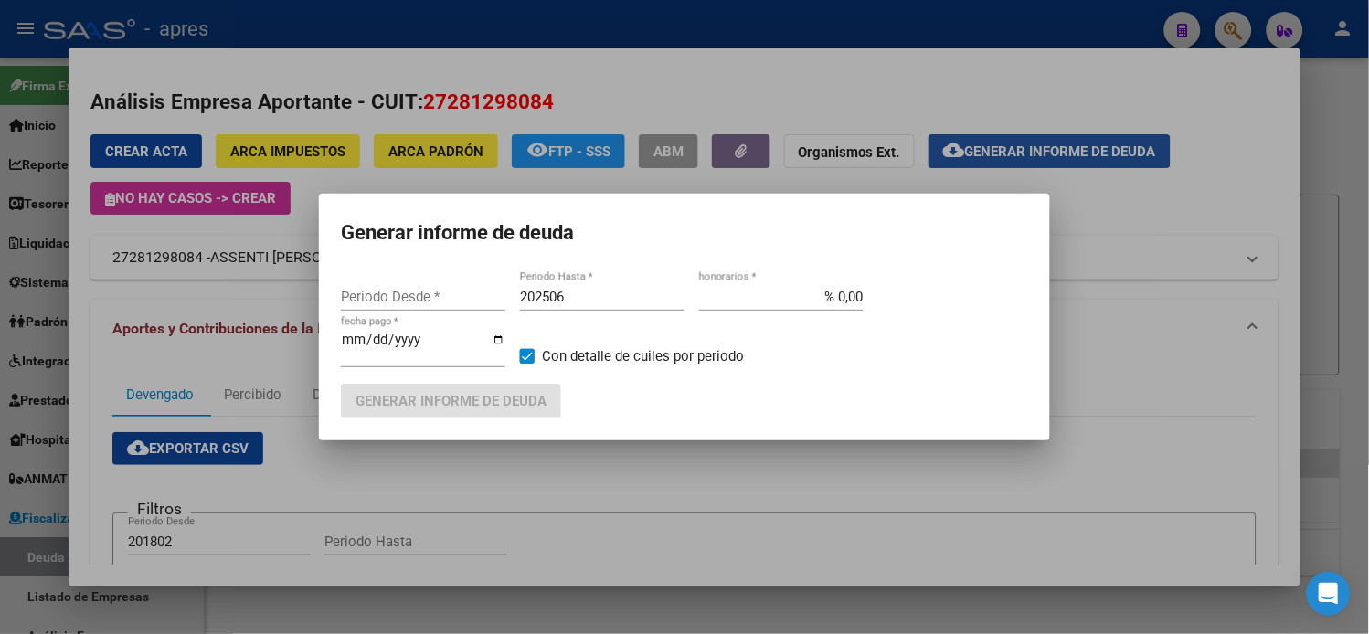
type input "201802"
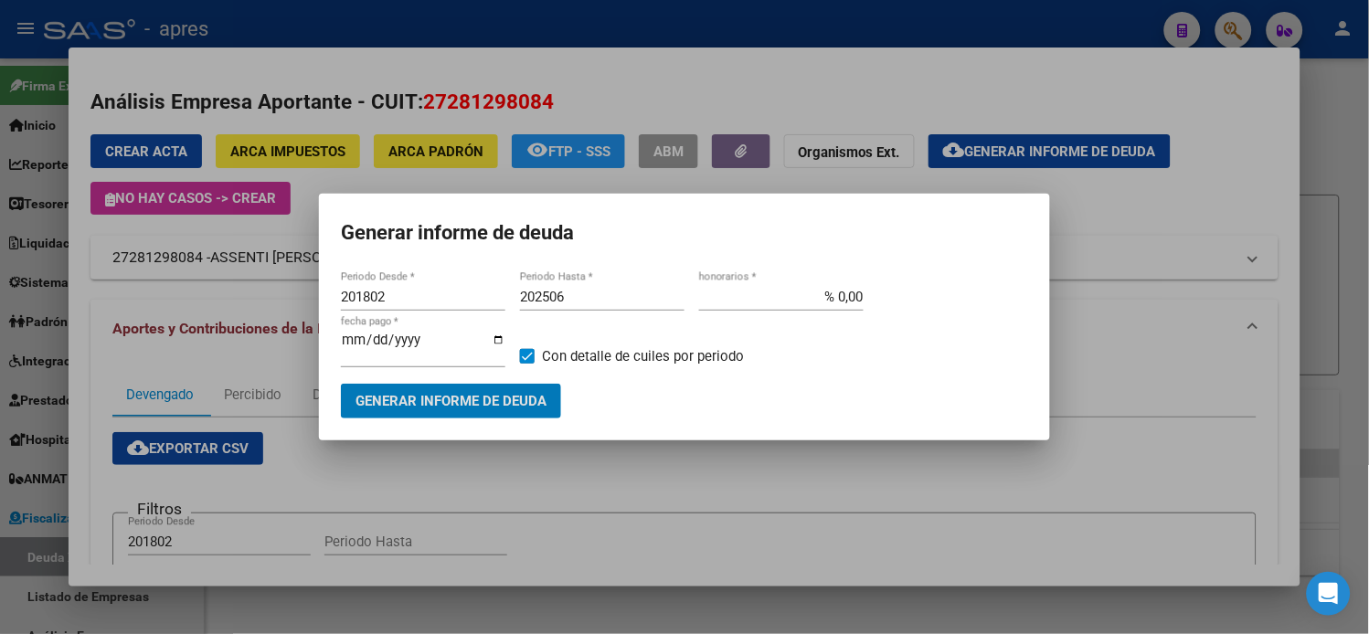
click at [601, 303] on input "202506" at bounding box center [602, 297] width 165 height 16
type input "202508"
click at [530, 397] on span "Generar informe de deuda" at bounding box center [451, 402] width 191 height 16
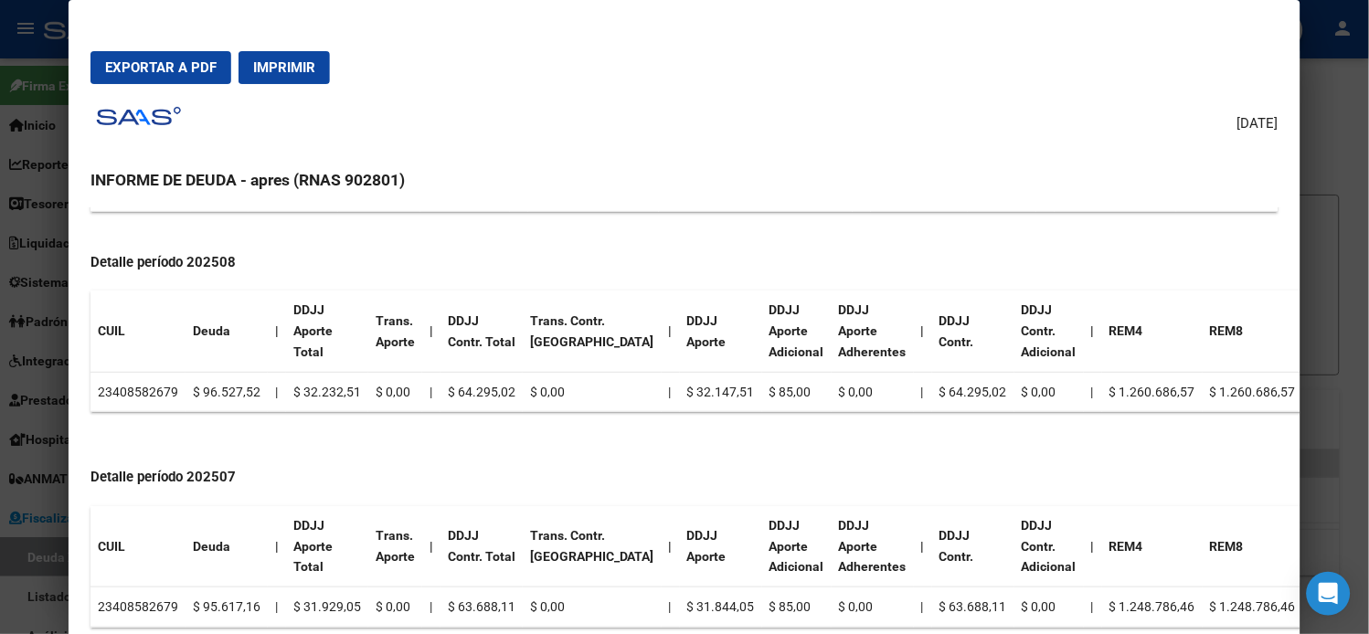
scroll to position [710, 0]
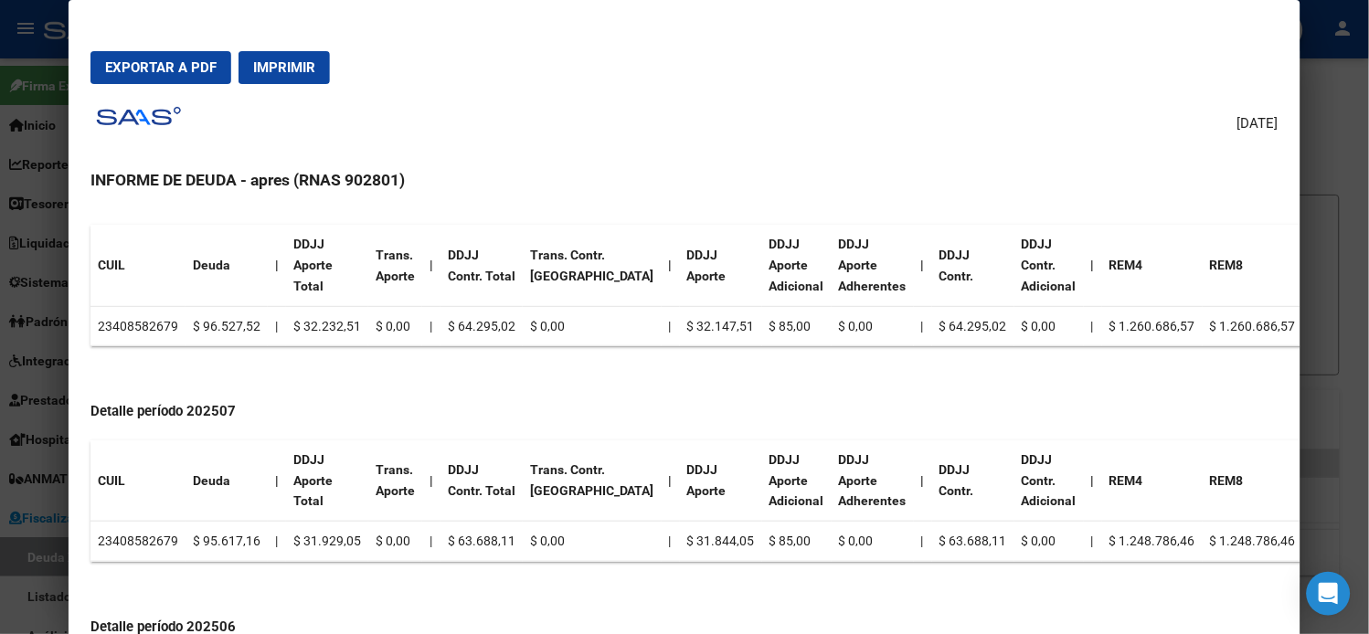
click at [149, 326] on td "23408582679" at bounding box center [138, 326] width 95 height 40
copy td "23408582679"
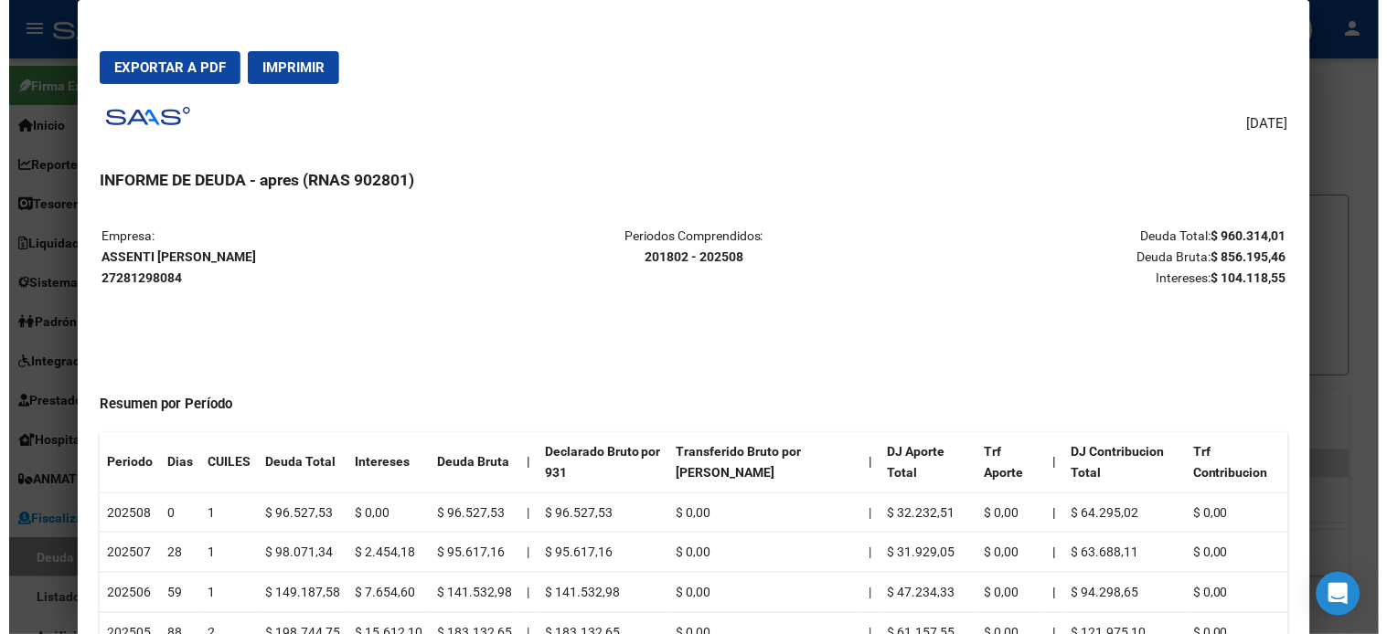
scroll to position [0, 0]
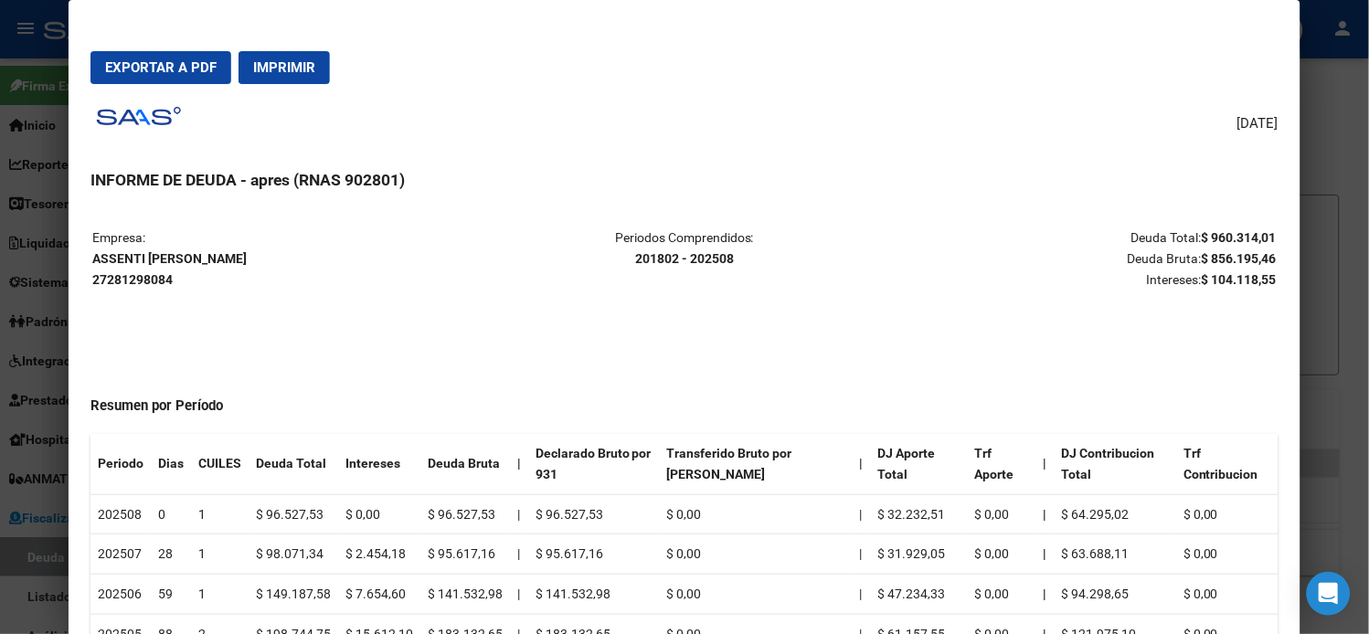
click at [167, 247] on p "Empresa: ASSENTI [PERSON_NAME] 27281298084" at bounding box center [289, 259] width 394 height 62
click at [183, 260] on strong "ASSENTI [PERSON_NAME] 27281298084" at bounding box center [169, 269] width 154 height 36
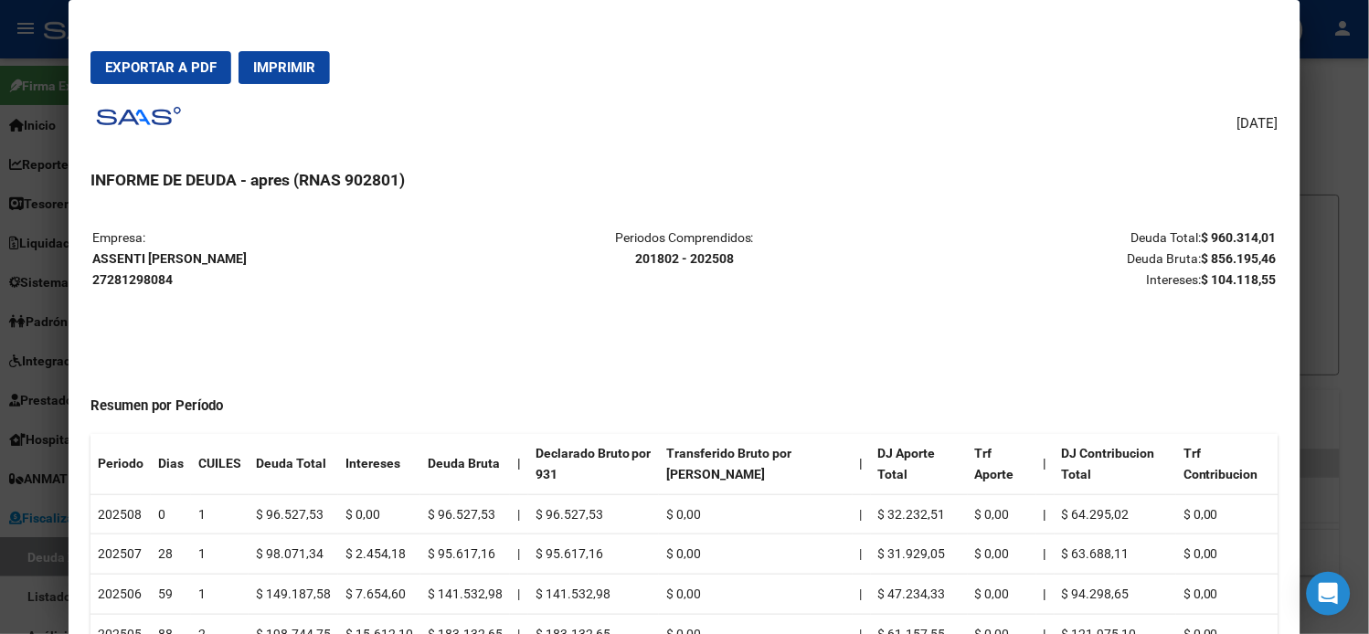
copy strong "ASSENTI [PERSON_NAME]"
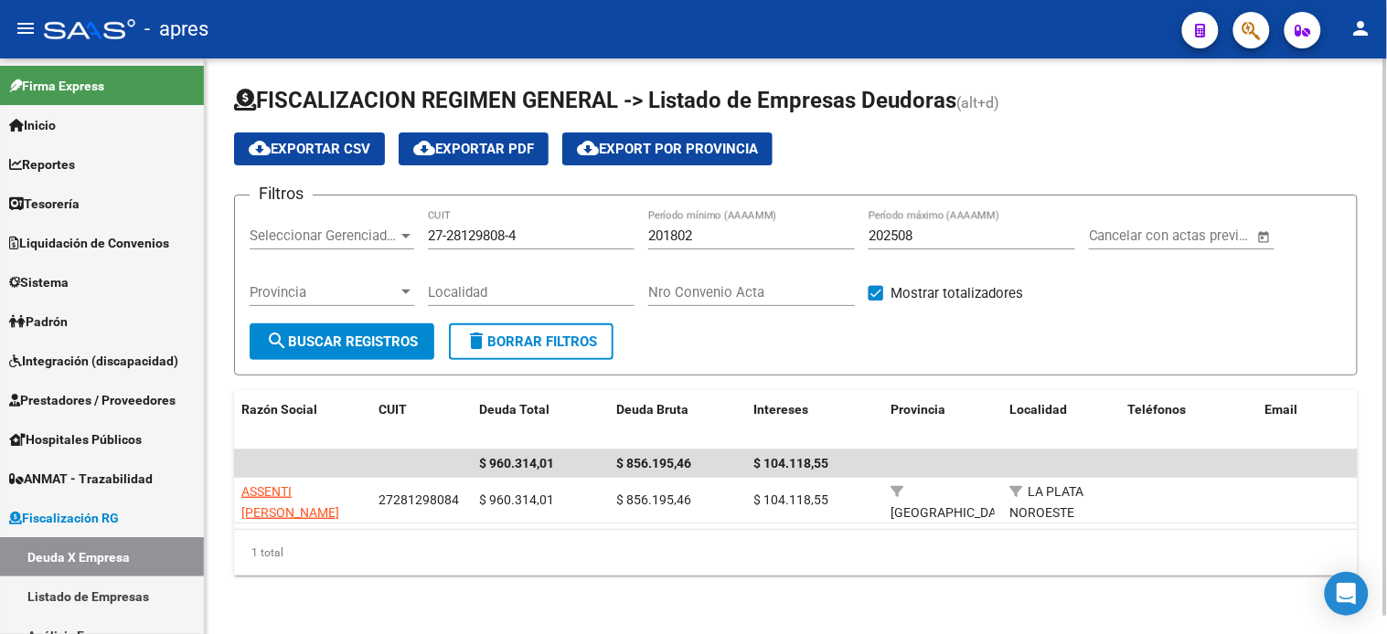
click at [533, 228] on input "27-28129808-4" at bounding box center [531, 236] width 207 height 16
paste input "30-71846899-6"
type input "30-71846899-6"
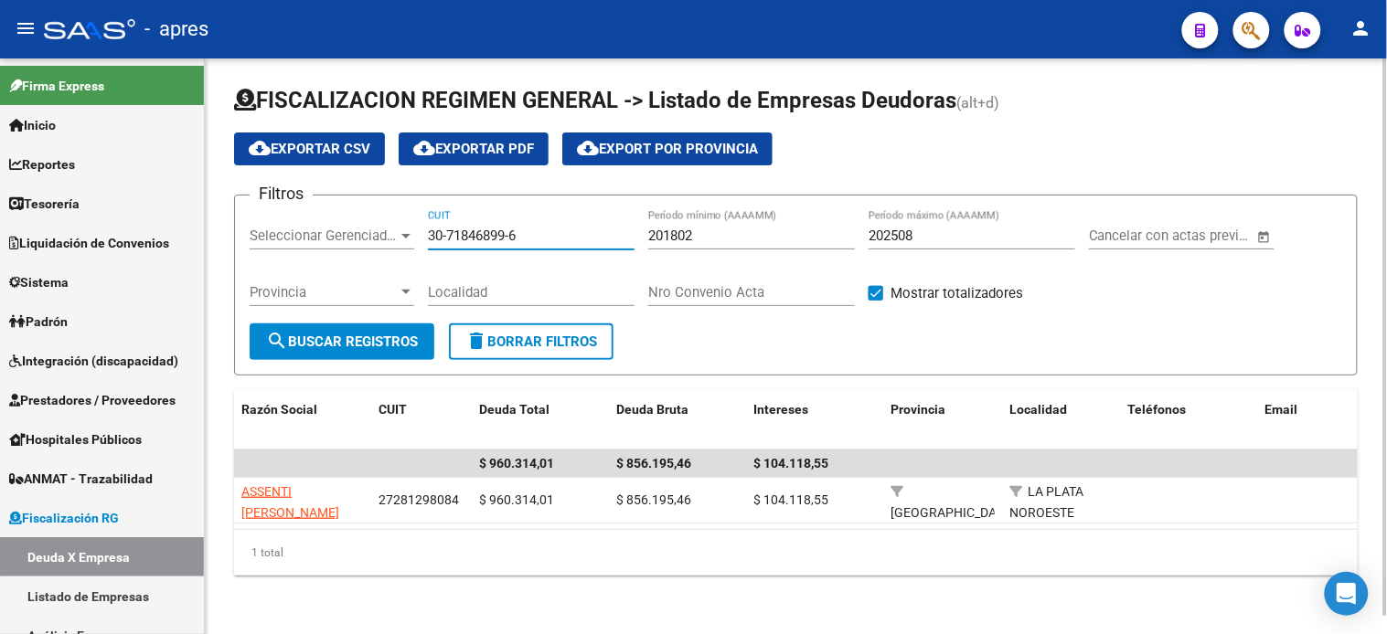
click at [378, 334] on span "search Buscar Registros" at bounding box center [342, 342] width 152 height 16
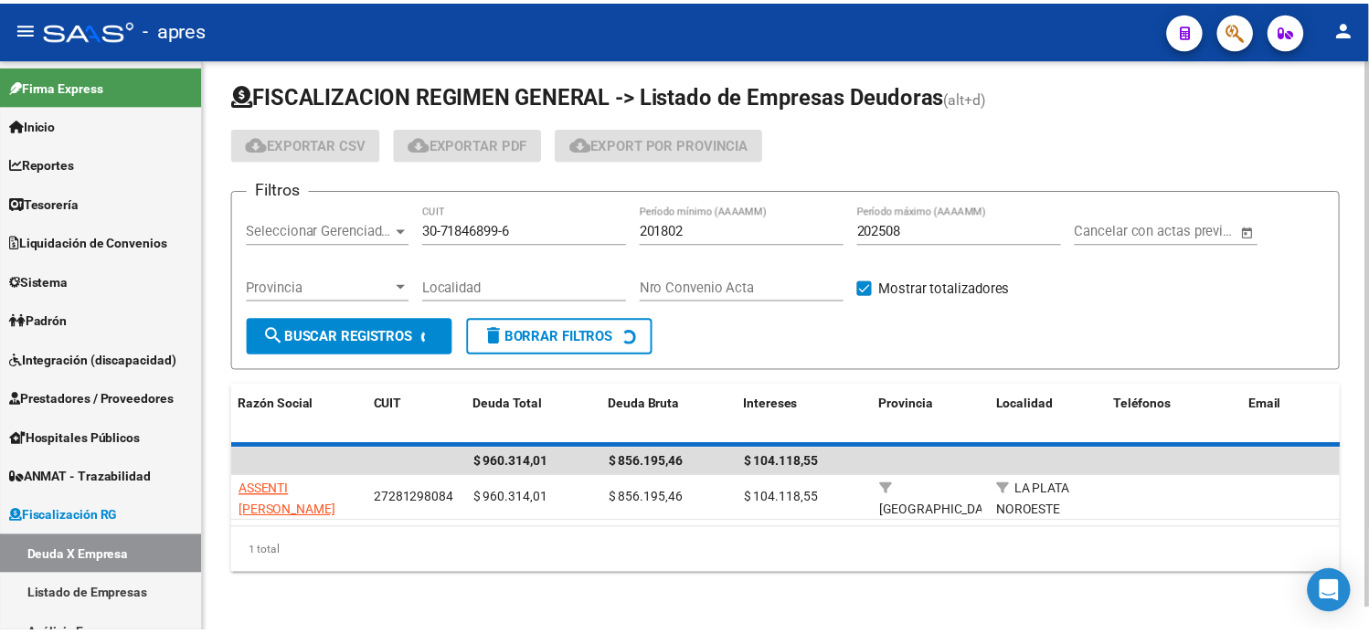
scroll to position [3, 0]
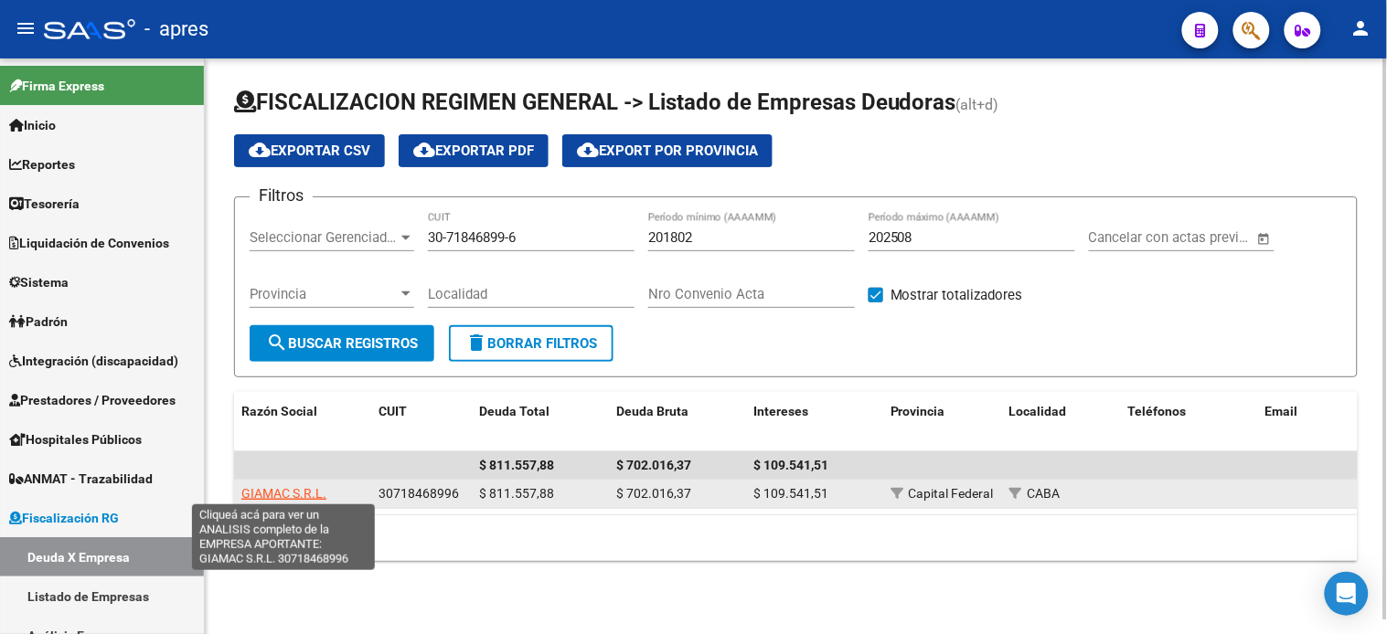
click at [303, 491] on span "GIAMAC S.R.L." at bounding box center [283, 493] width 85 height 15
type textarea "30718468996"
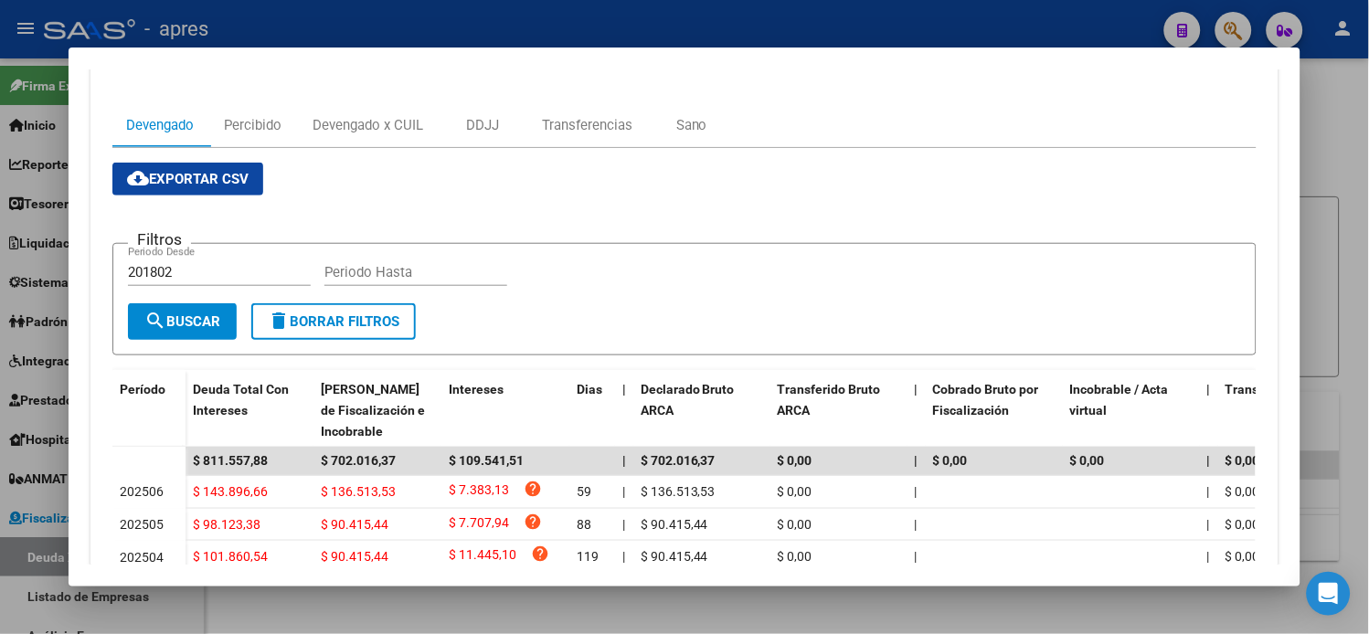
scroll to position [0, 0]
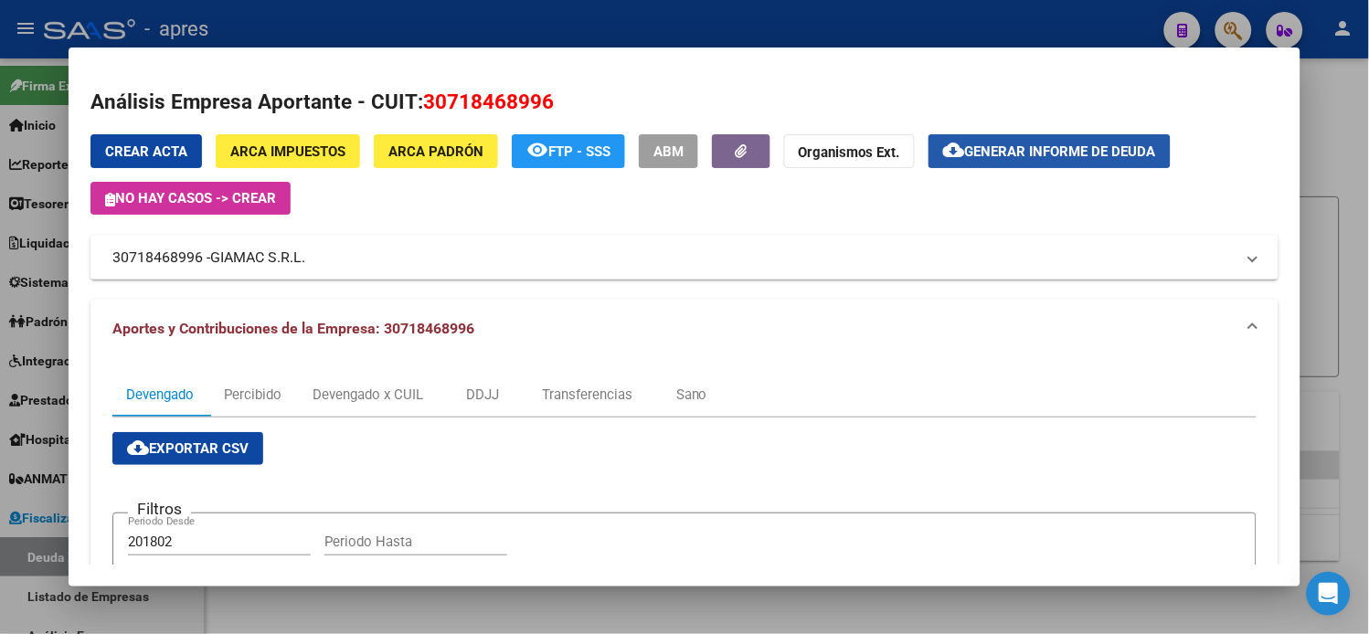
click at [1045, 144] on span "Generar informe de deuda" at bounding box center [1060, 152] width 191 height 16
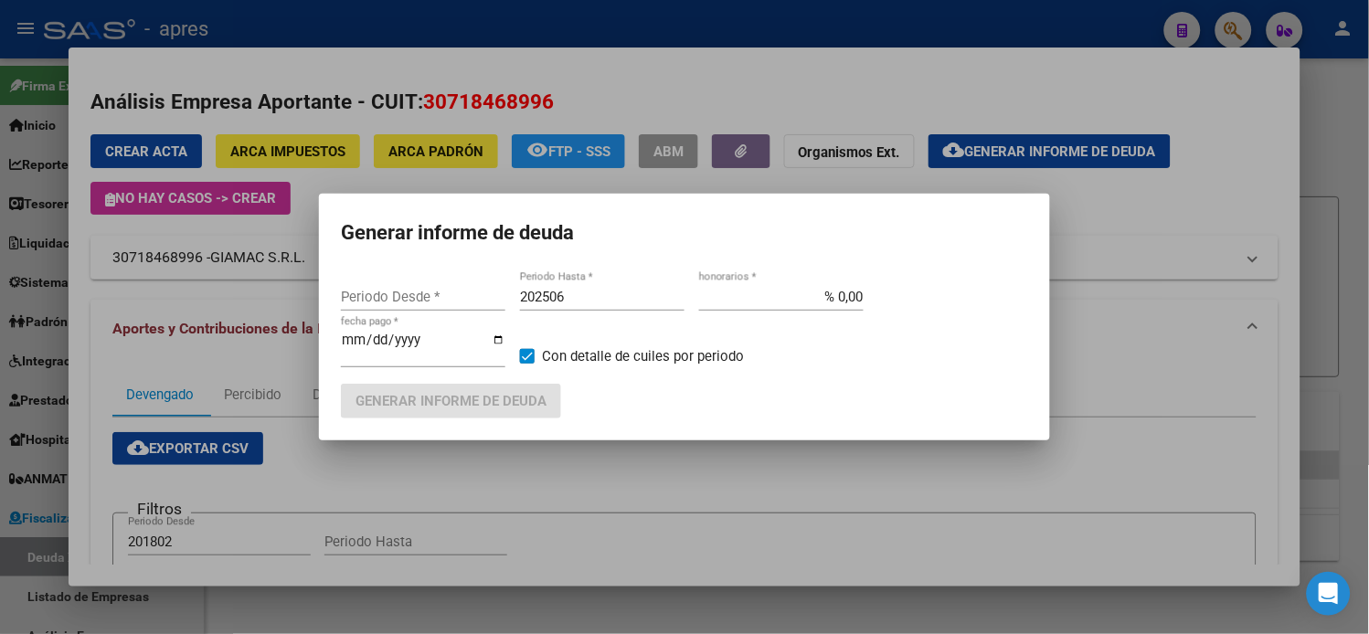
type input "201802"
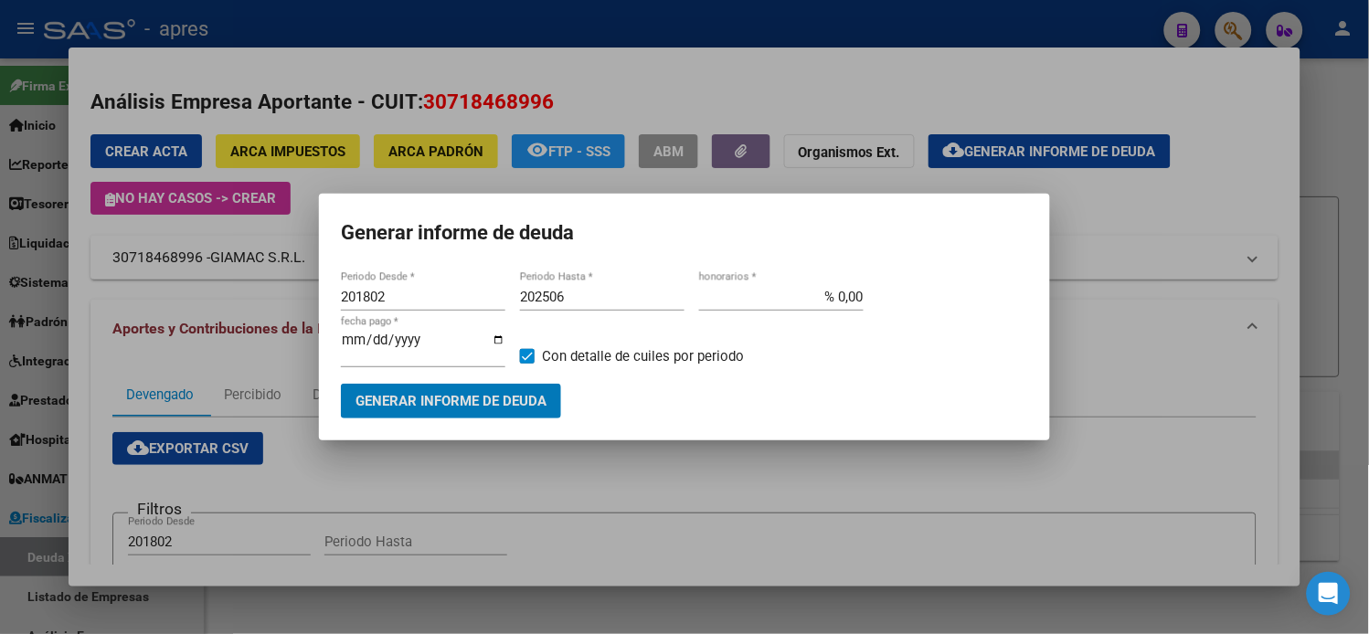
click at [624, 305] on input "202506" at bounding box center [602, 297] width 165 height 16
type input "202508"
click at [460, 411] on button "Generar informe de deuda" at bounding box center [451, 401] width 220 height 34
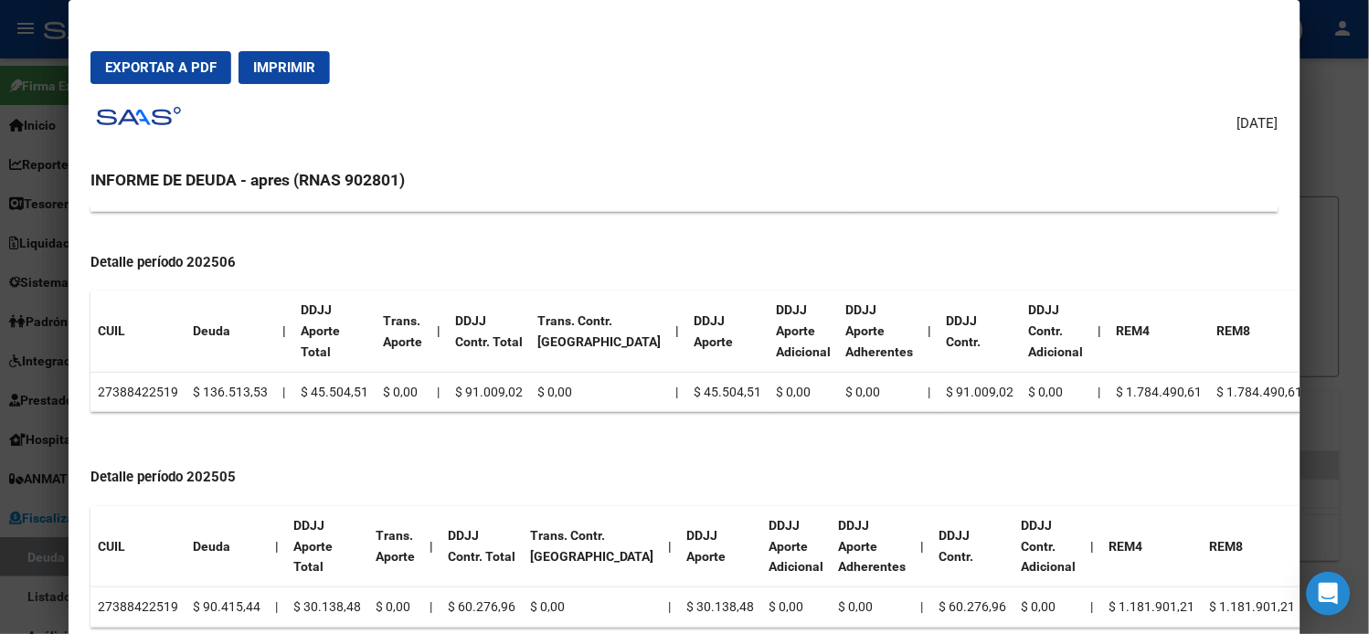
scroll to position [507, 0]
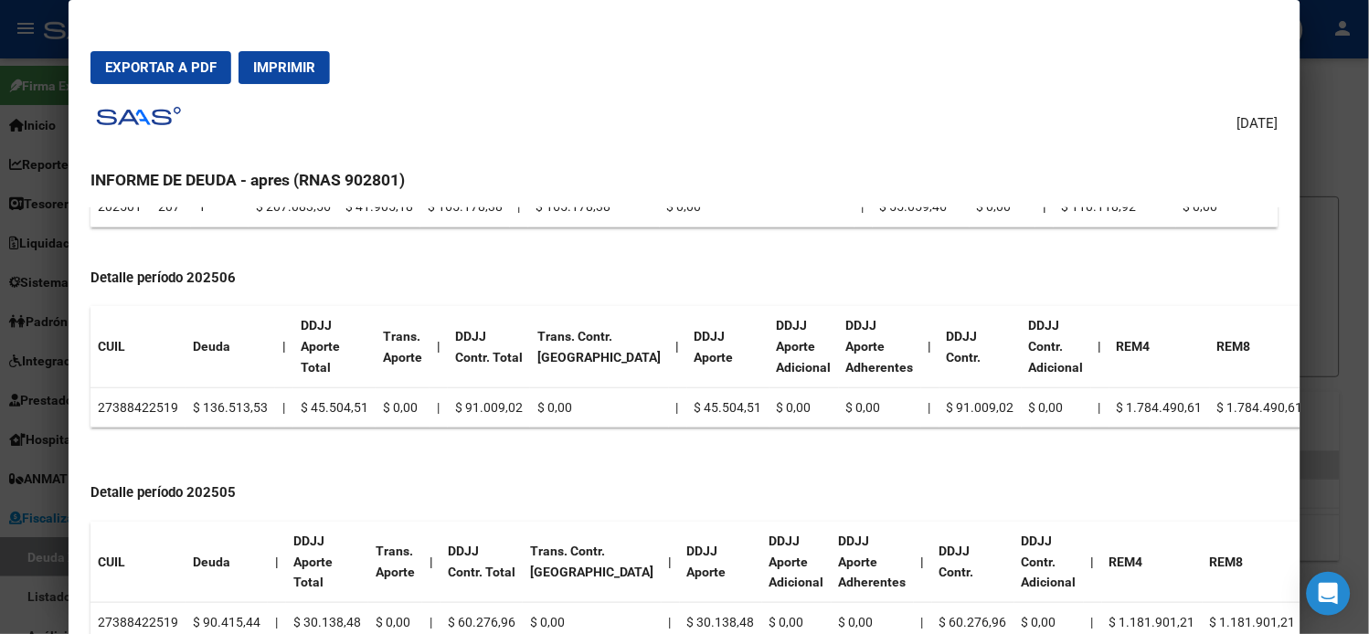
click at [128, 404] on td "27388422519" at bounding box center [138, 408] width 95 height 40
copy td "27388422519"
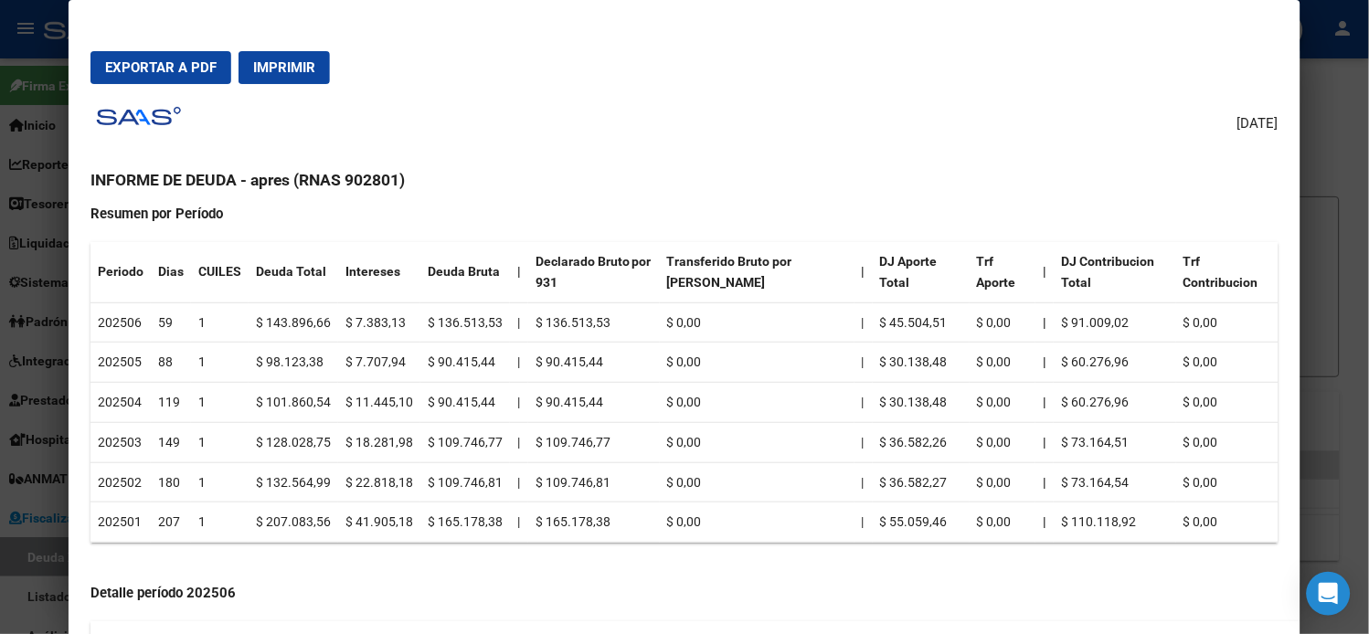
scroll to position [0, 0]
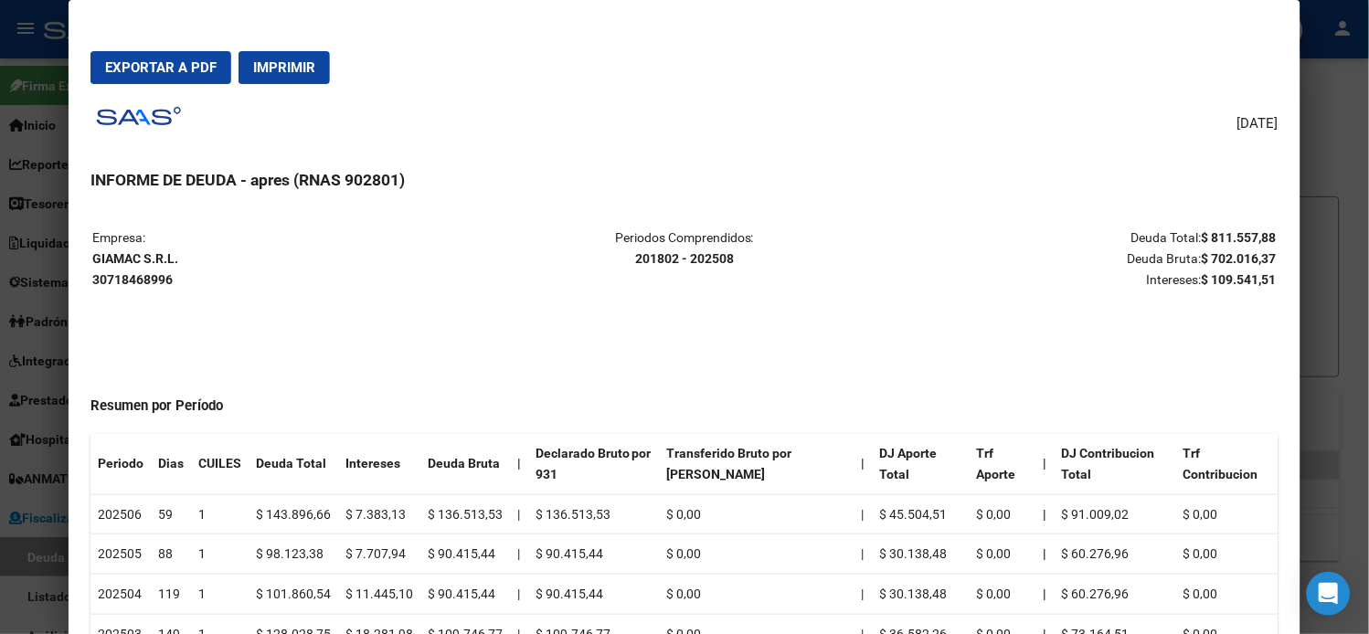
click at [111, 257] on strong "GIAMAC S.R.L. 30718468996" at bounding box center [135, 269] width 86 height 36
copy strong "GIAMAC S.R.L."
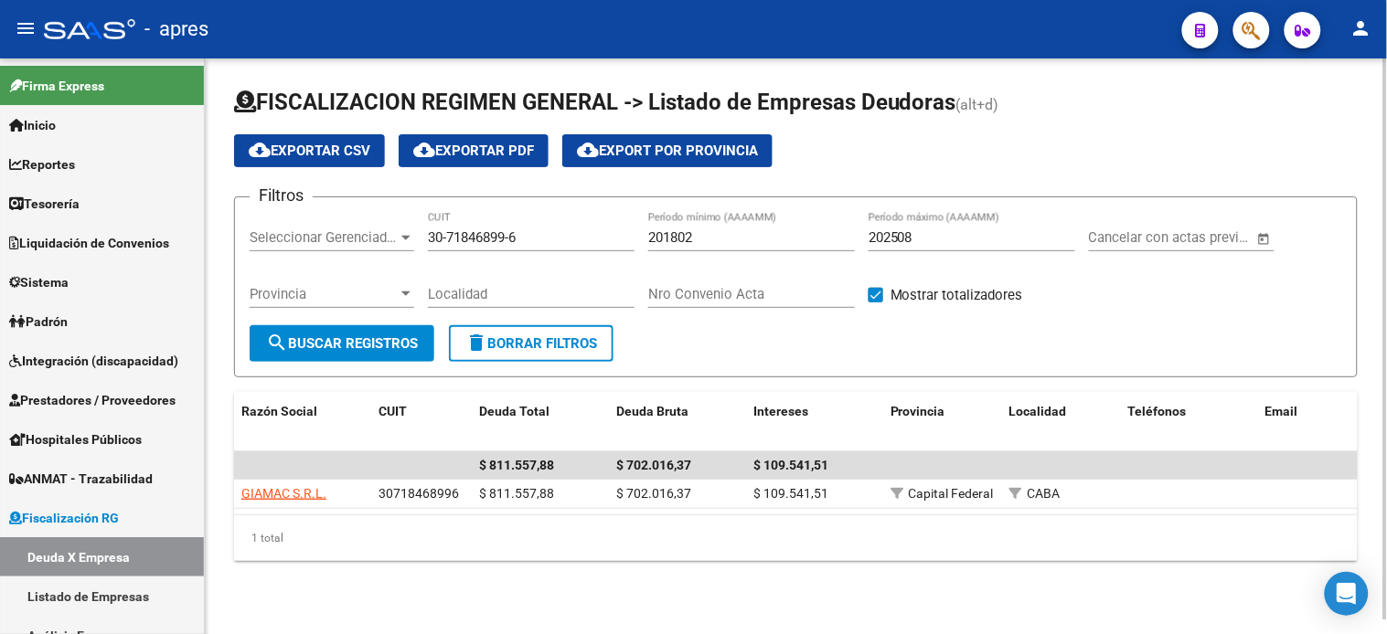
click at [491, 231] on input "30-71846899-6" at bounding box center [531, 237] width 207 height 16
paste input "765008-1"
type input "30-71765008-1"
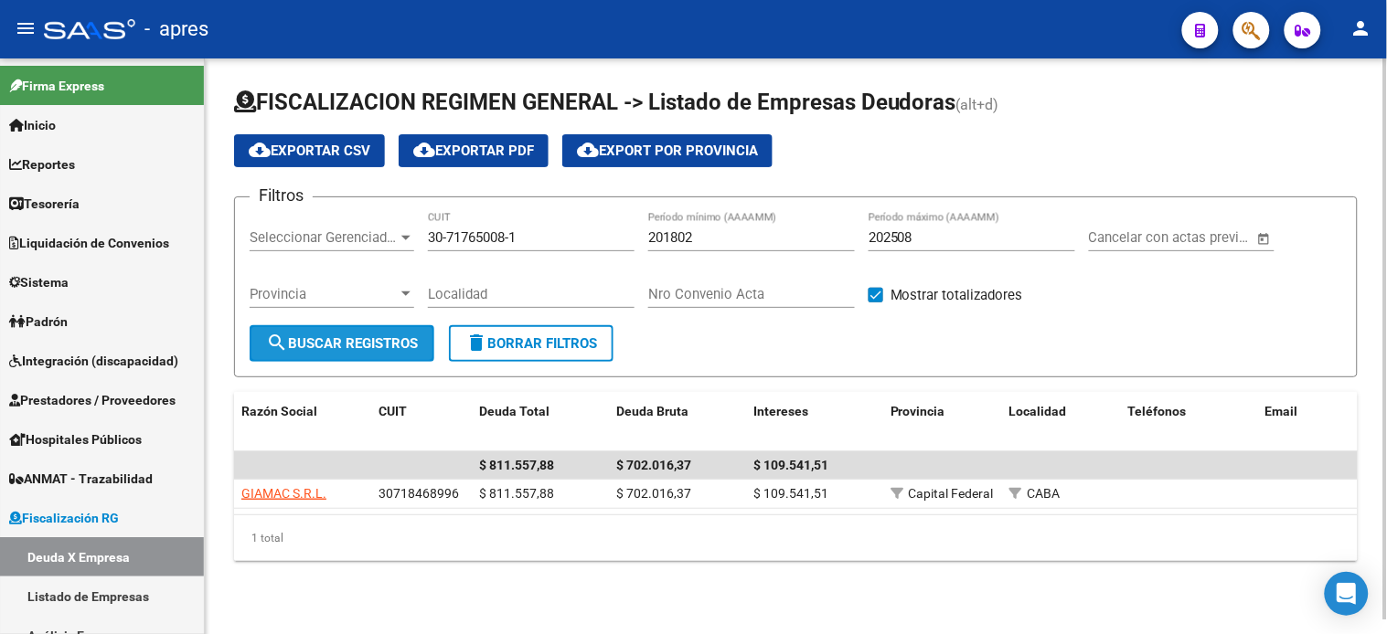
click at [388, 349] on button "search Buscar Registros" at bounding box center [342, 343] width 185 height 37
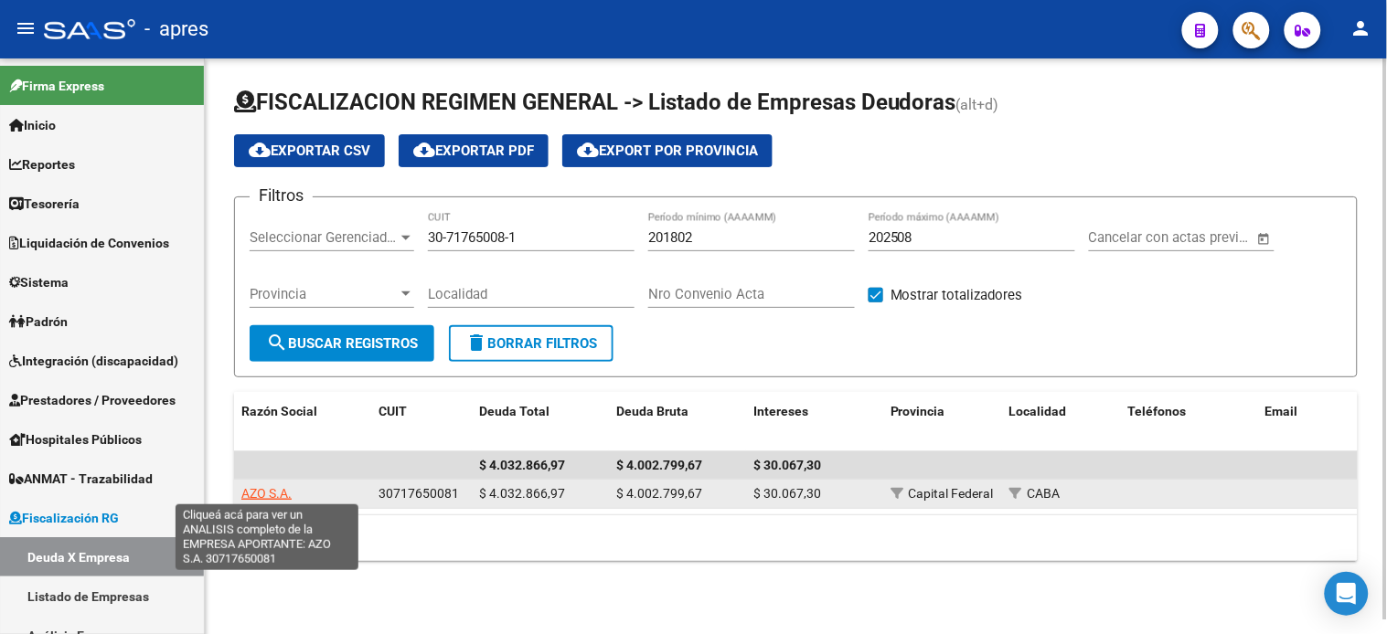
click at [277, 496] on span "AZO S.A." at bounding box center [266, 493] width 50 height 15
type textarea "30717650081"
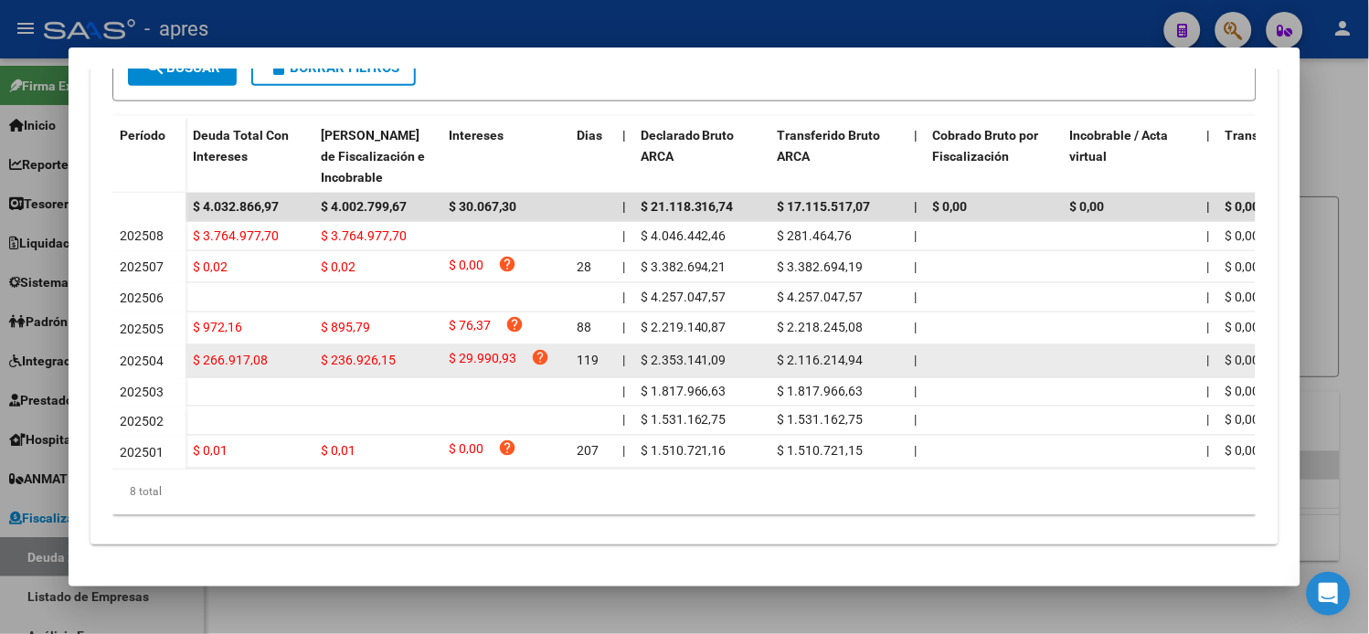
scroll to position [541, 0]
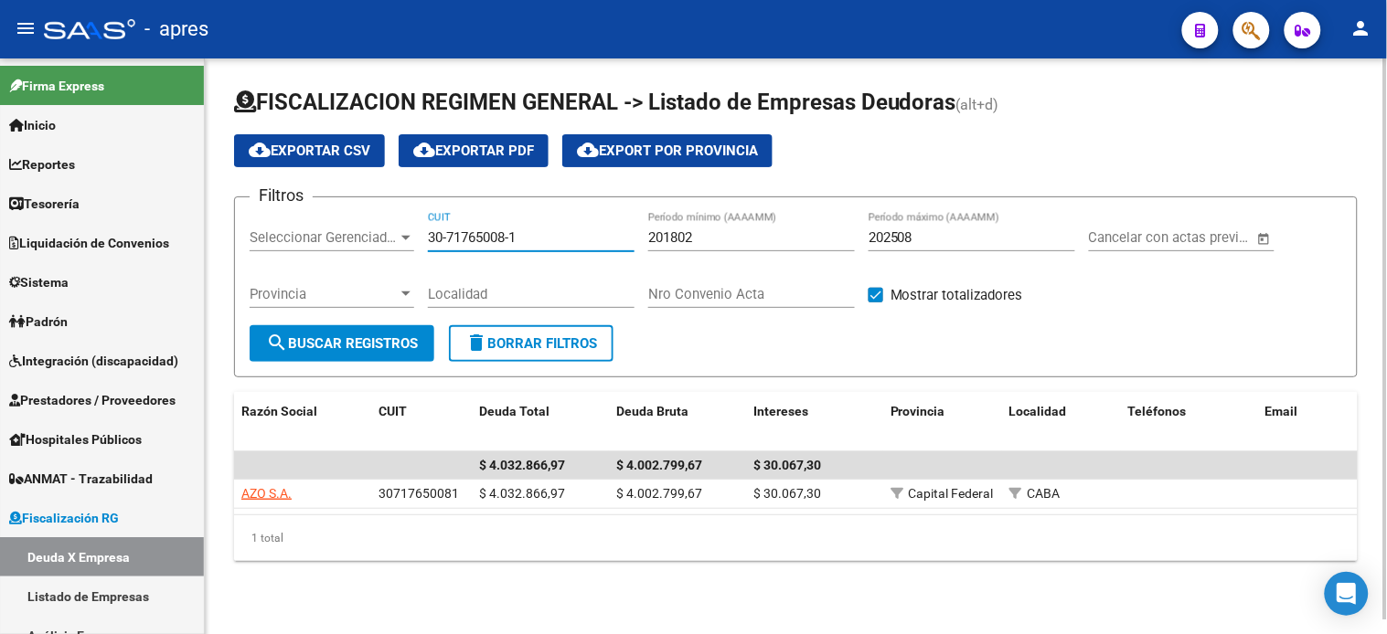
click at [481, 231] on input "30-71765008-1" at bounding box center [531, 237] width 207 height 16
paste input "50383874"
type input "30-50383874-1"
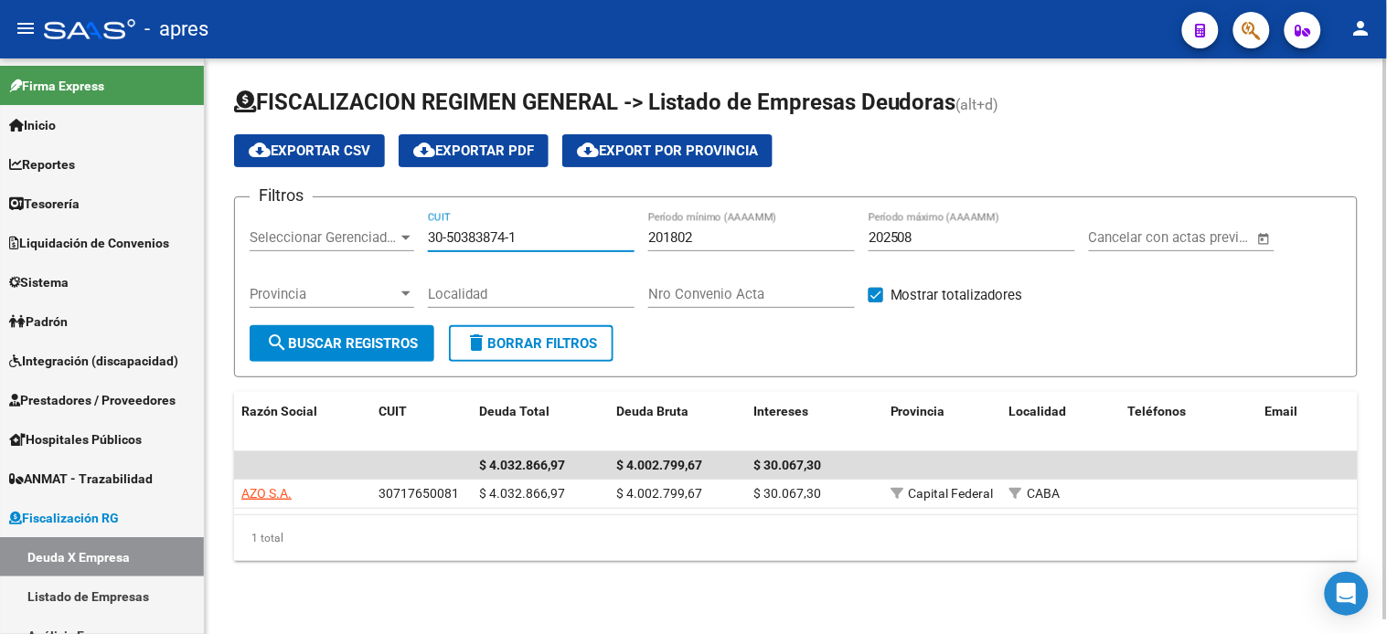
click at [387, 322] on div "Provincia Provincia" at bounding box center [332, 297] width 165 height 57
click at [389, 335] on span "search Buscar Registros" at bounding box center [342, 343] width 152 height 16
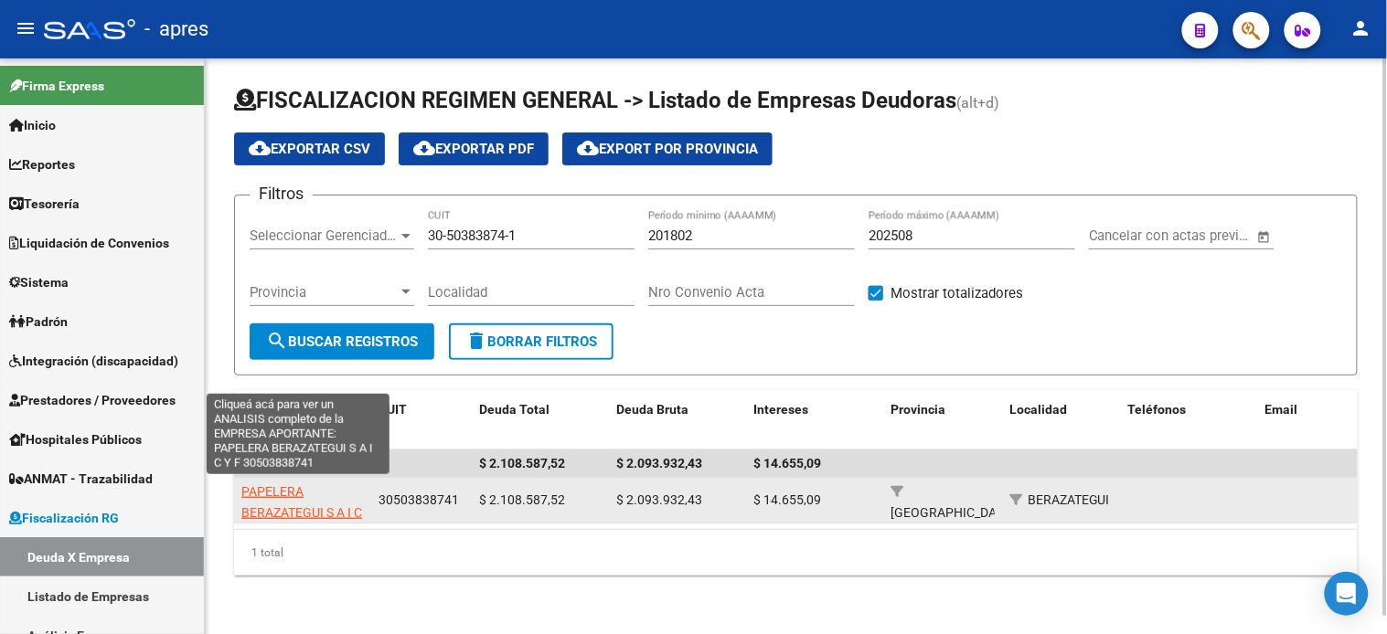
click at [268, 496] on span "PAPELERA BERAZATEGUI S A I C Y F" at bounding box center [301, 512] width 121 height 57
type textarea "30503838741"
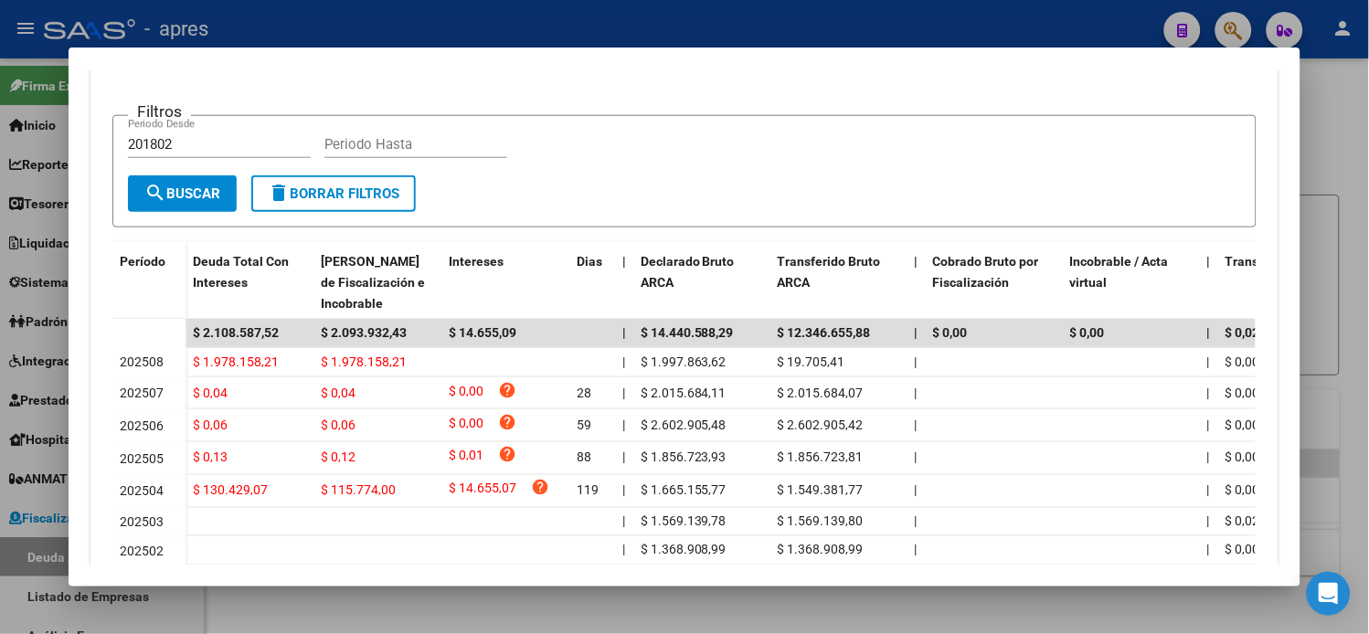
scroll to position [406, 0]
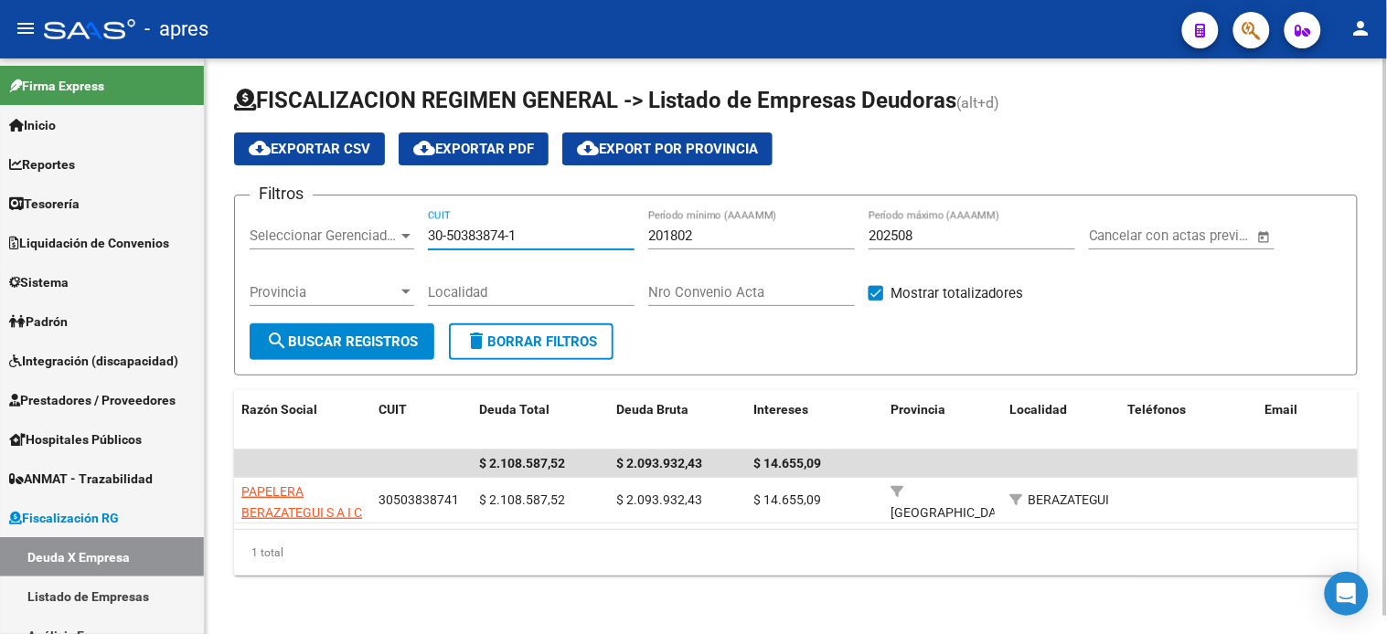
click at [469, 233] on input "30-50383874-1" at bounding box center [531, 236] width 207 height 16
paste input "71846899-6"
type input "30-71846899-6"
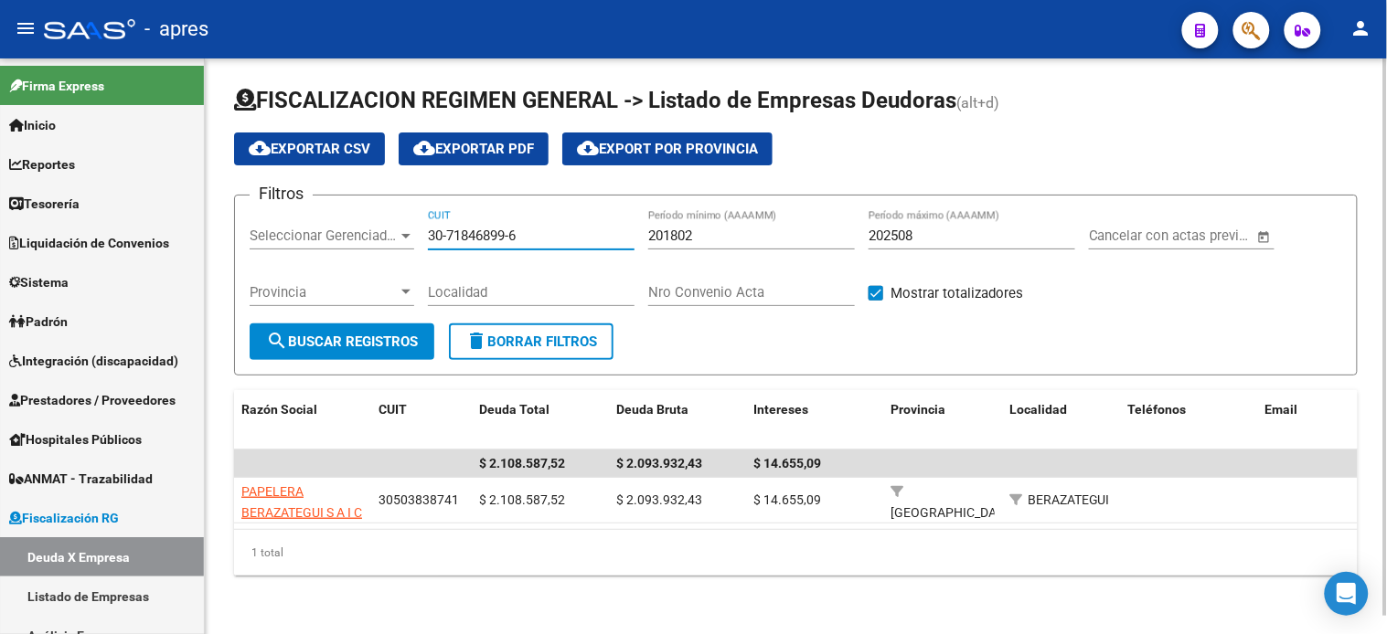
click at [375, 346] on span "search Buscar Registros" at bounding box center [342, 342] width 152 height 16
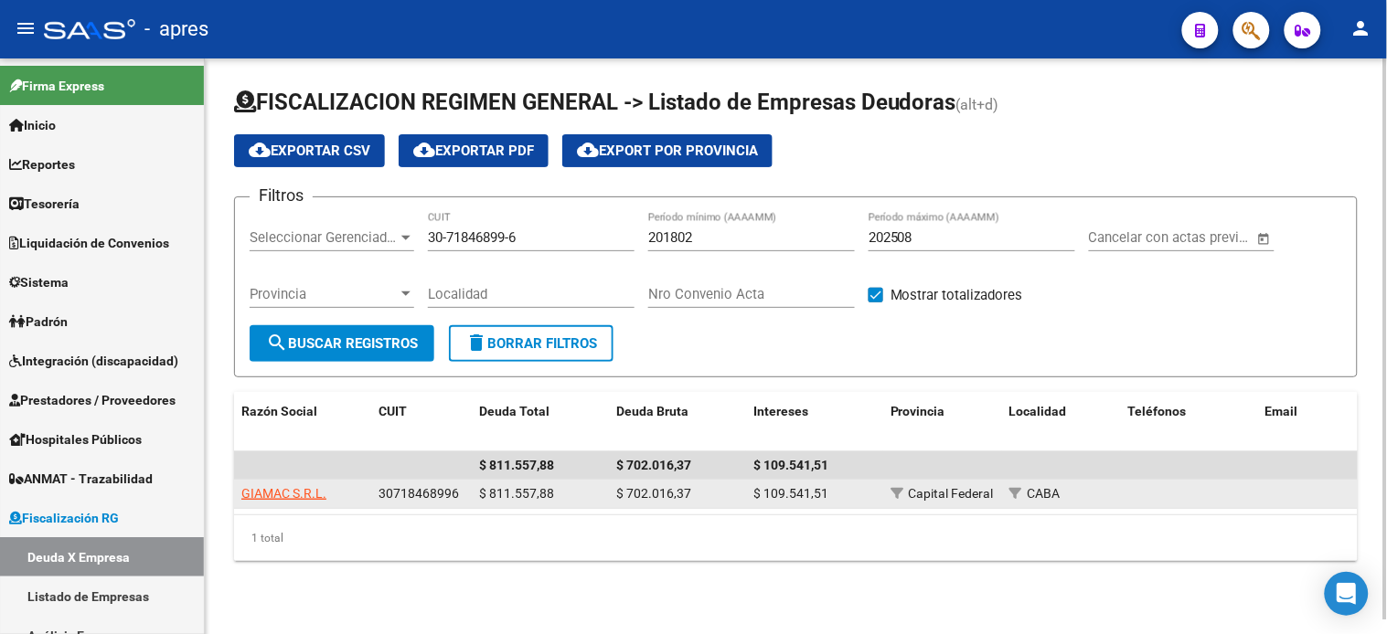
click at [282, 494] on span "GIAMAC S.R.L." at bounding box center [283, 493] width 85 height 15
type textarea "30718468996"
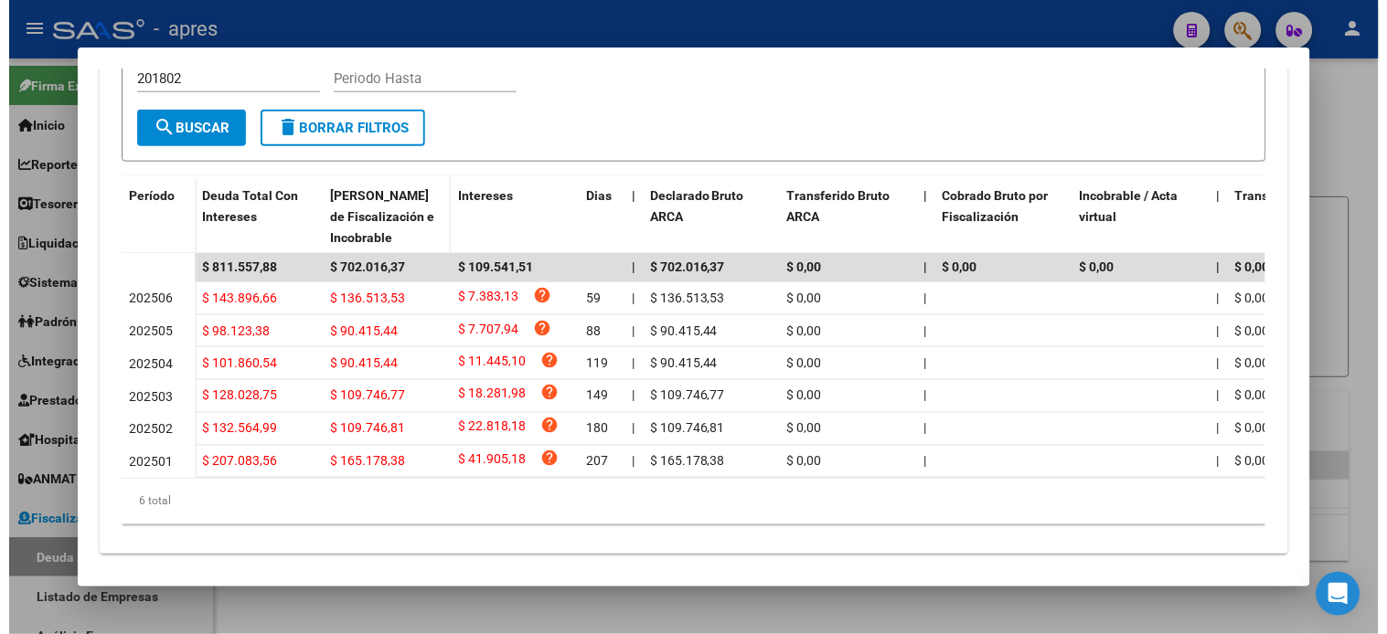
scroll to position [491, 0]
